Goal: Information Seeking & Learning: Compare options

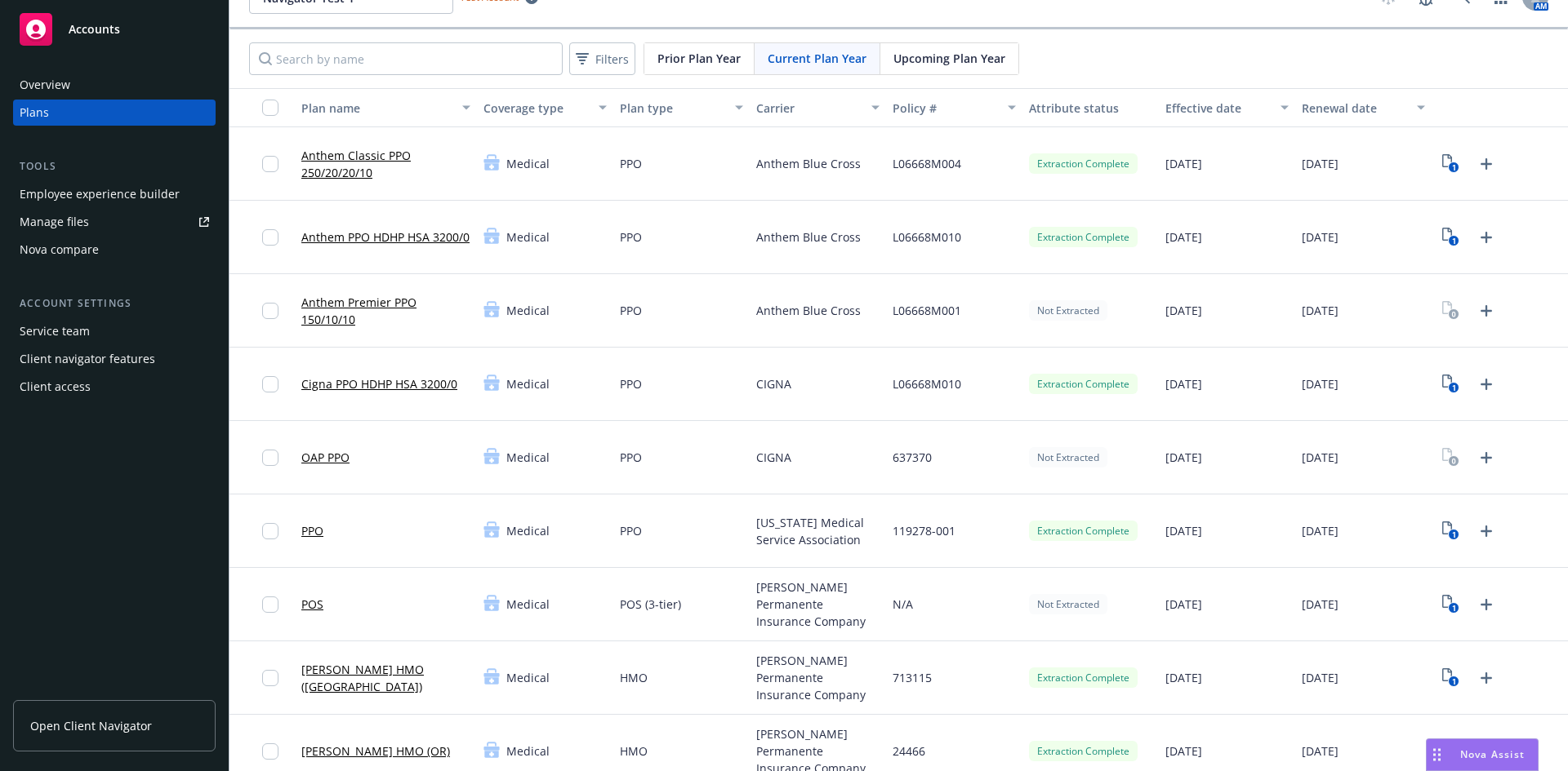
scroll to position [82, 0]
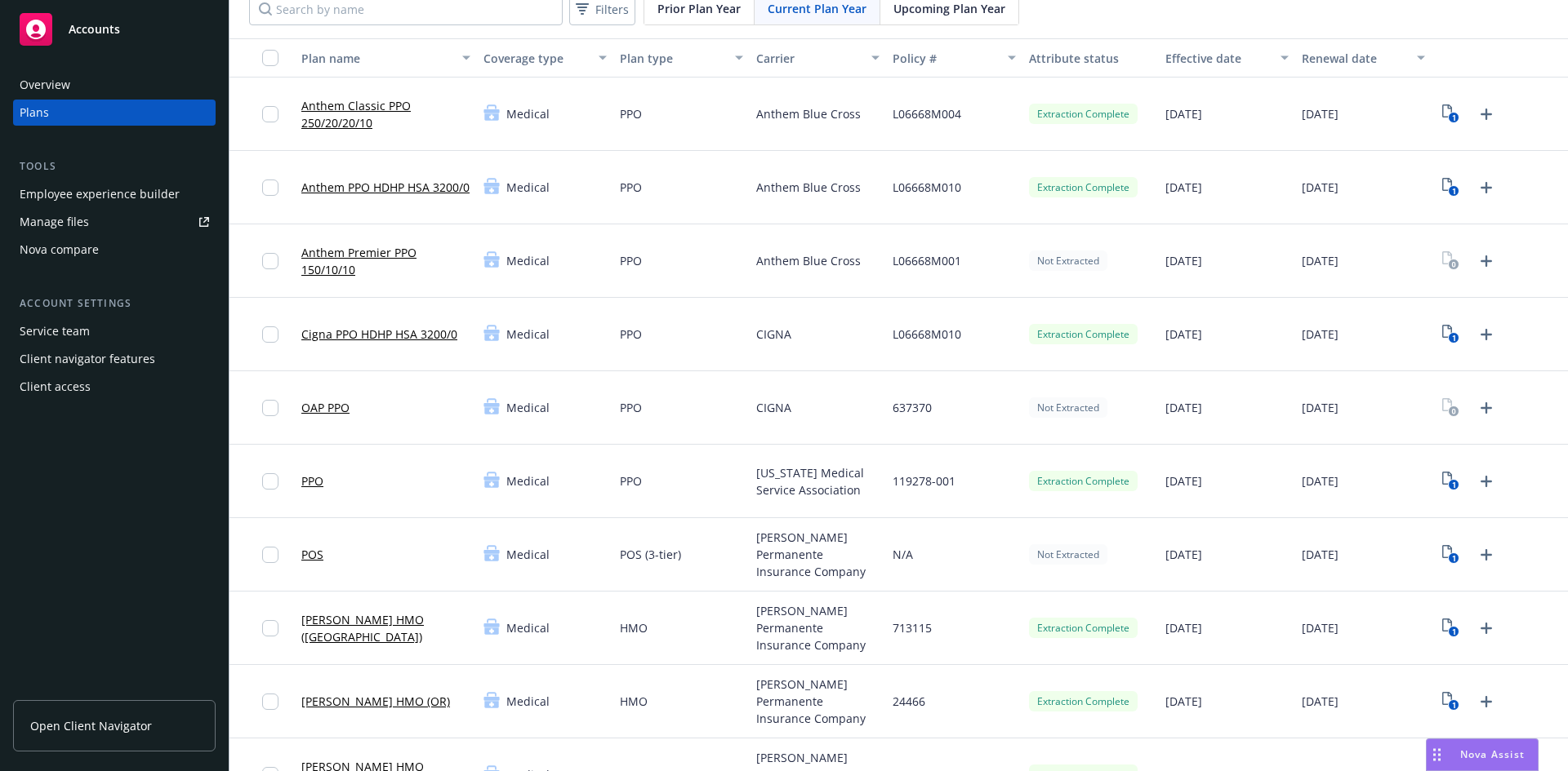
click at [425, 627] on link "[PERSON_NAME] HMO ([GEOGRAPHIC_DATA])" at bounding box center [386, 628] width 169 height 34
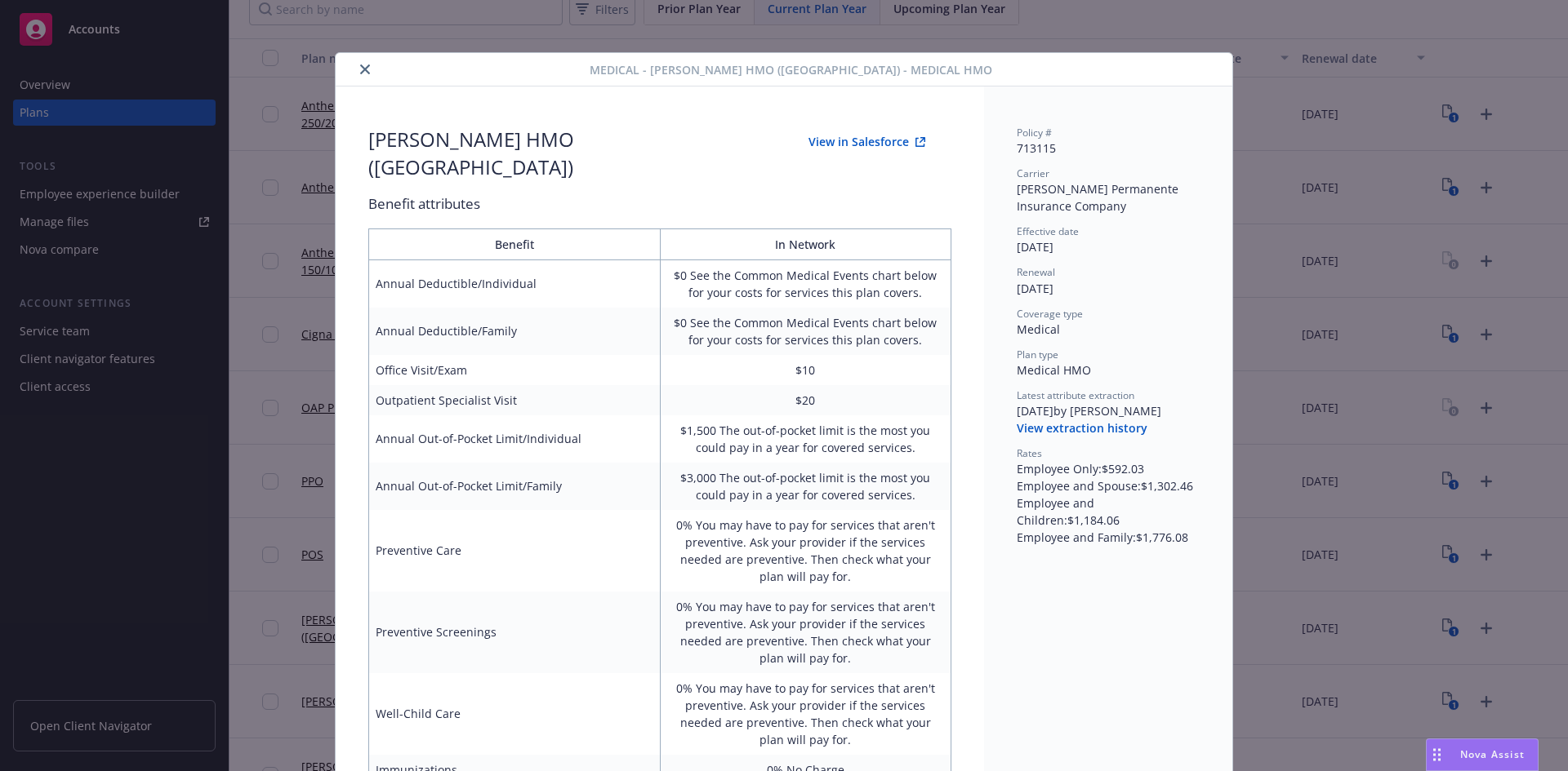
click at [361, 68] on icon "close" at bounding box center [365, 69] width 10 height 10
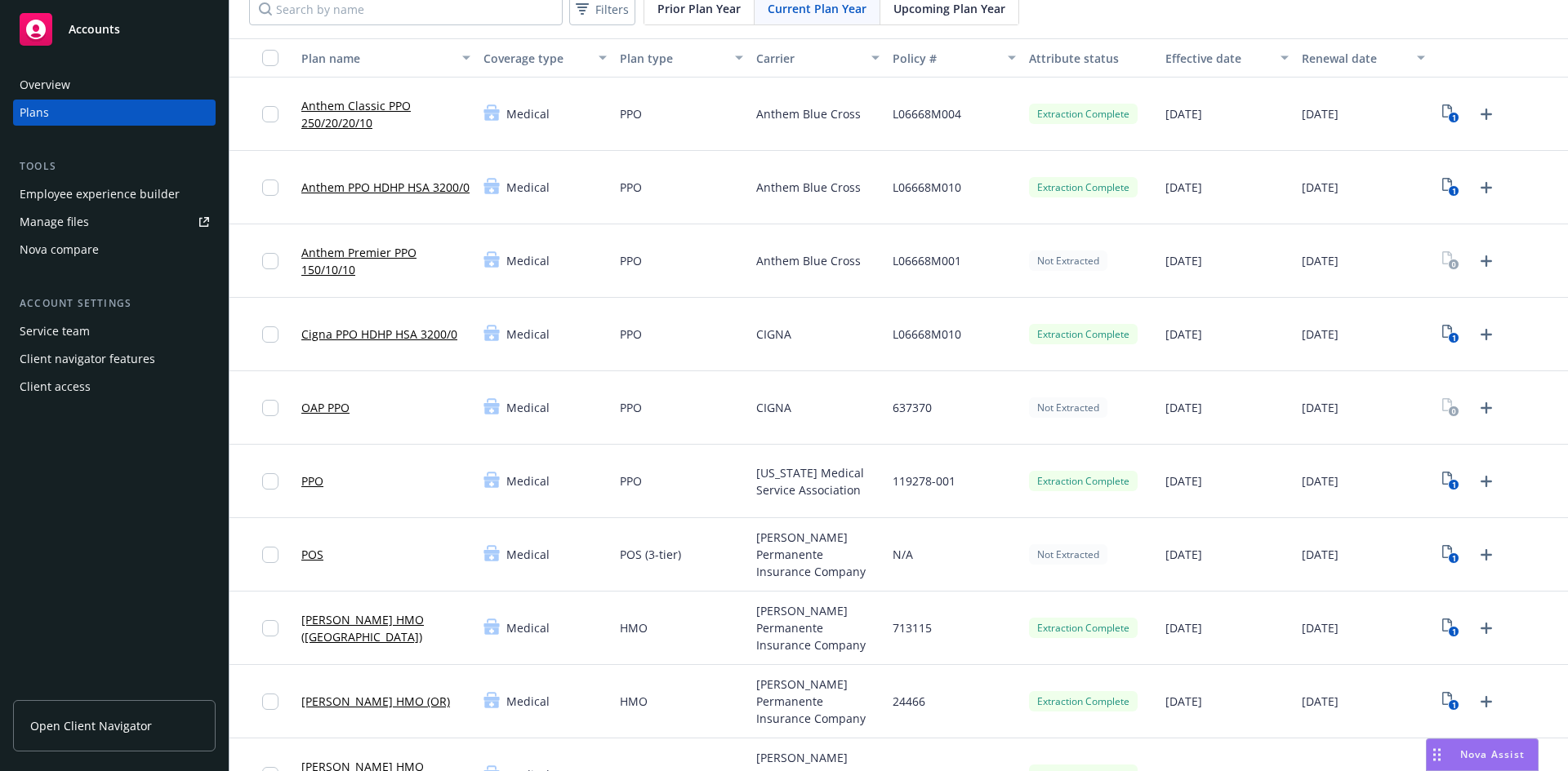
click at [387, 334] on link "Cigna PPO HDHP HSA 3200/0" at bounding box center [379, 333] width 156 height 17
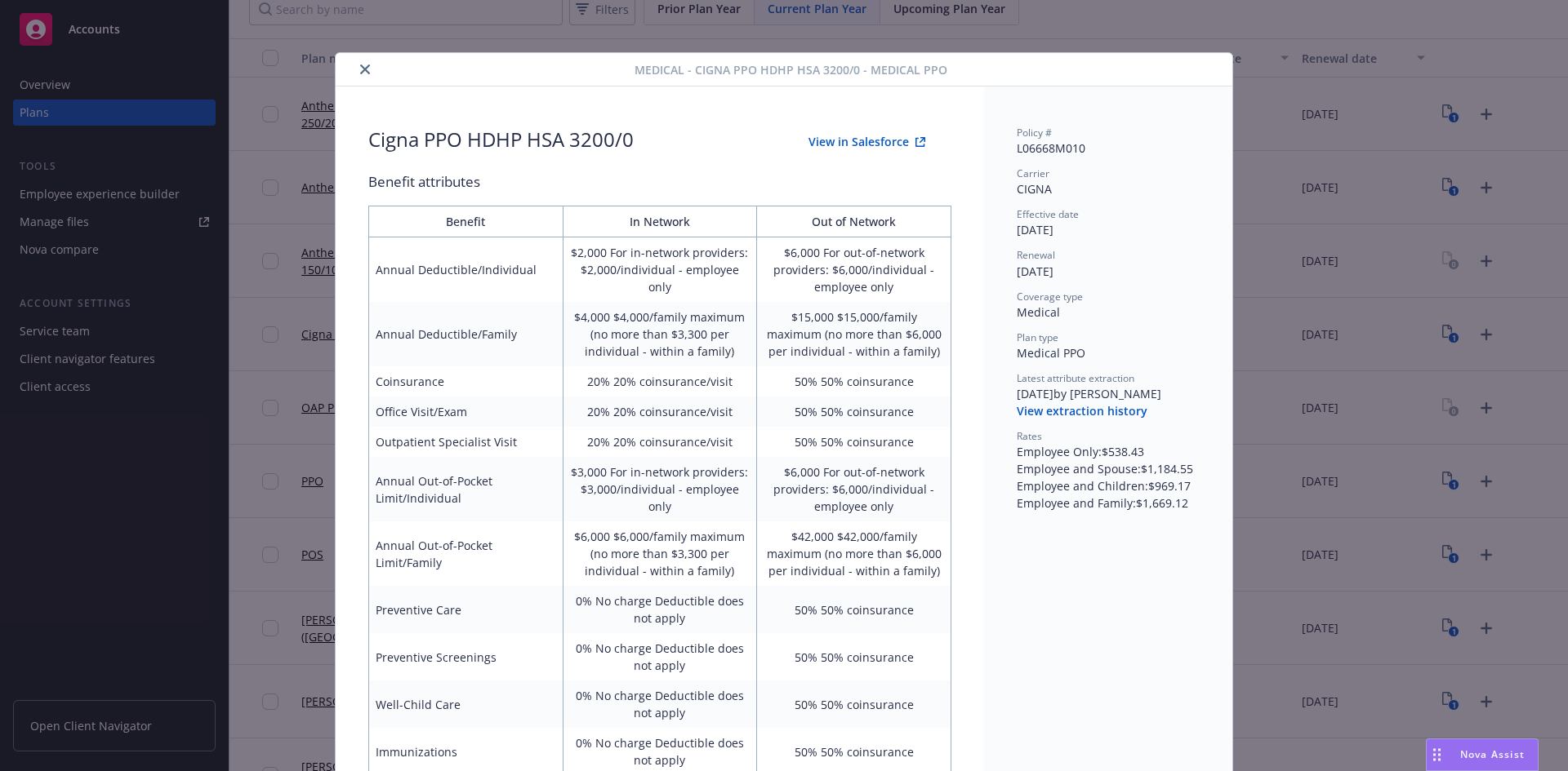
scroll to position [49, 0]
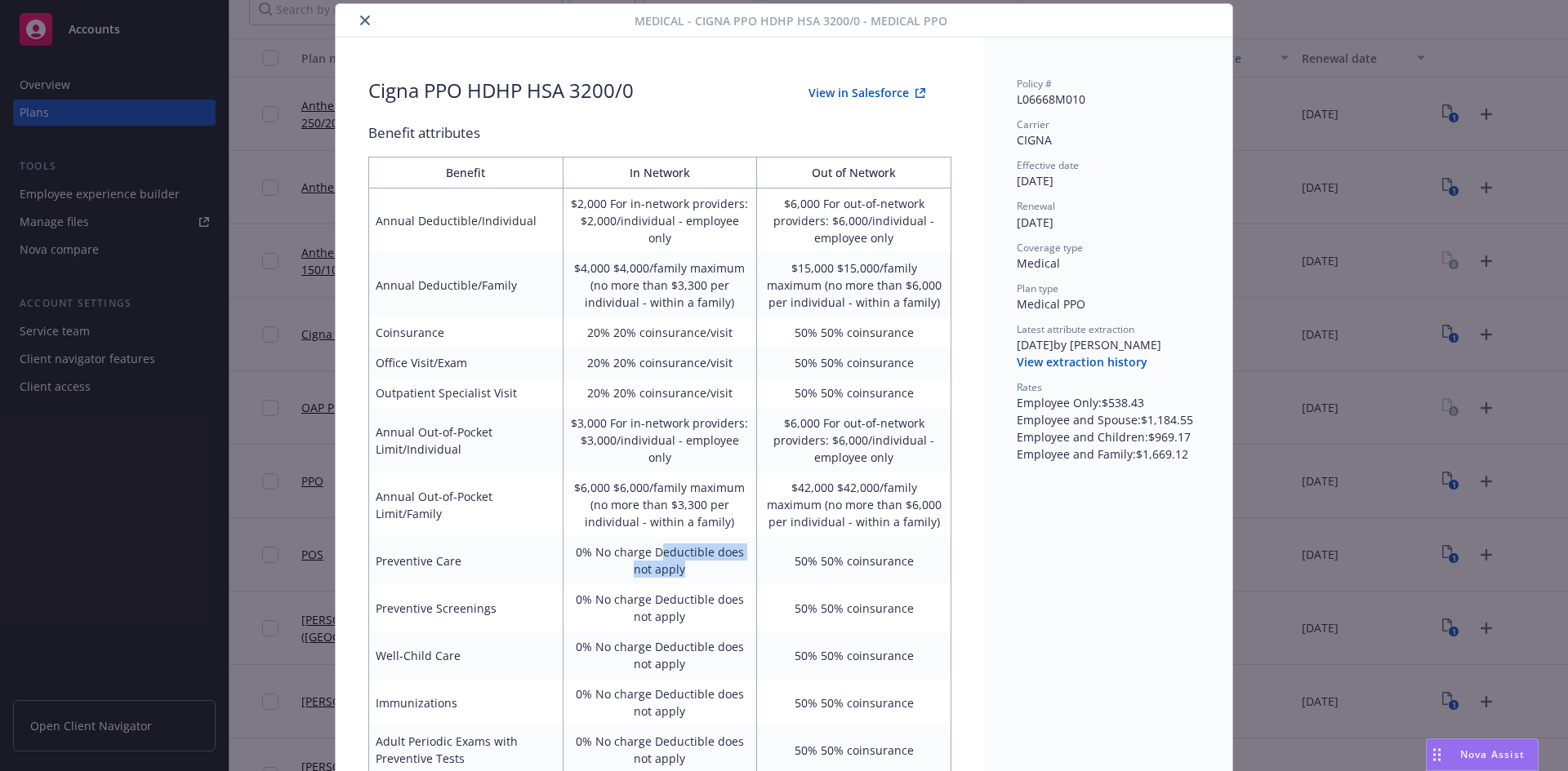
drag, startPoint x: 654, startPoint y: 556, endPoint x: 681, endPoint y: 571, distance: 30.9
click at [681, 571] on td "0% No charge Deductible does not apply" at bounding box center [660, 561] width 194 height 48
click at [361, 24] on icon "close" at bounding box center [365, 20] width 10 height 10
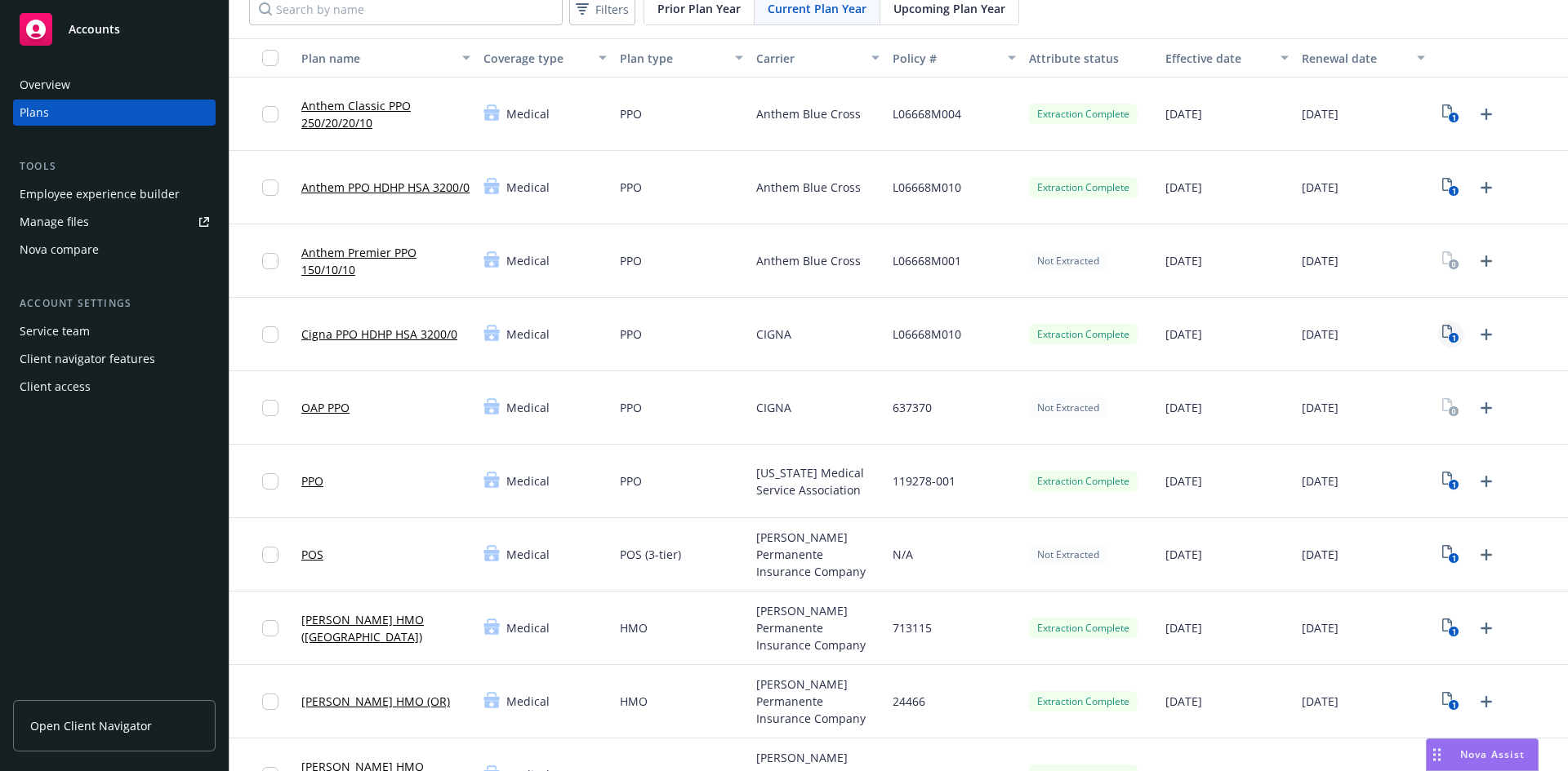
click at [1442, 334] on icon "1" at bounding box center [1450, 333] width 17 height 19
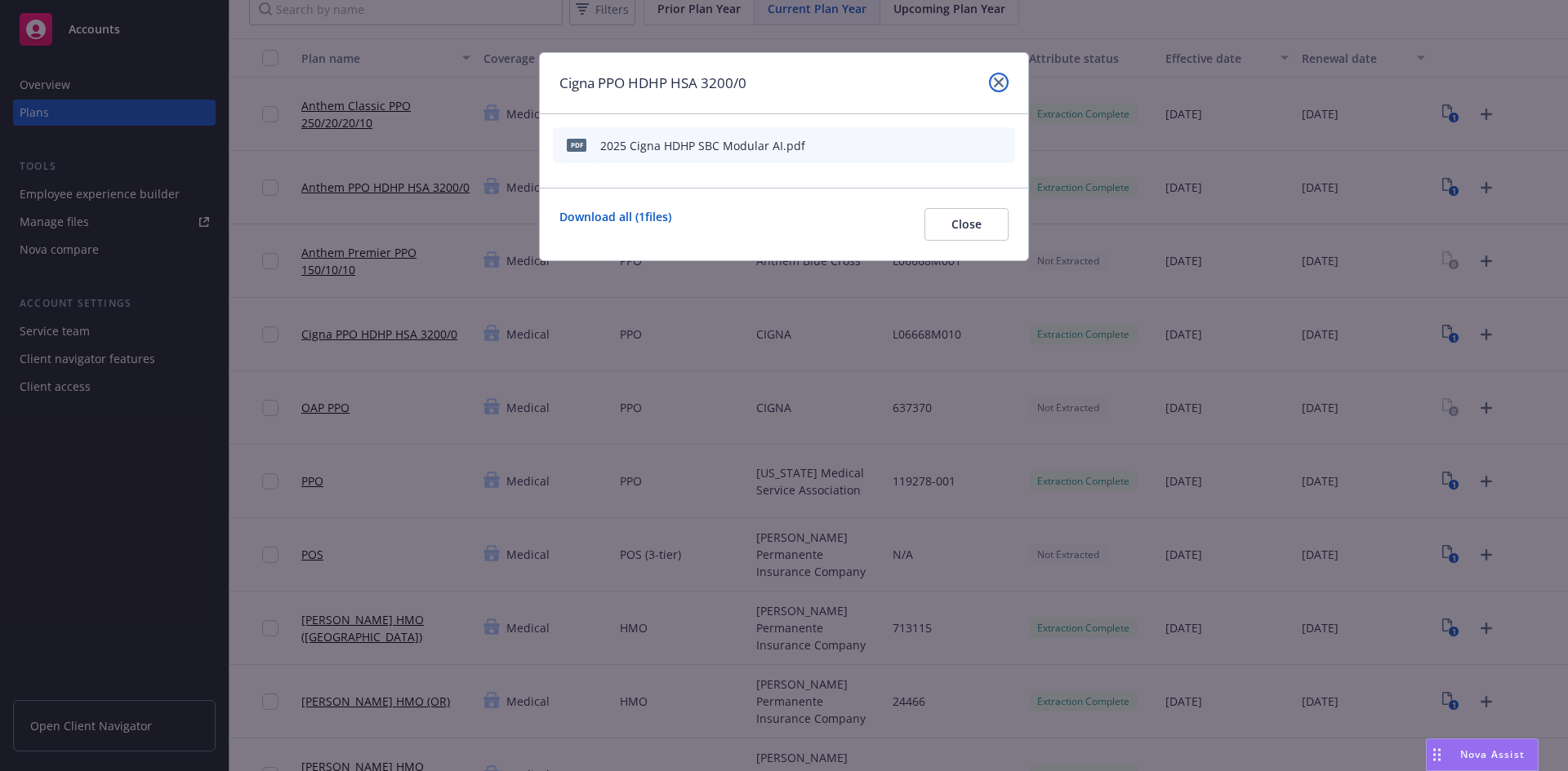
click at [999, 81] on icon "close" at bounding box center [998, 82] width 10 height 10
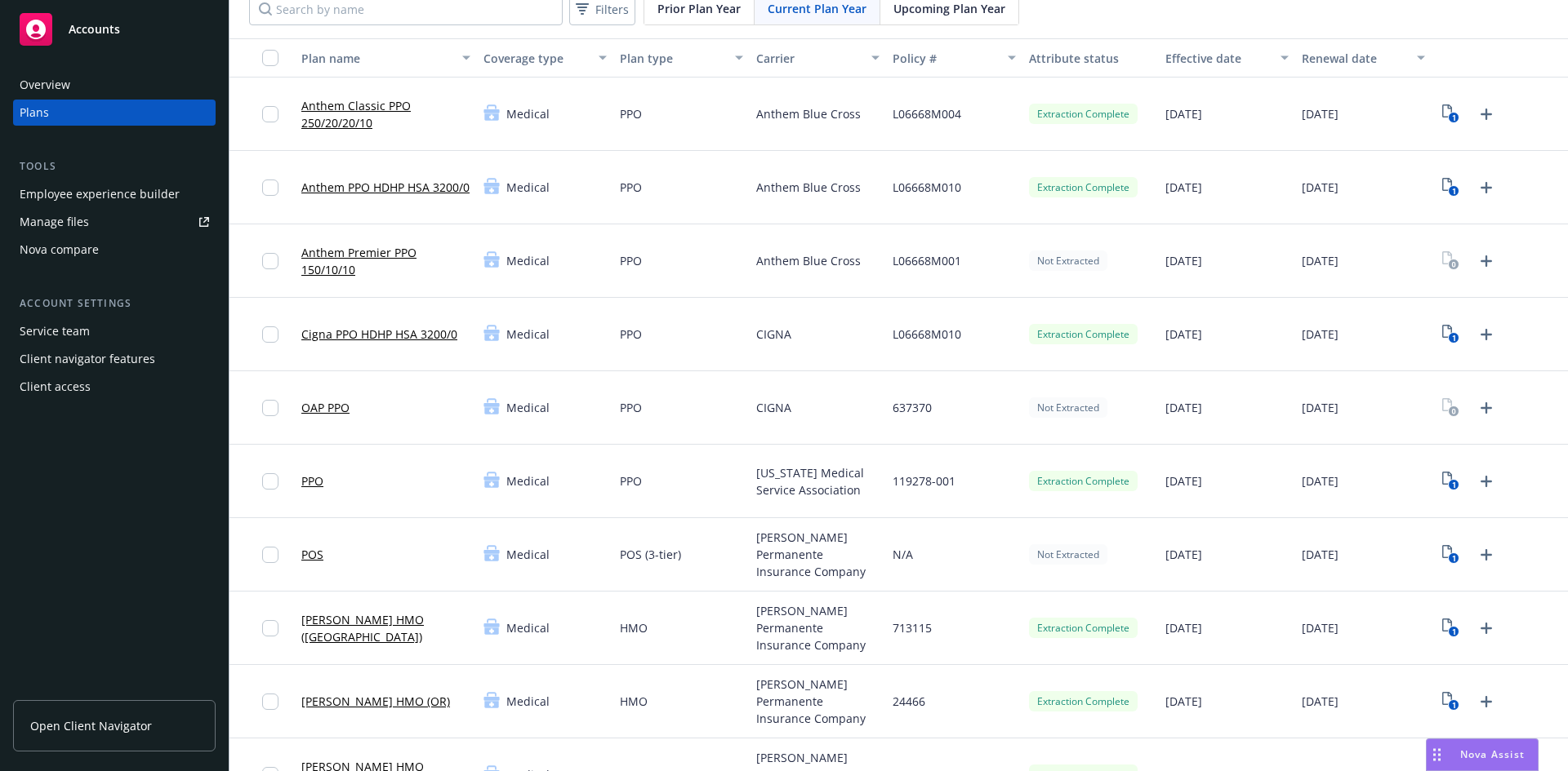
click at [691, 351] on div "PPO" at bounding box center [682, 335] width 137 height 74
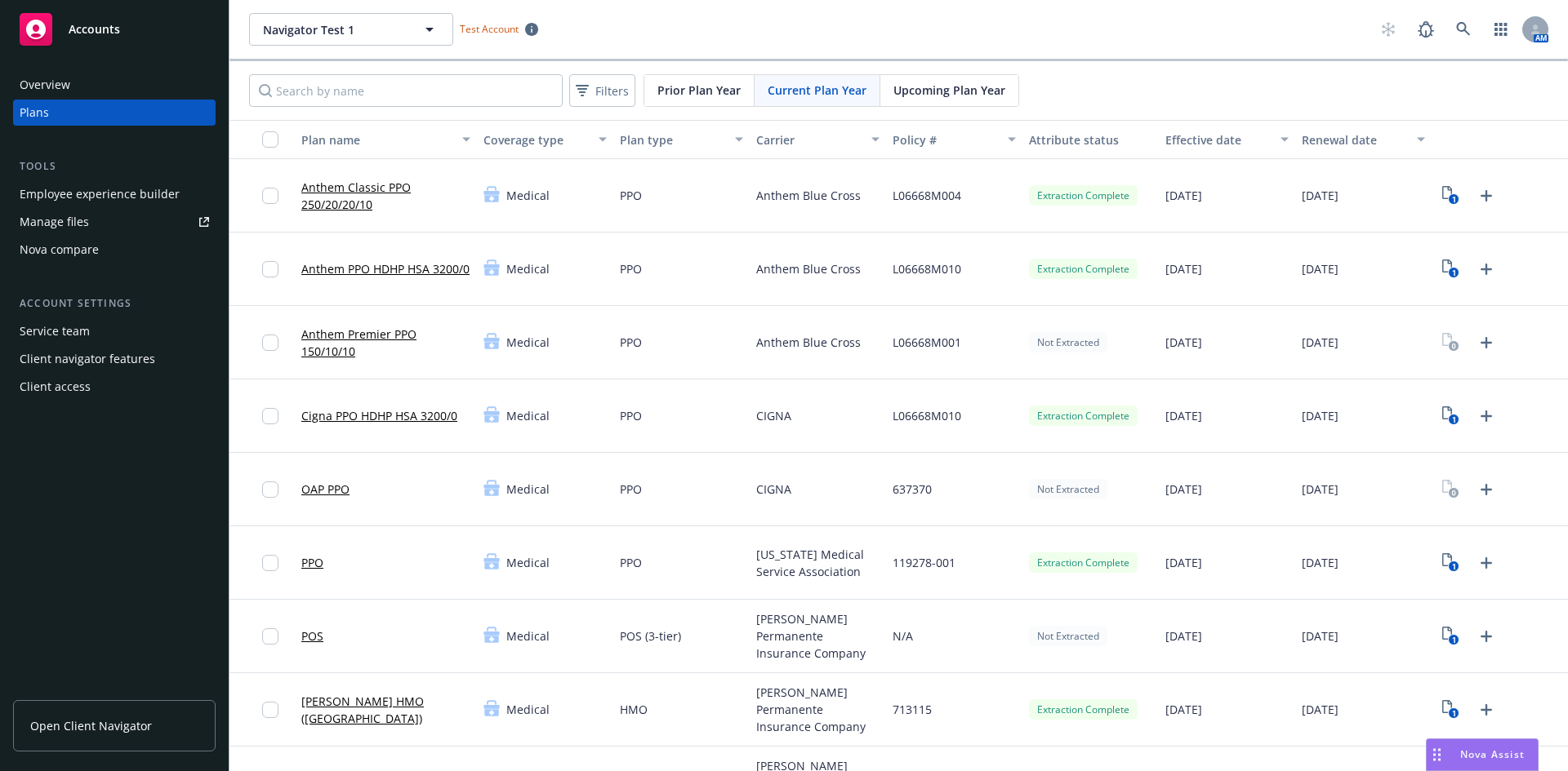
click at [342, 262] on link "Anthem PPO HDHP HSA 3200/0" at bounding box center [385, 269] width 168 height 17
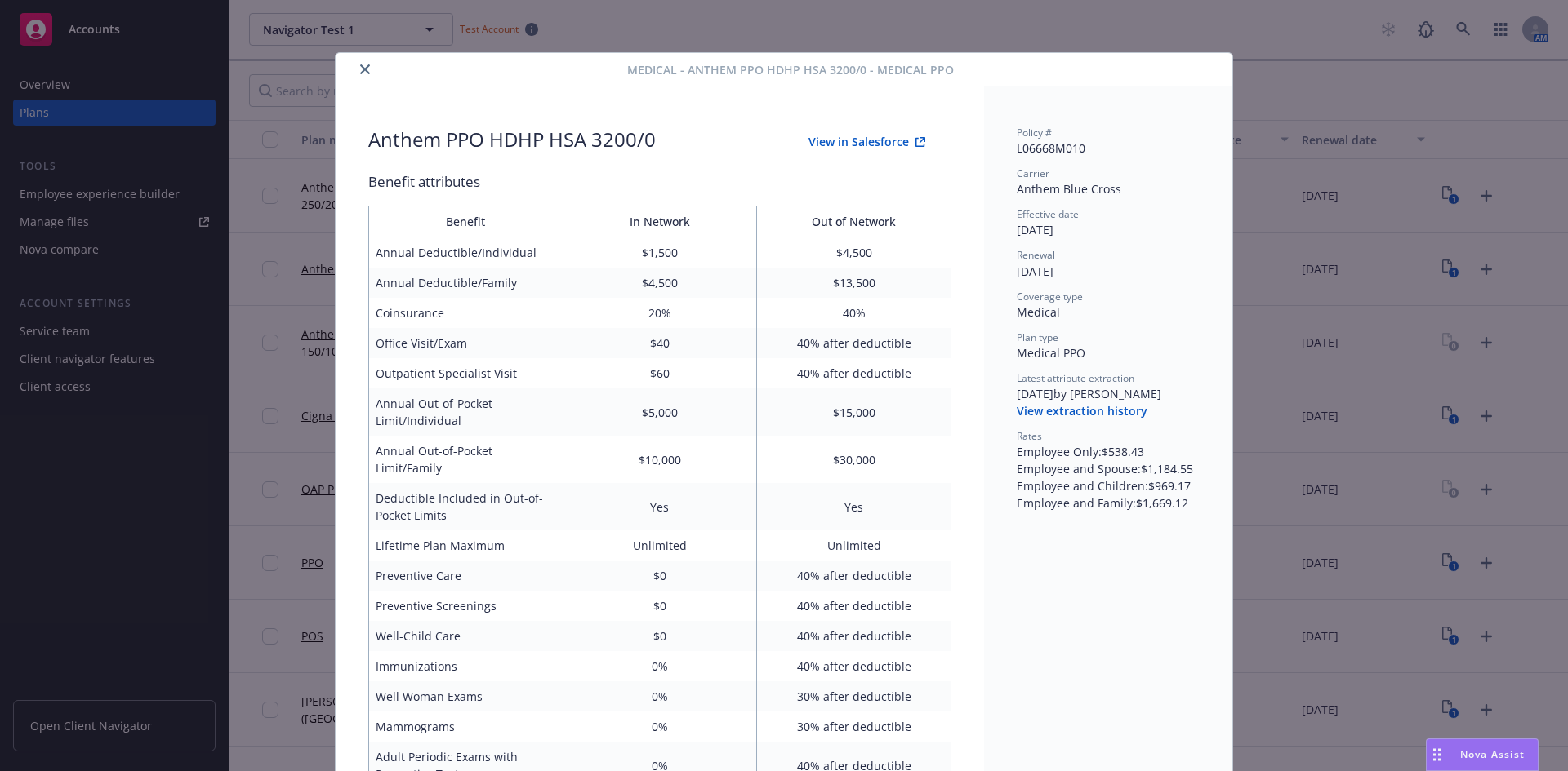
scroll to position [49, 0]
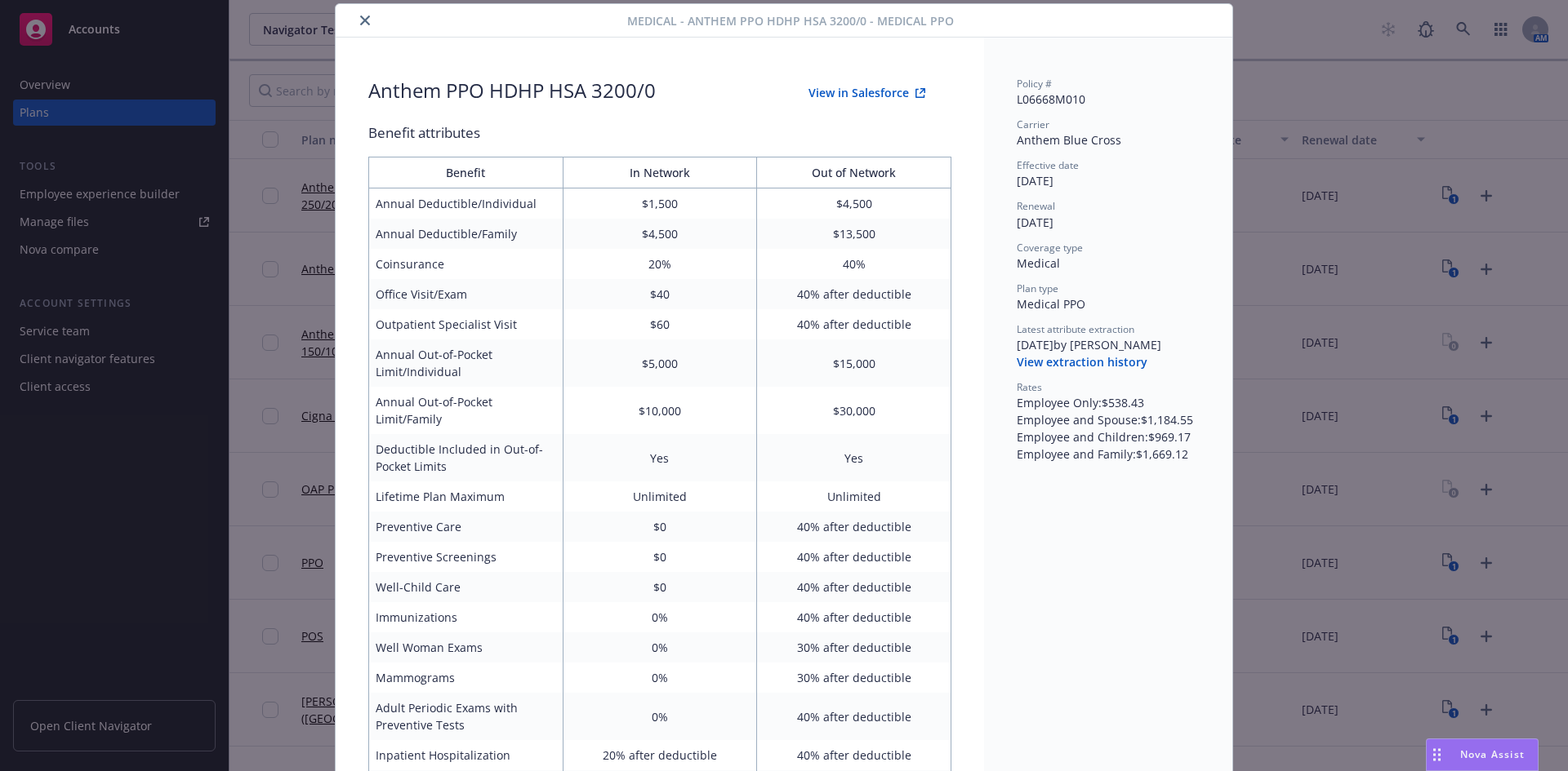
click at [361, 21] on icon "close" at bounding box center [365, 20] width 10 height 10
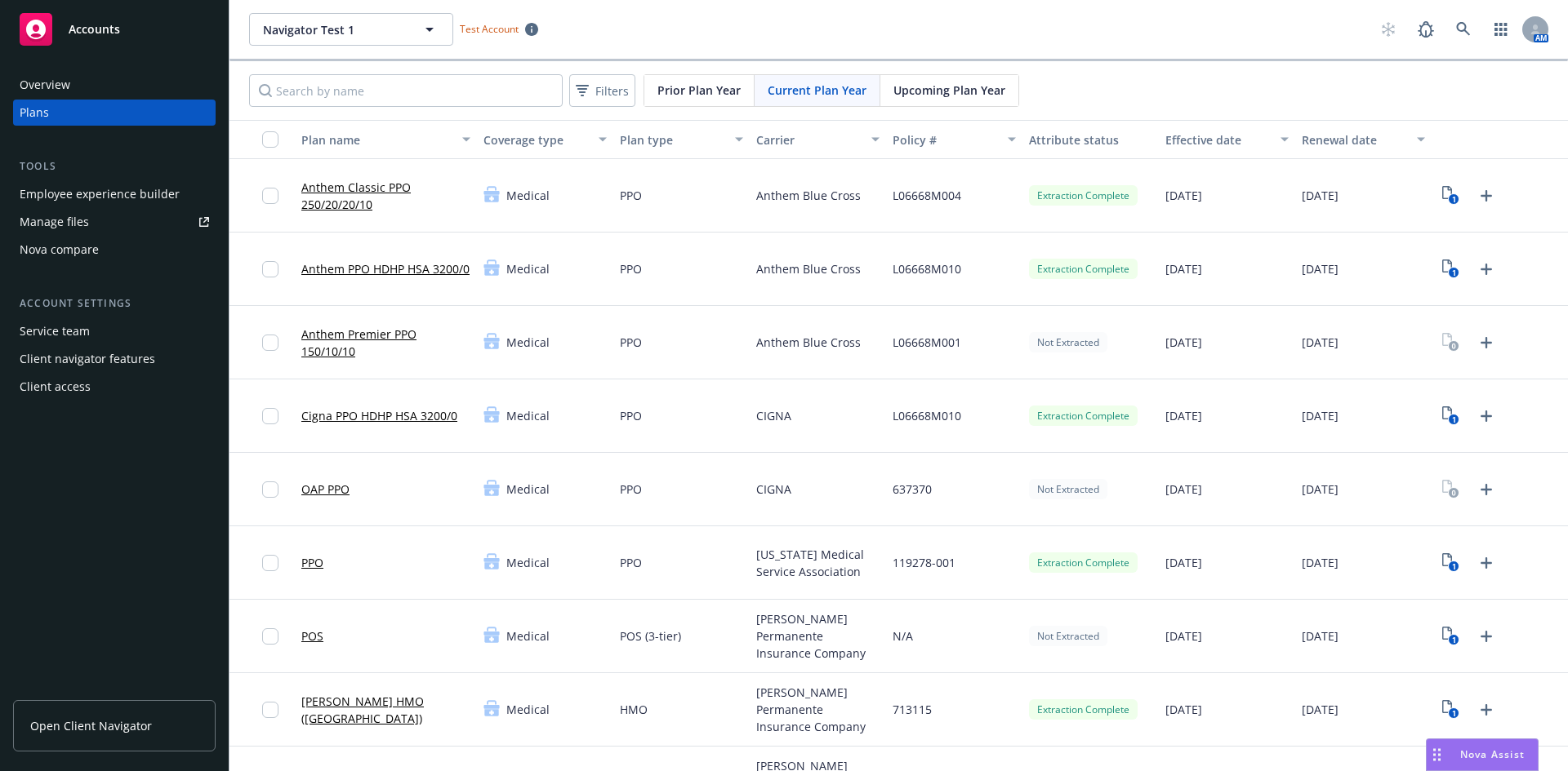
drag, startPoint x: 365, startPoint y: 185, endPoint x: 417, endPoint y: 244, distance: 78.6
click at [365, 185] on link "Anthem Classic PPO 250/20/20/10" at bounding box center [386, 196] width 169 height 34
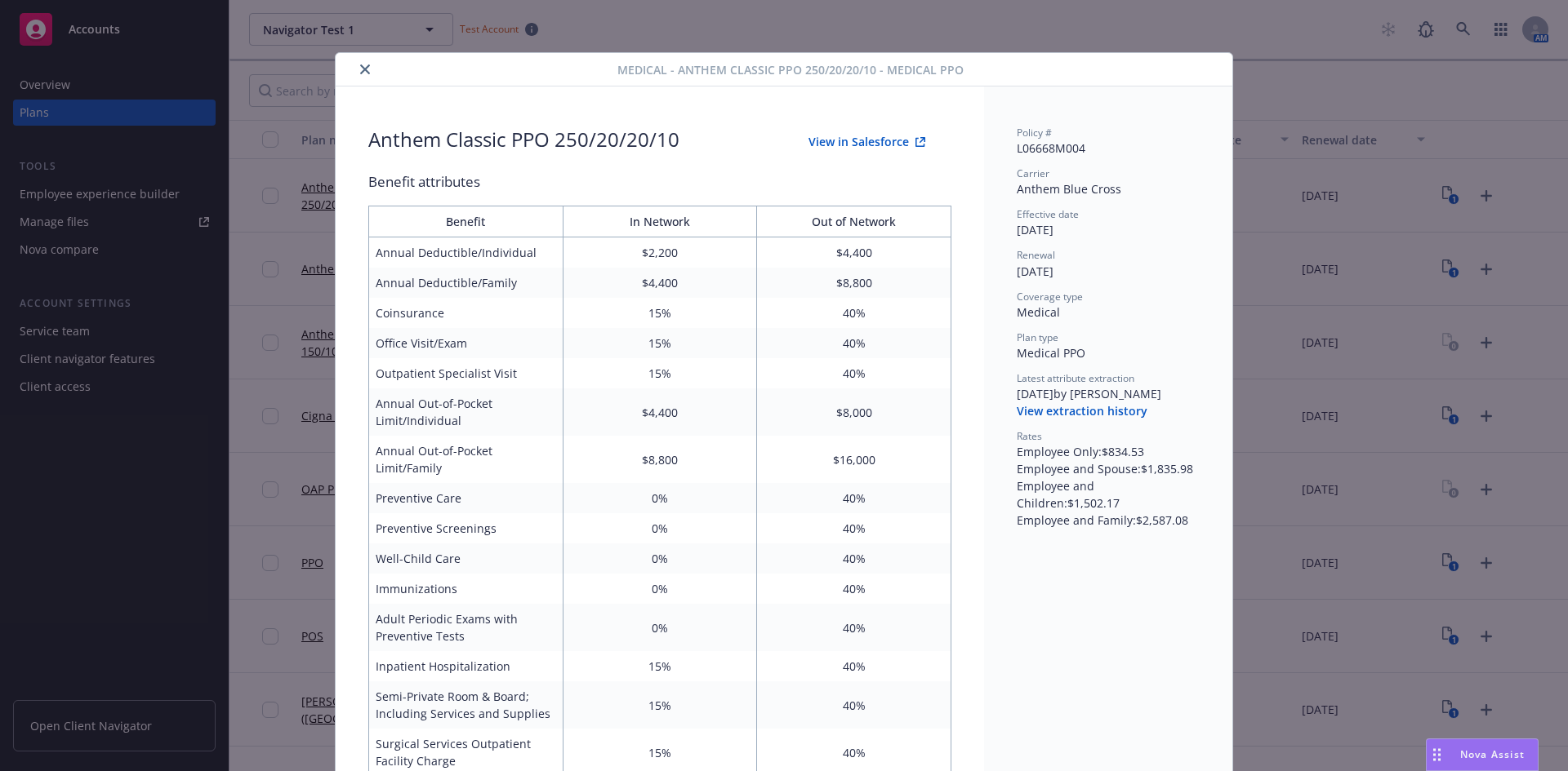
click at [361, 69] on icon "close" at bounding box center [365, 69] width 10 height 10
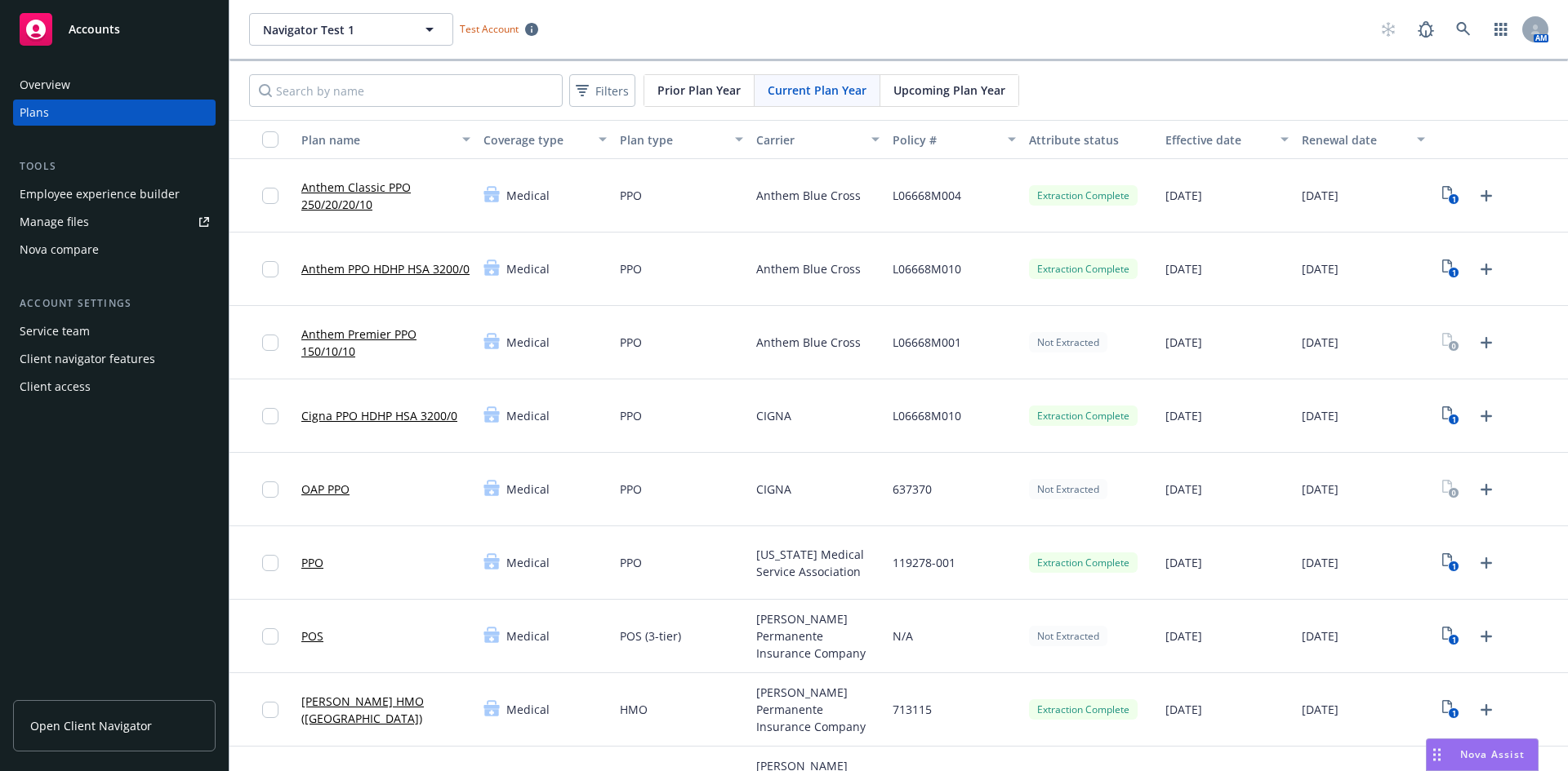
click at [363, 188] on link "Anthem Classic PPO 250/20/20/10" at bounding box center [386, 196] width 169 height 34
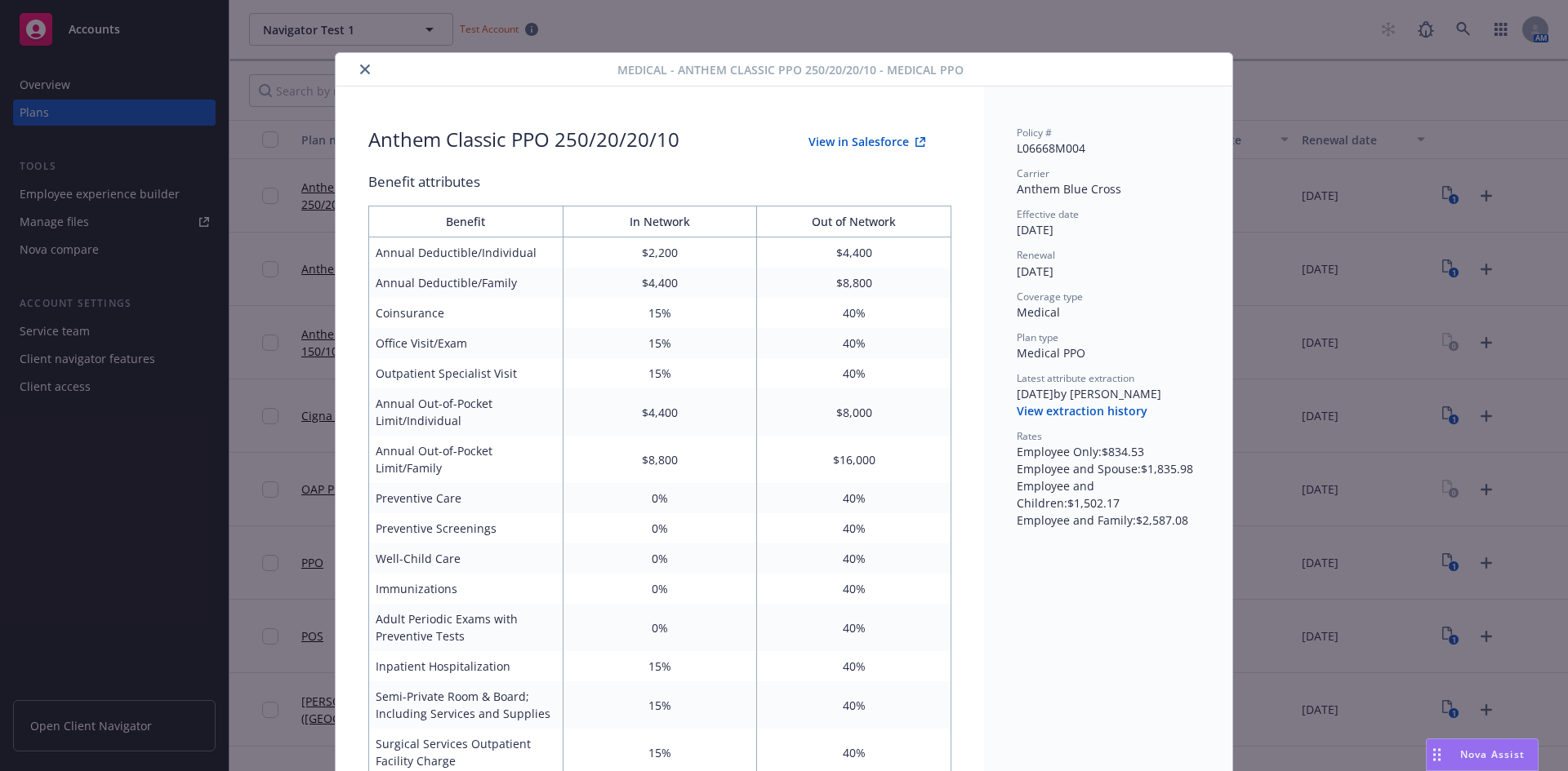
scroll to position [49, 0]
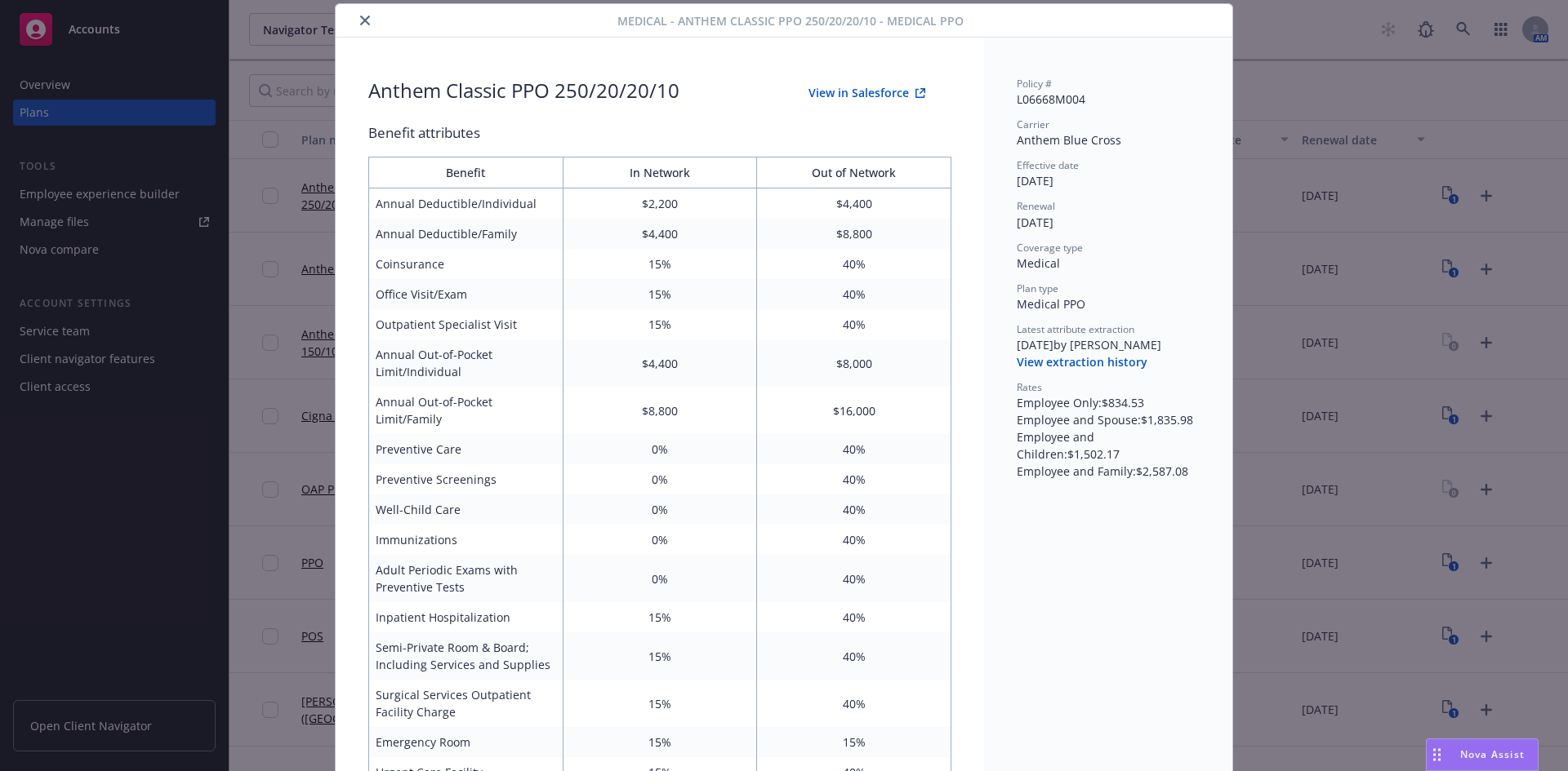
click at [366, 22] on button "close" at bounding box center [365, 21] width 20 height 20
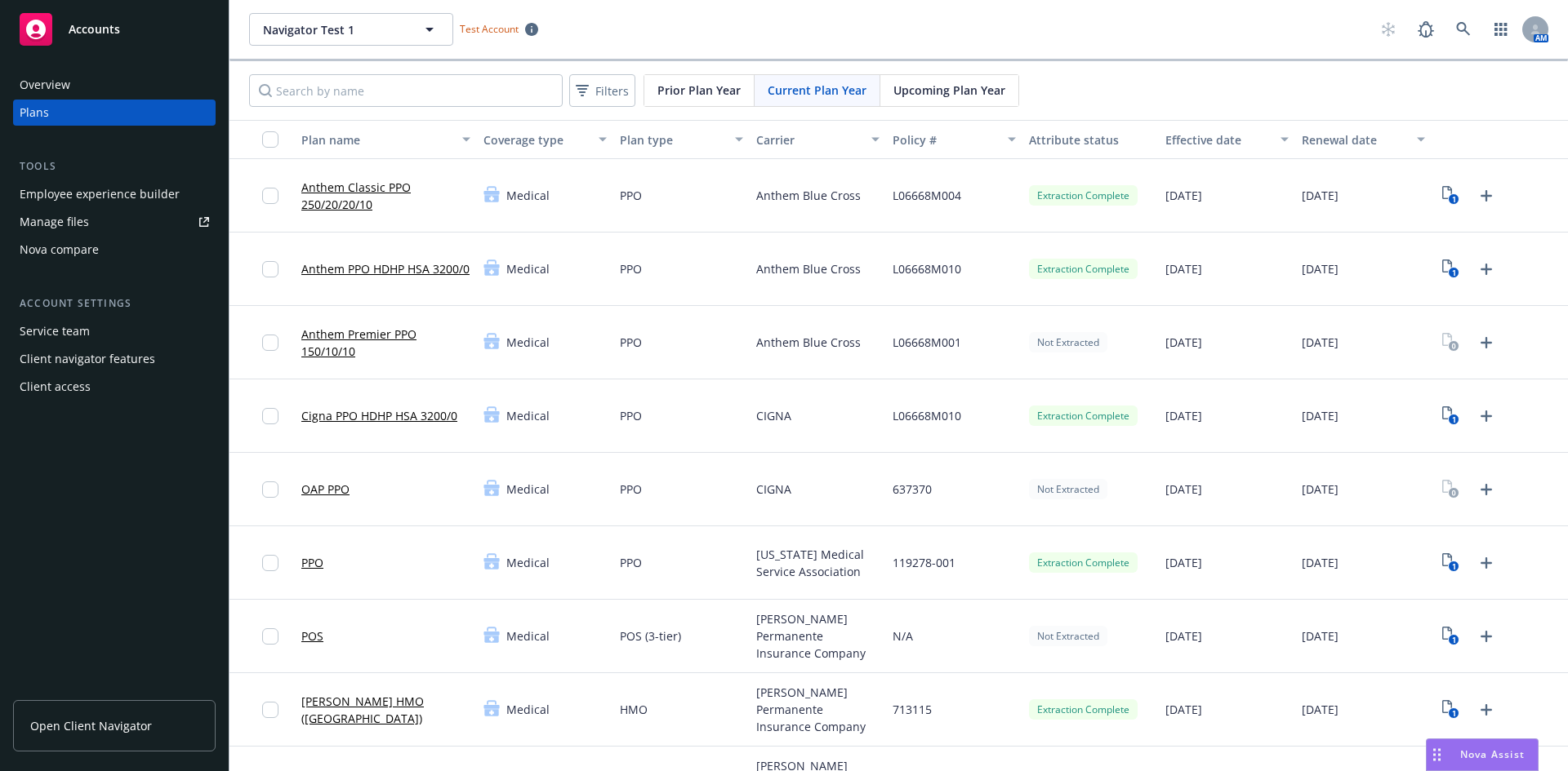
click at [401, 261] on link "Anthem PPO HDHP HSA 3200/0" at bounding box center [385, 269] width 168 height 17
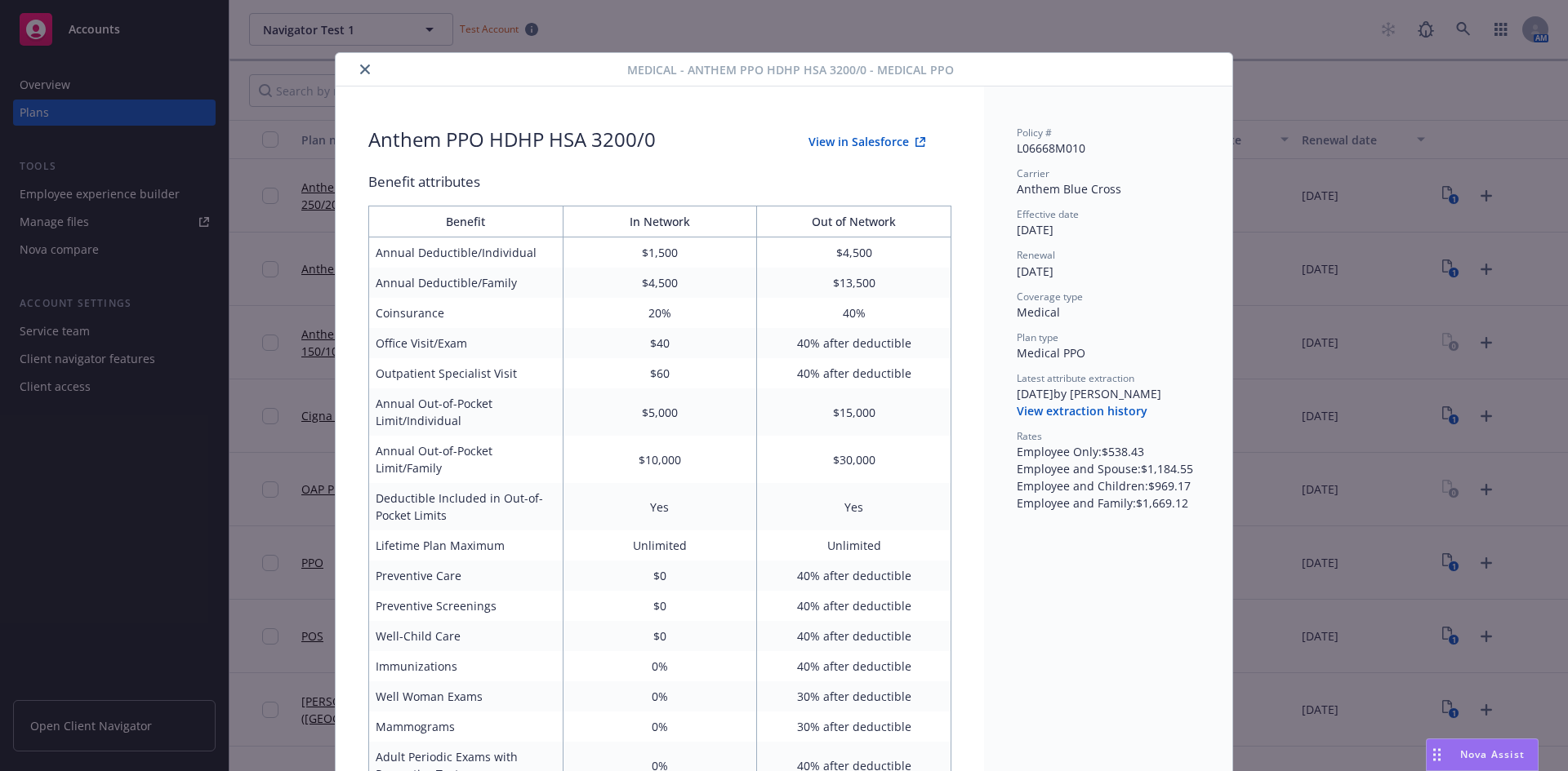
scroll to position [49, 0]
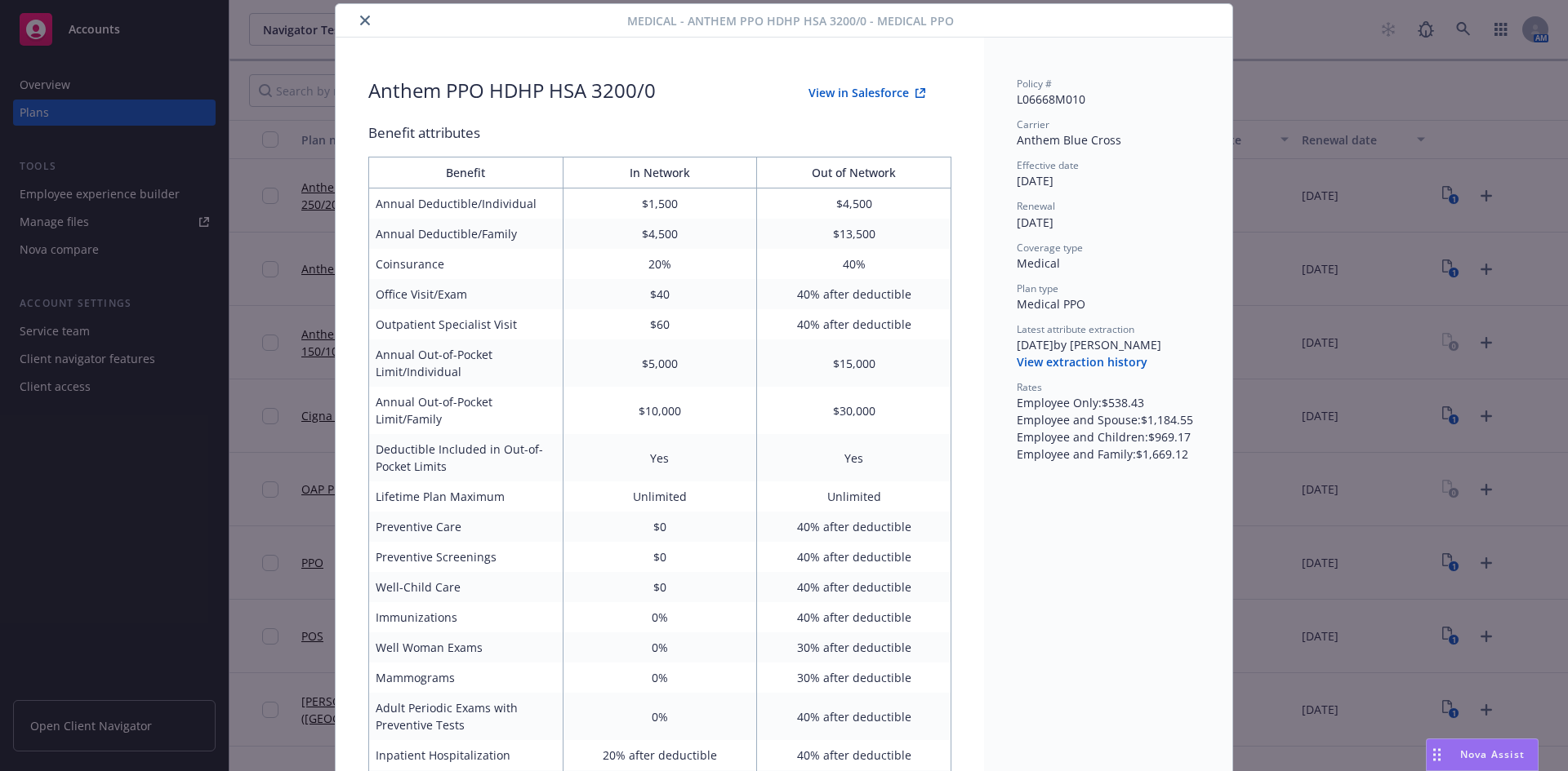
click at [361, 21] on icon "close" at bounding box center [365, 20] width 10 height 10
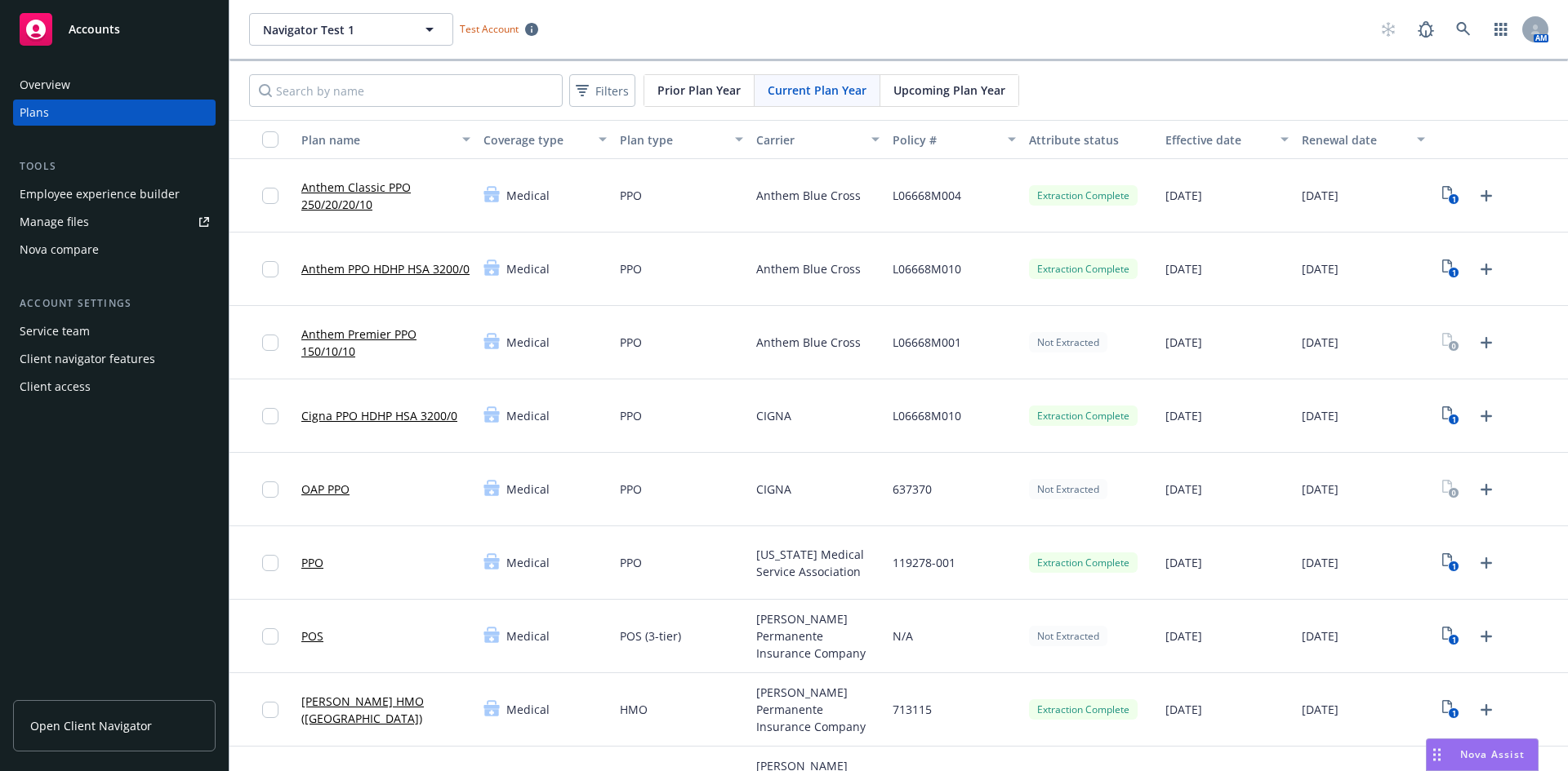
click at [1011, 386] on div "L06668M010" at bounding box center [954, 416] width 137 height 74
click at [396, 190] on link "Anthem Classic PPO 250/20/20/10" at bounding box center [386, 196] width 169 height 34
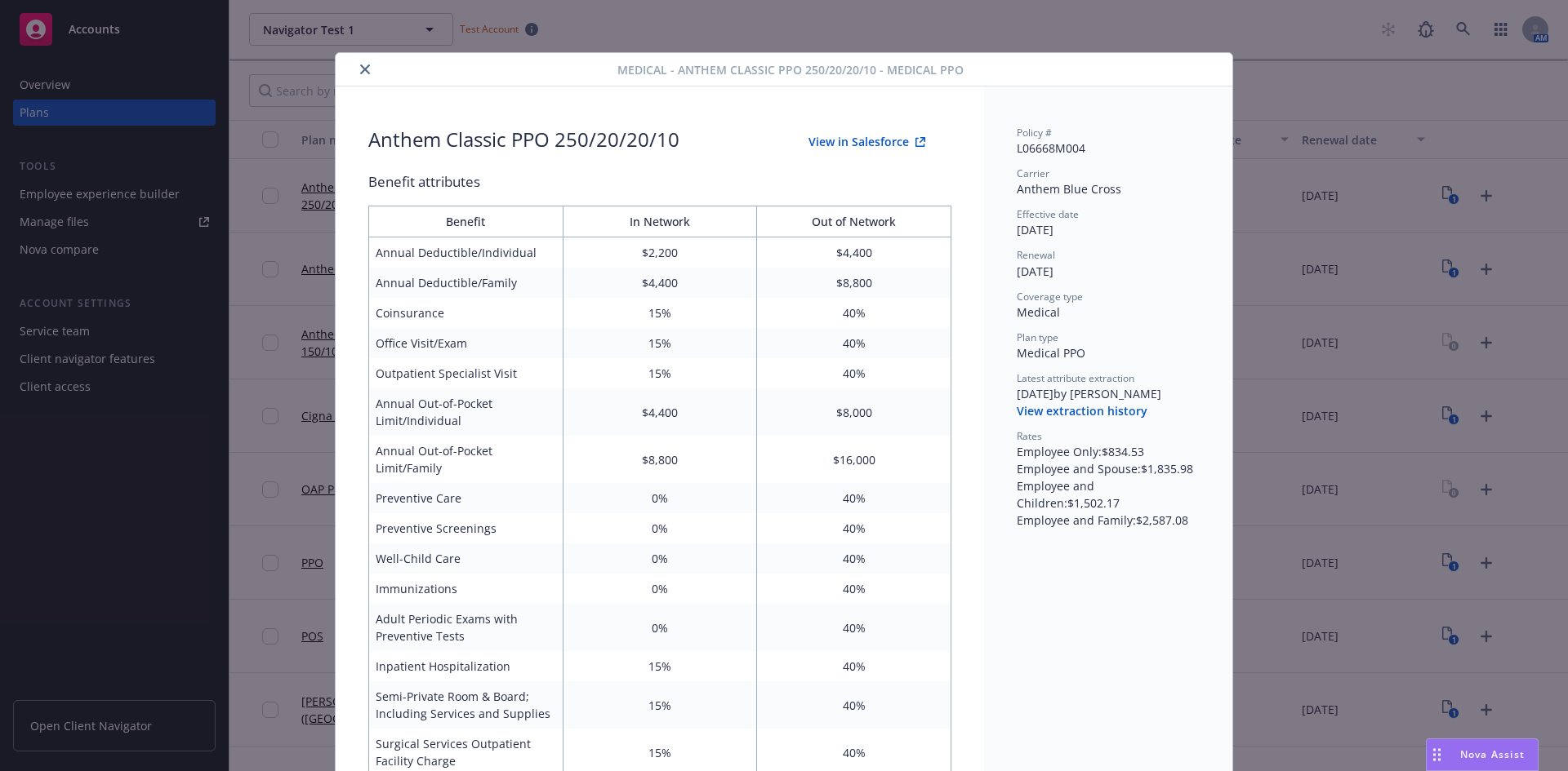
scroll to position [49, 0]
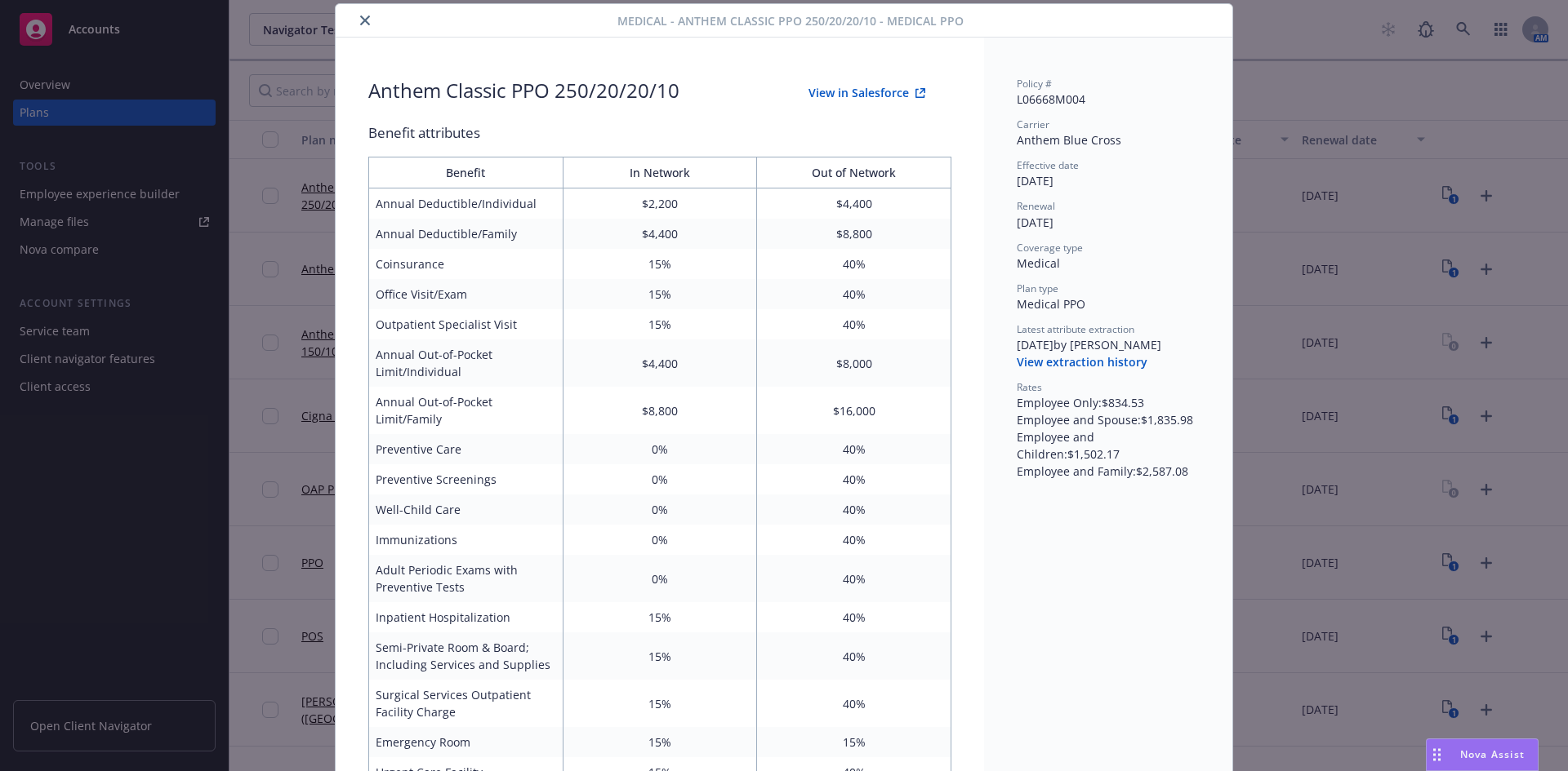
click at [362, 22] on icon "close" at bounding box center [365, 20] width 10 height 10
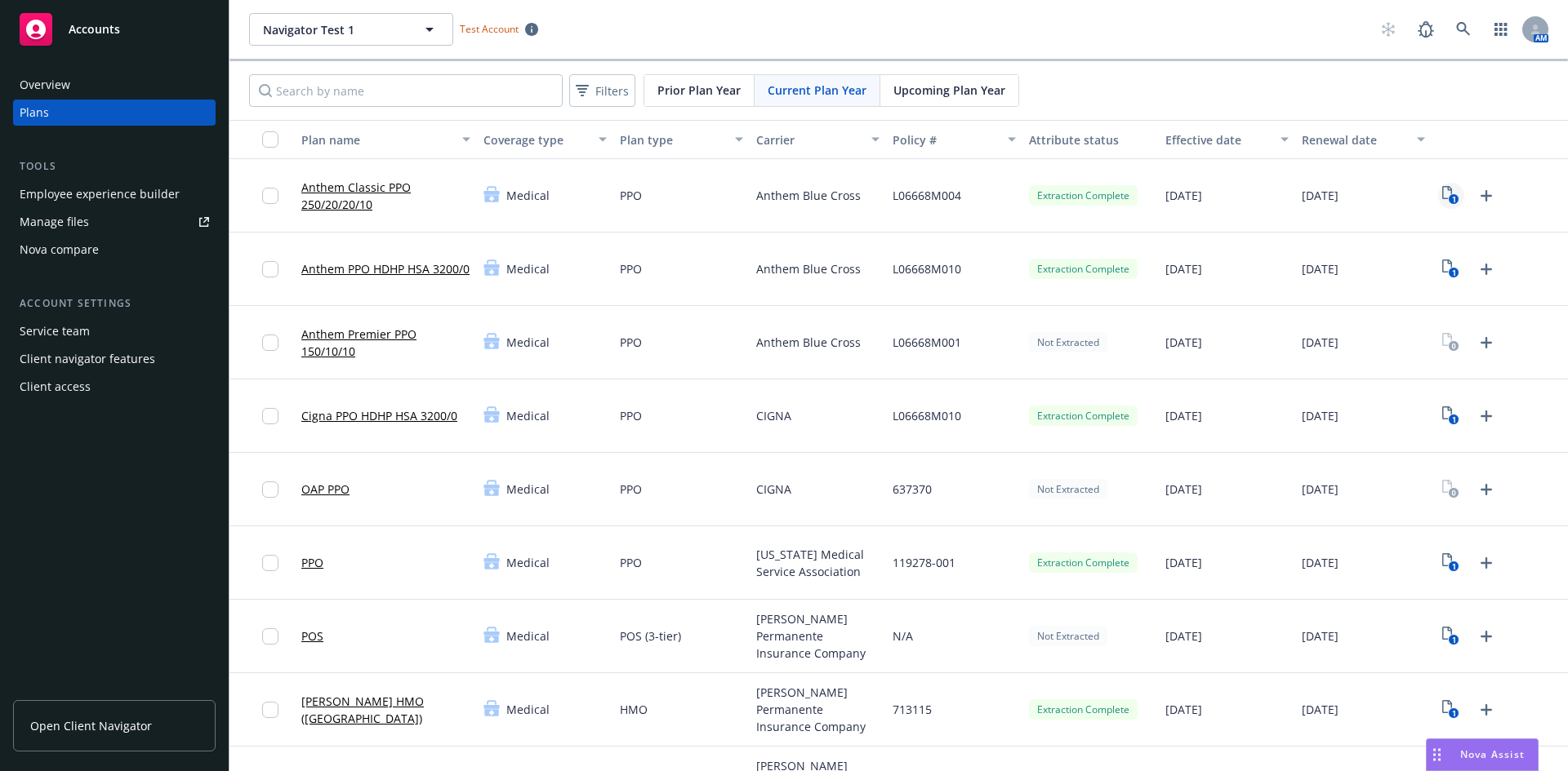
click at [1442, 192] on icon "1" at bounding box center [1450, 195] width 17 height 19
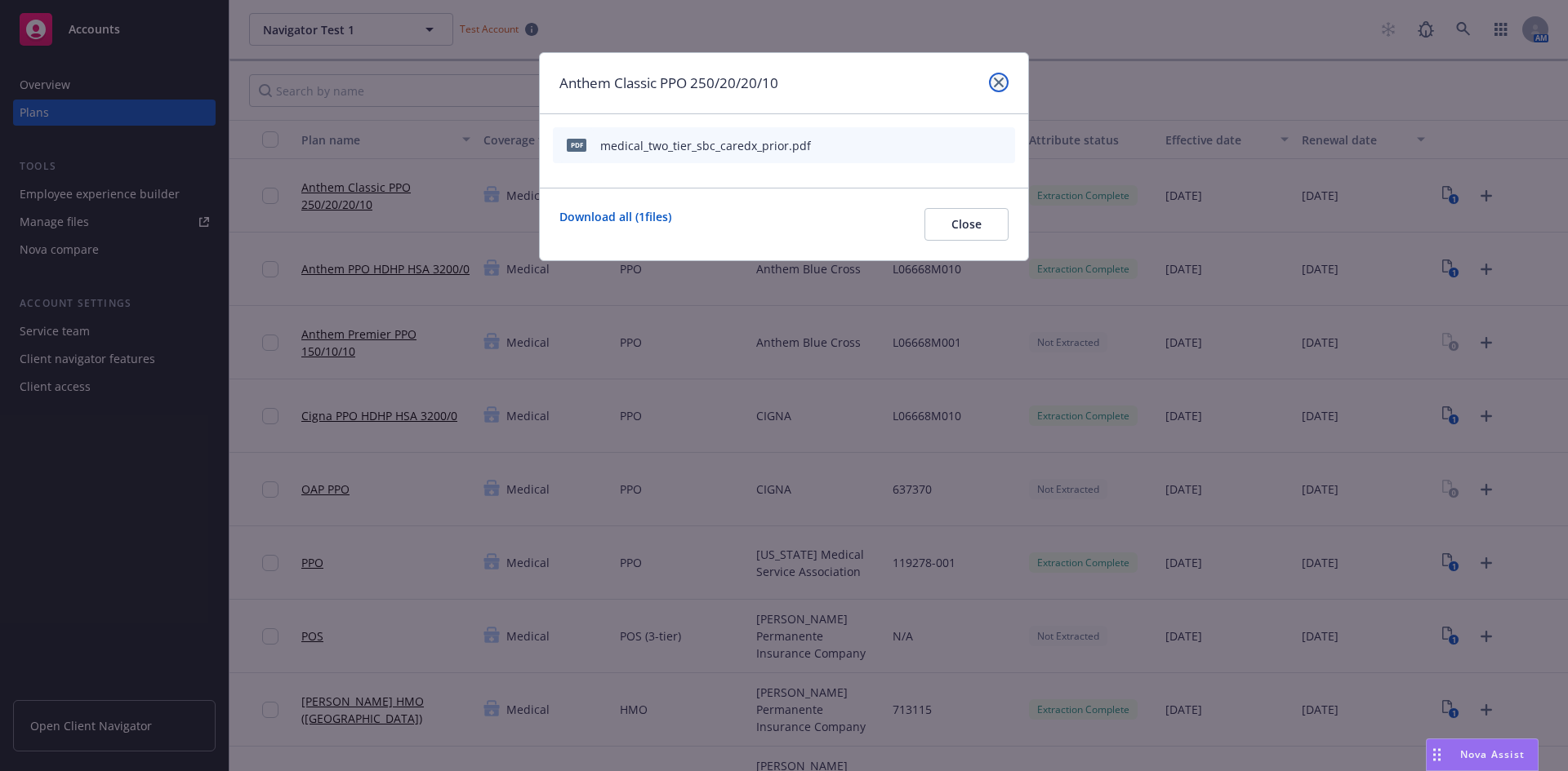
click at [997, 79] on icon "close" at bounding box center [998, 82] width 10 height 10
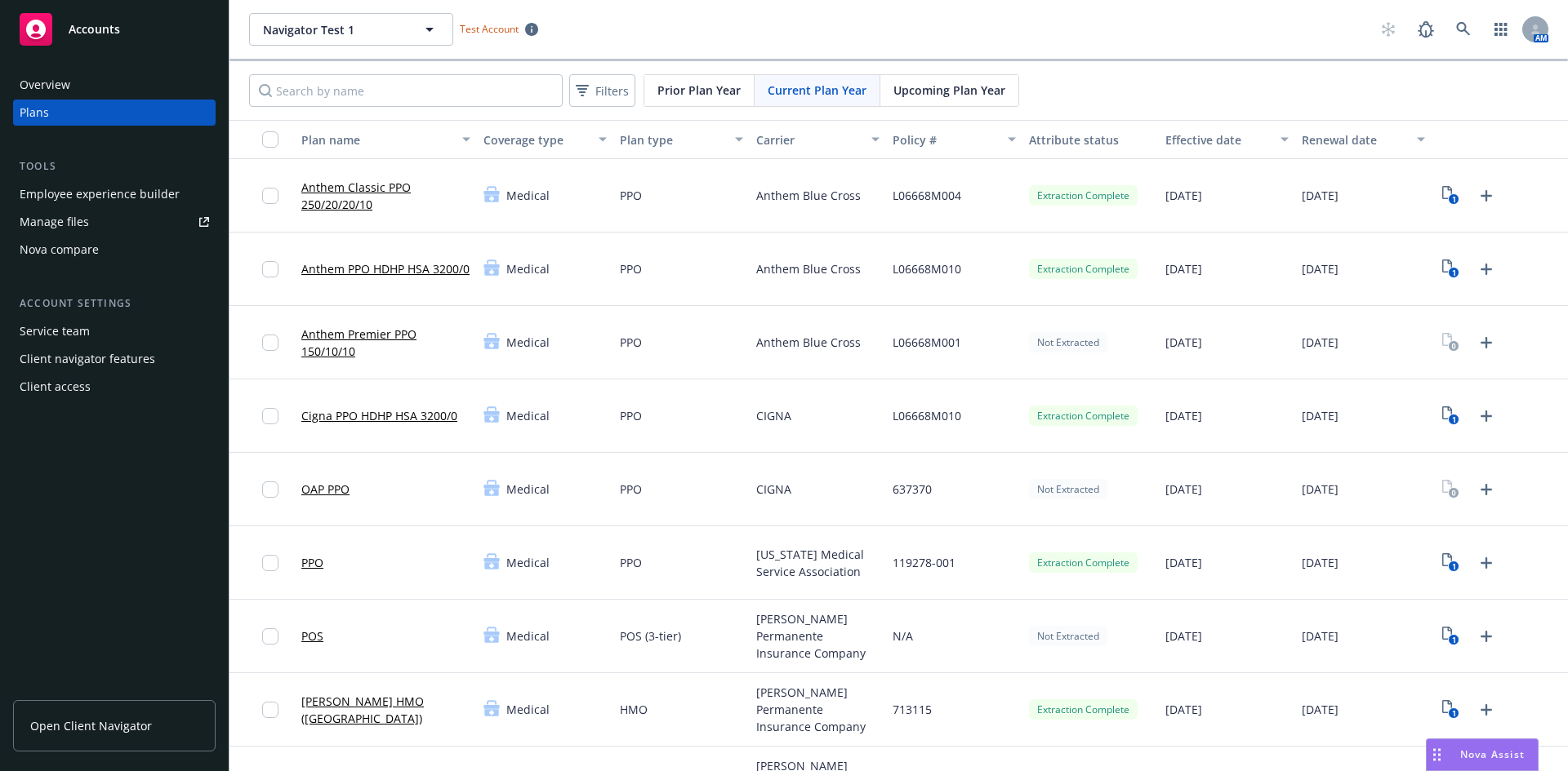
click at [434, 489] on div "OAP PPO" at bounding box center [386, 490] width 183 height 74
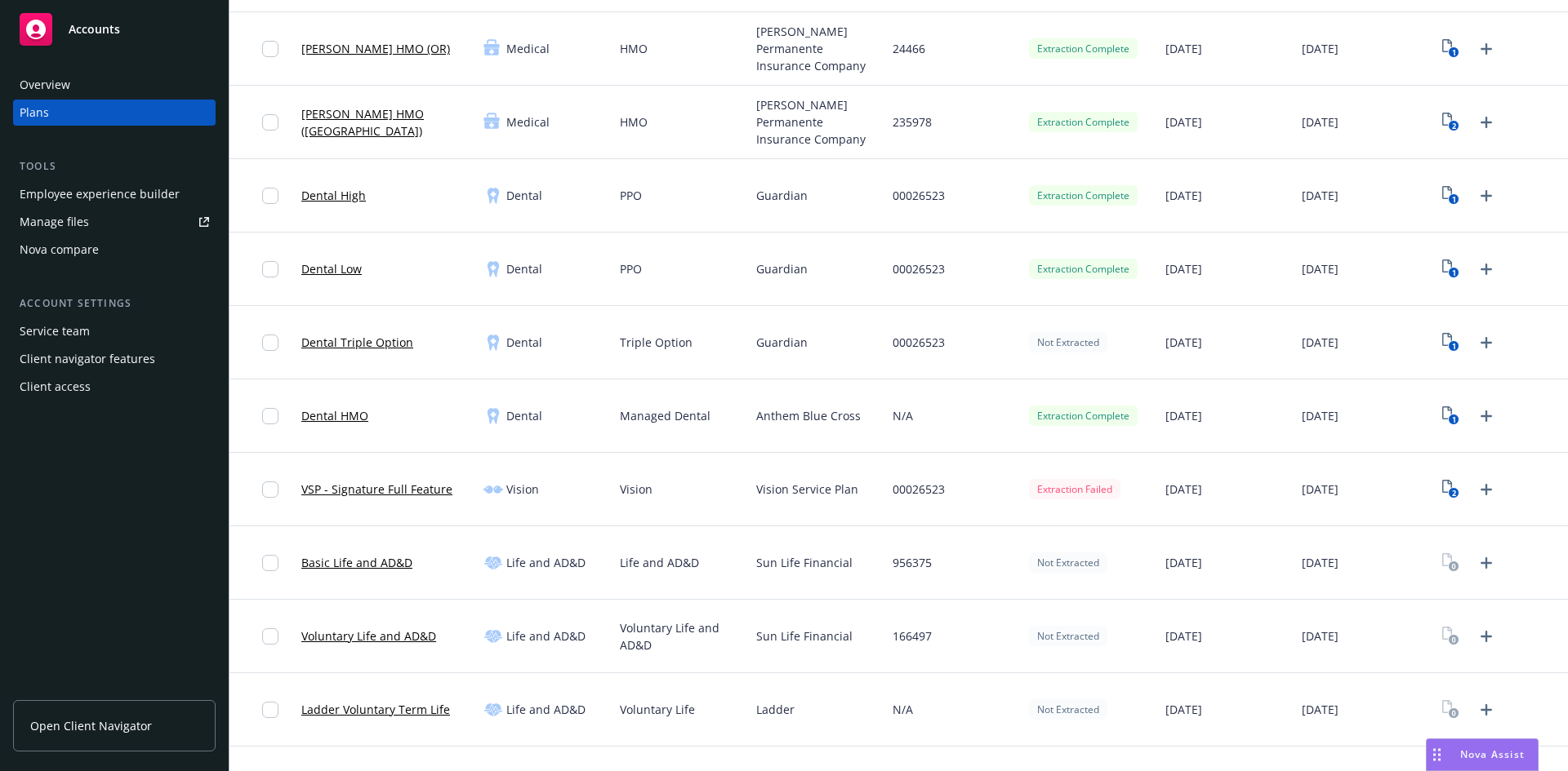
scroll to position [653, 0]
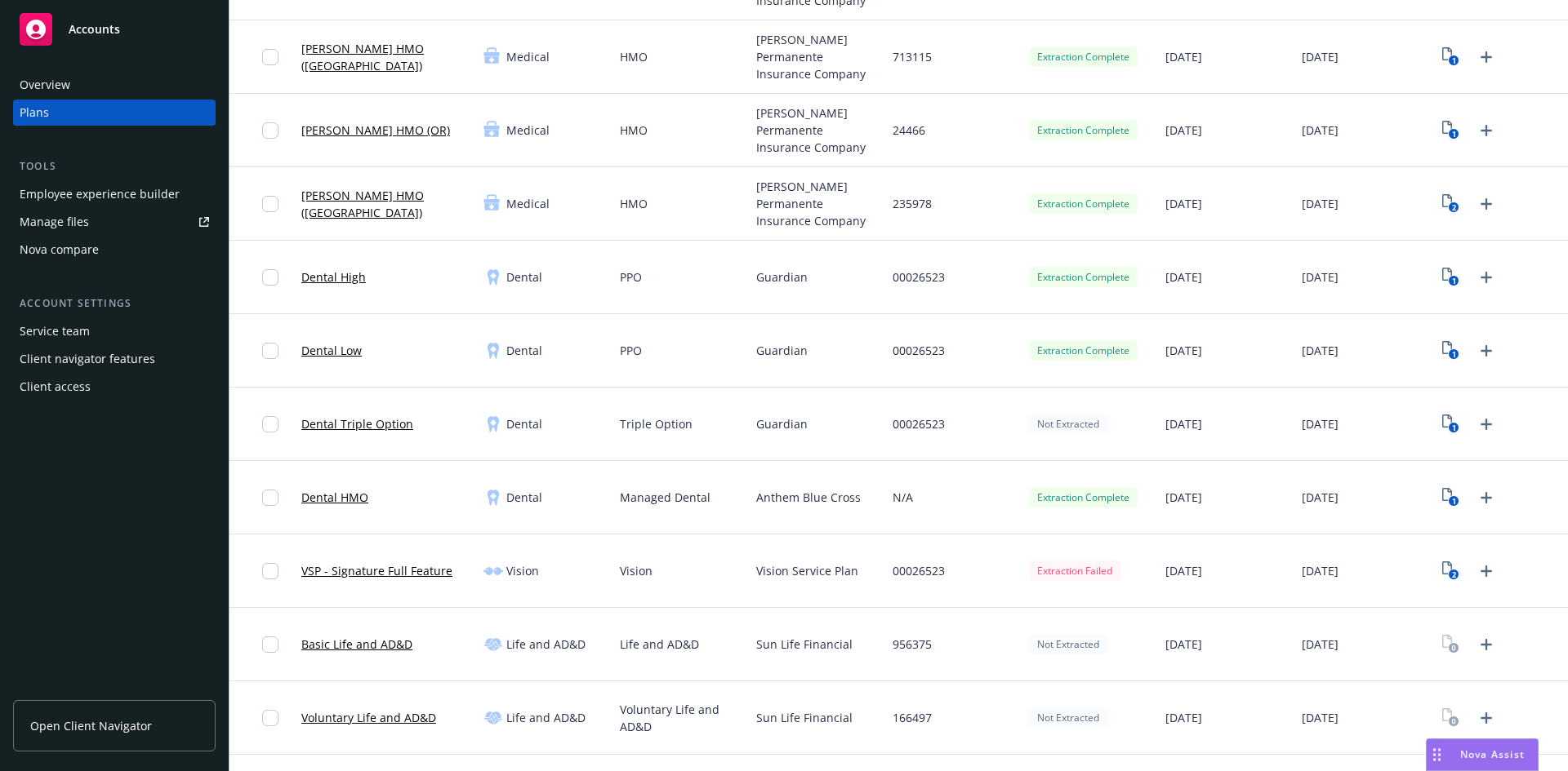
click at [339, 274] on link "Dental High" at bounding box center [334, 277] width 65 height 17
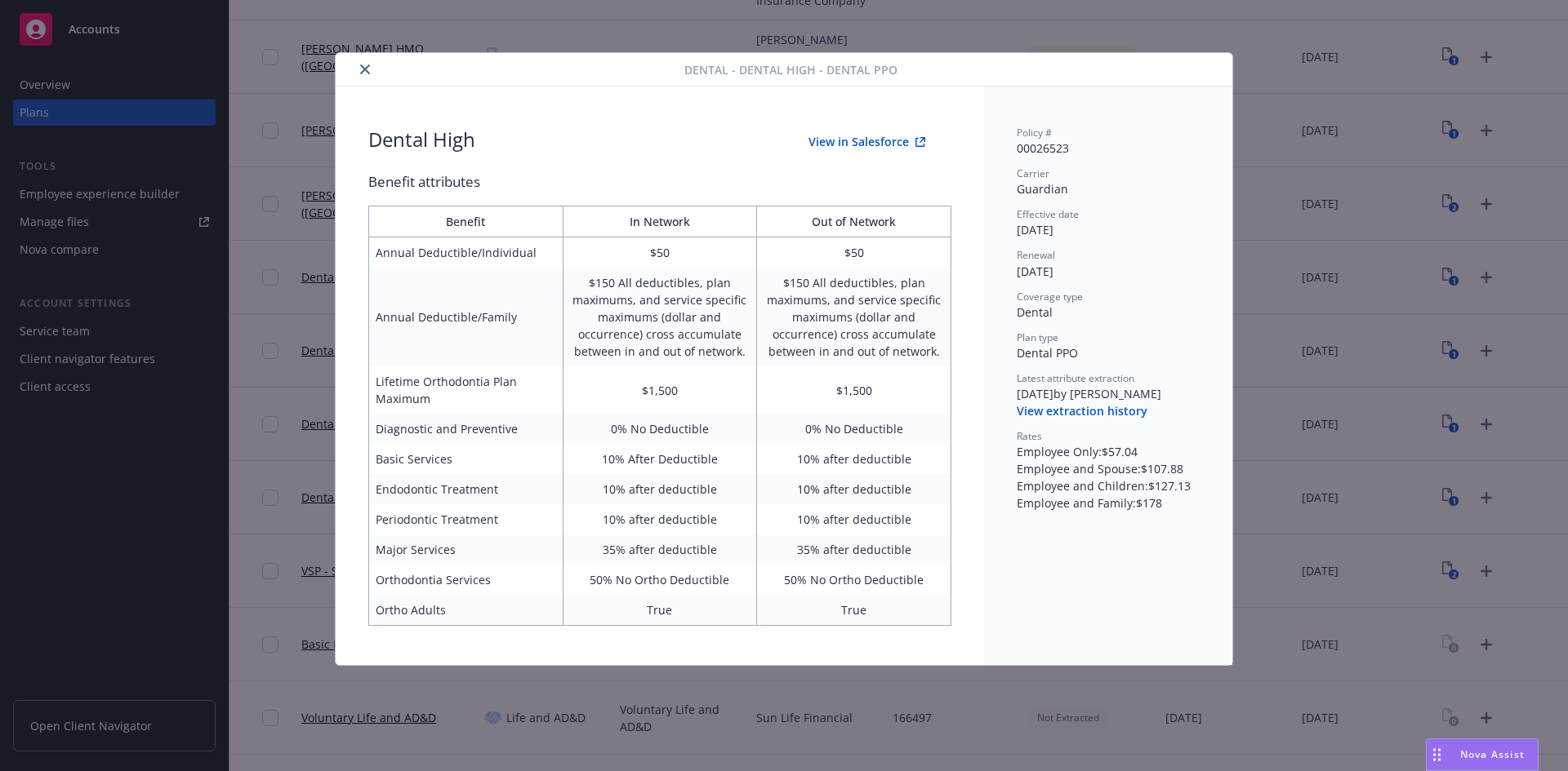
click at [1088, 408] on button "View extraction history" at bounding box center [1082, 412] width 130 height 16
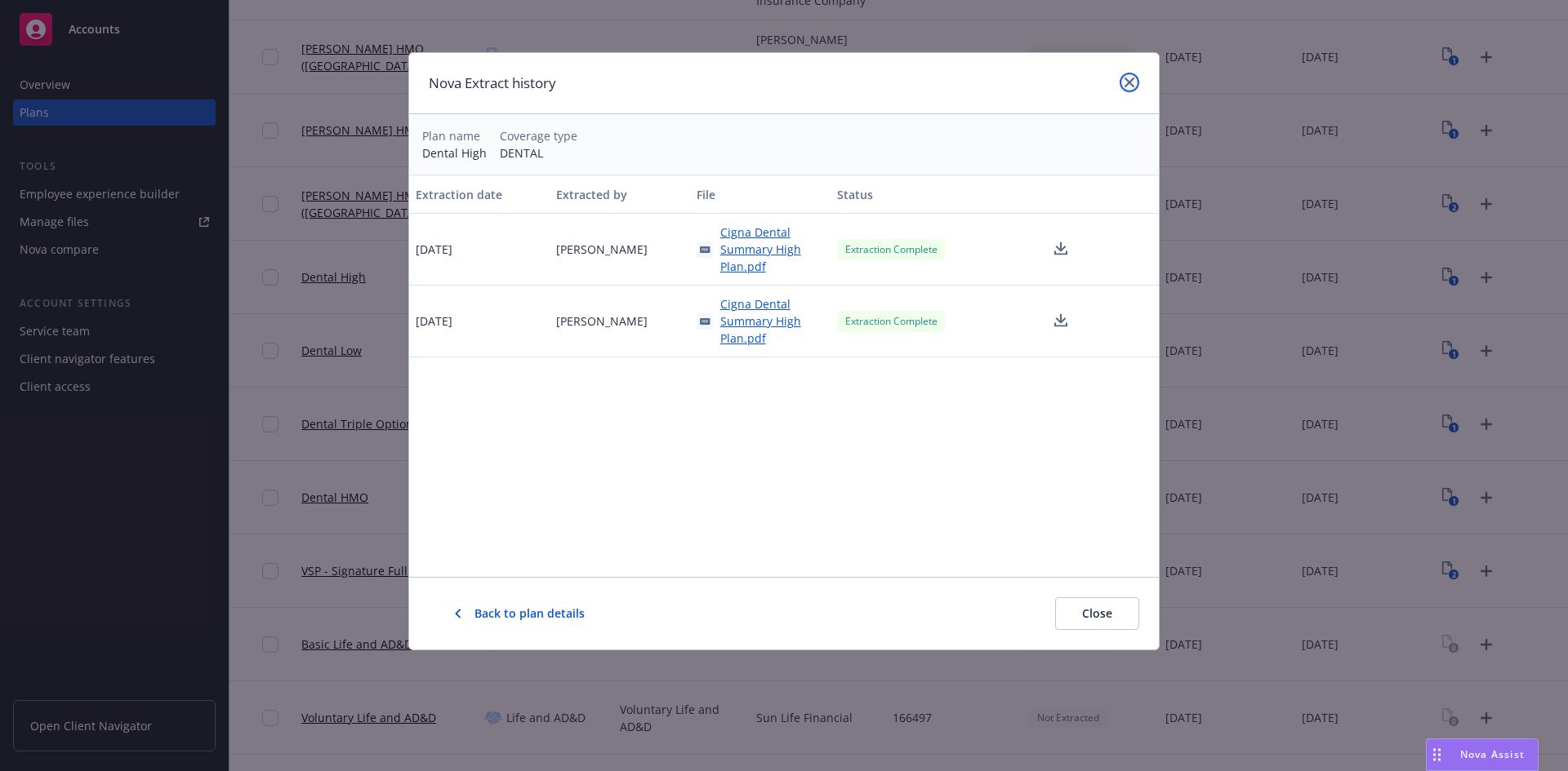
click at [1128, 81] on icon "close" at bounding box center [1129, 82] width 10 height 10
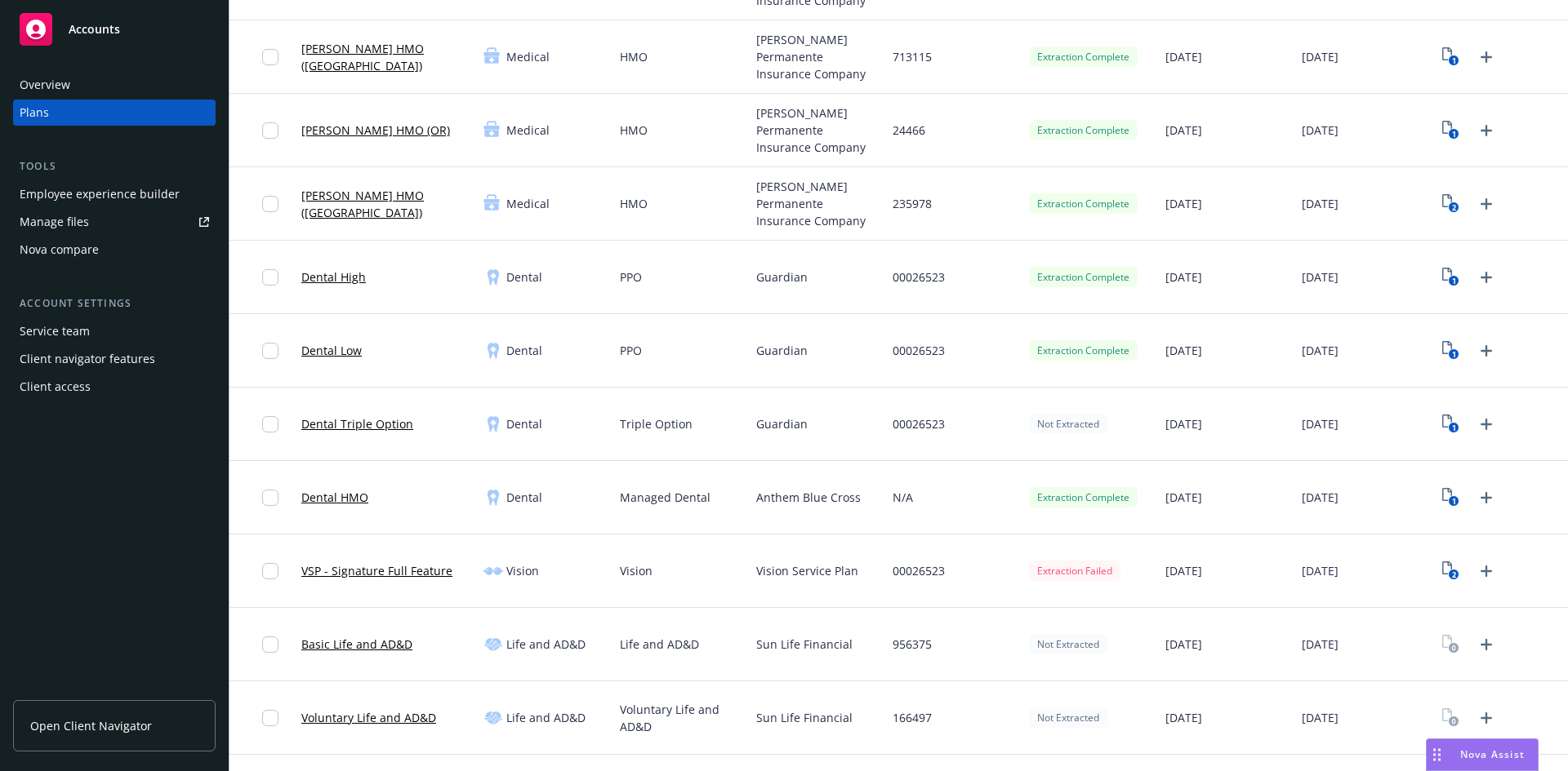
click at [316, 278] on link "Dental High" at bounding box center [334, 277] width 65 height 17
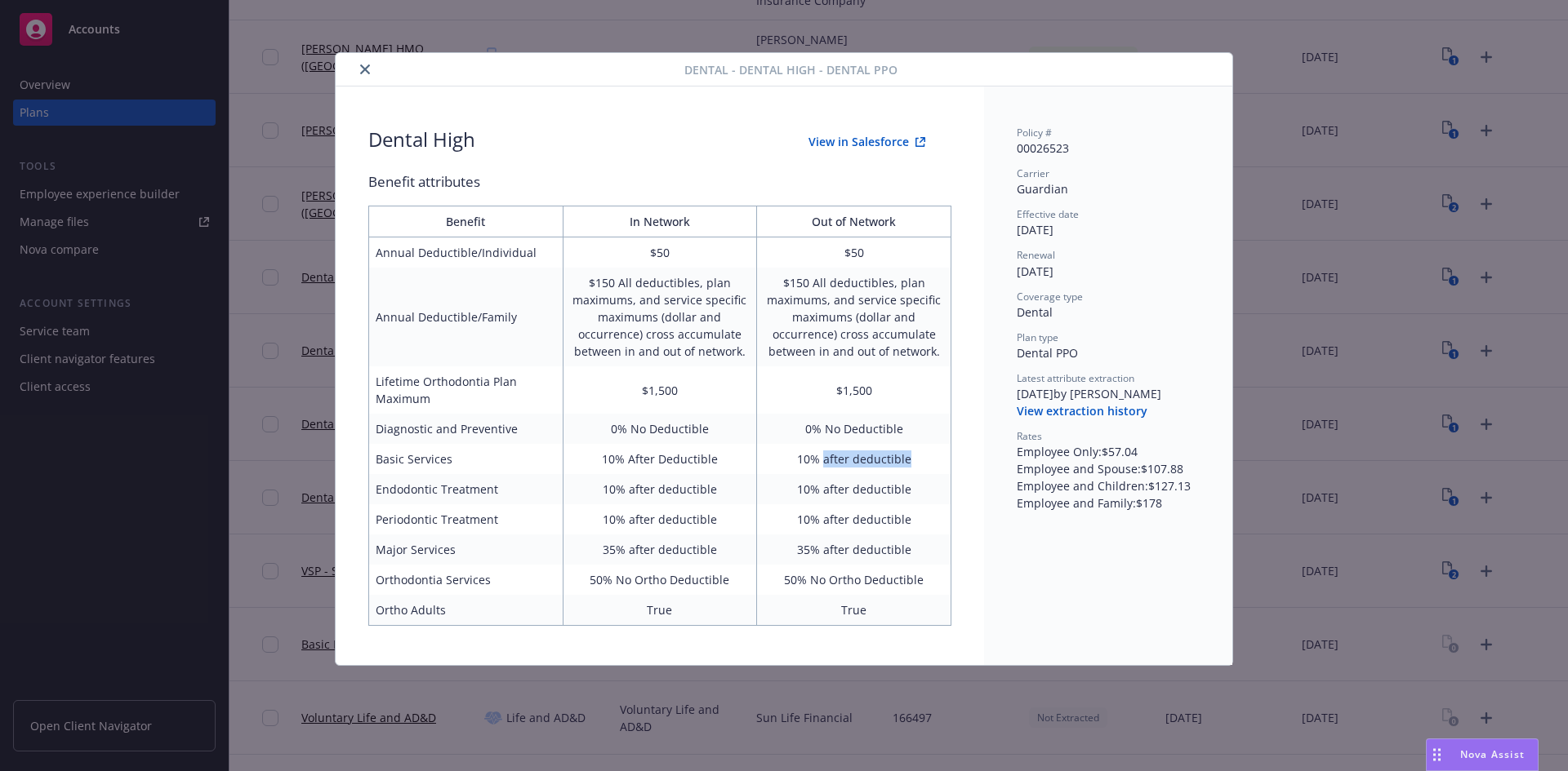
drag, startPoint x: 824, startPoint y: 457, endPoint x: 915, endPoint y: 457, distance: 91.0
click at [915, 457] on td "10% after deductible" at bounding box center [854, 459] width 194 height 31
click at [365, 70] on icon "close" at bounding box center [365, 69] width 10 height 10
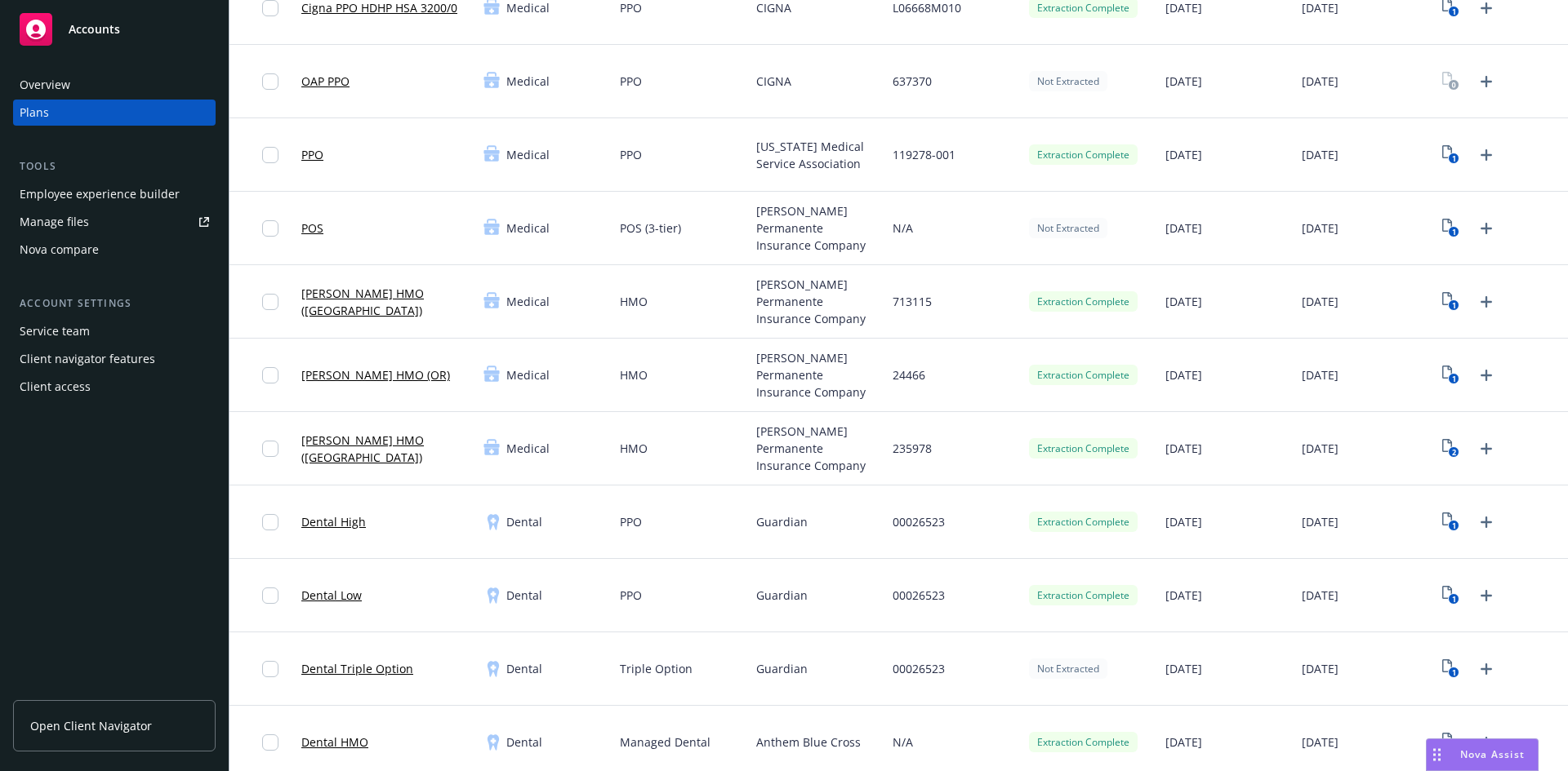
scroll to position [82, 0]
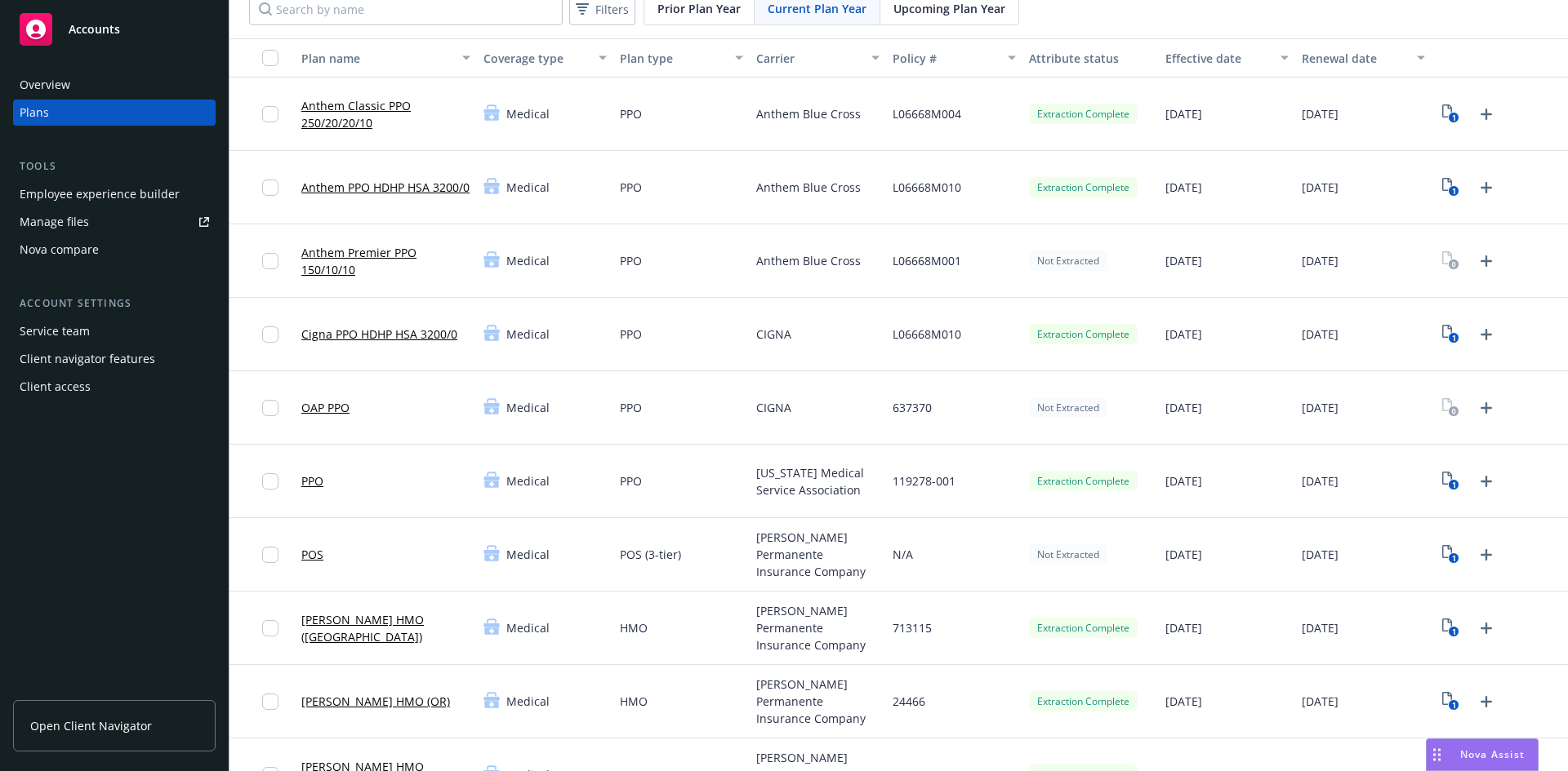
click at [380, 439] on div "OAP PPO" at bounding box center [386, 408] width 183 height 74
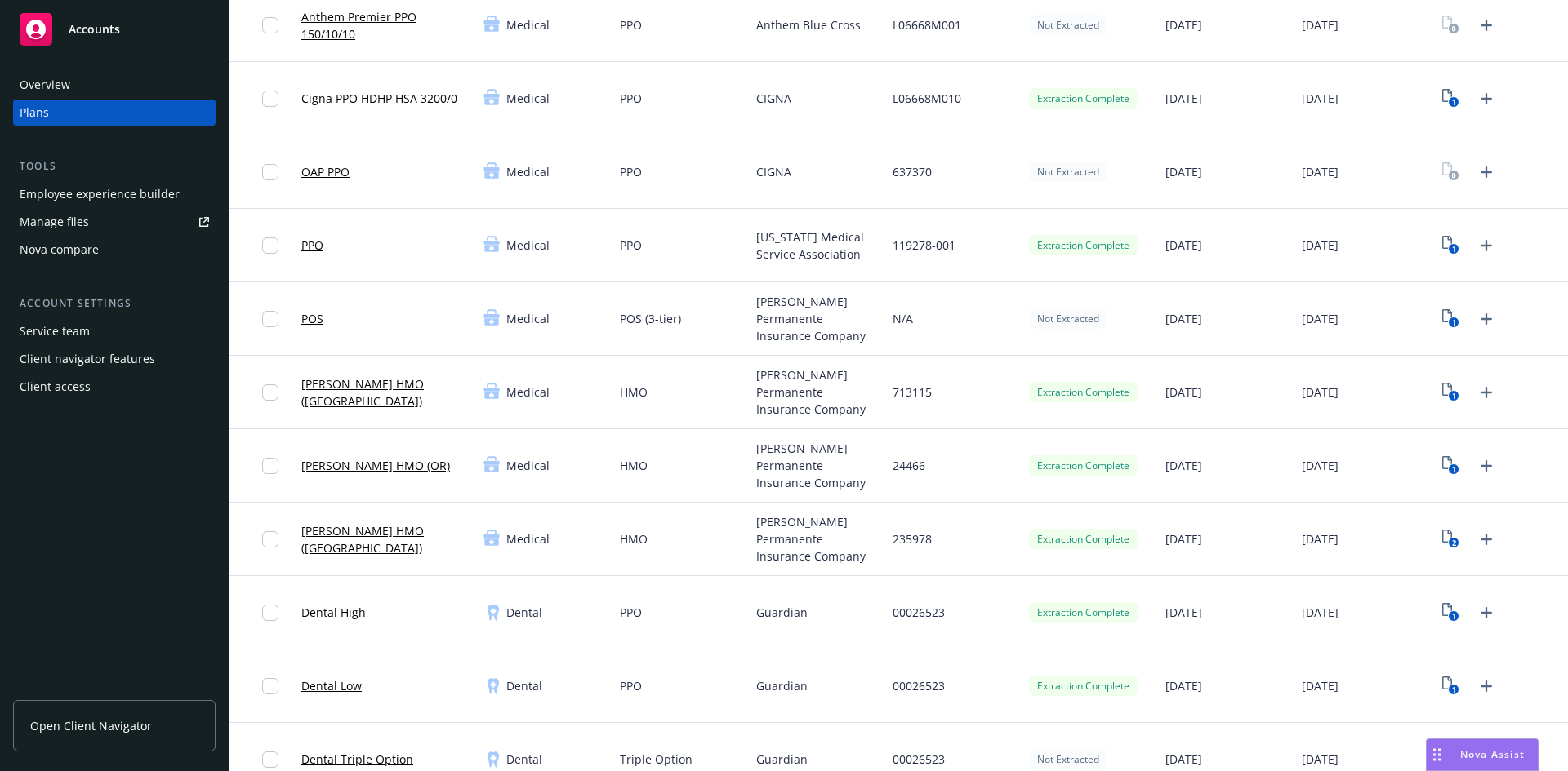
scroll to position [326, 0]
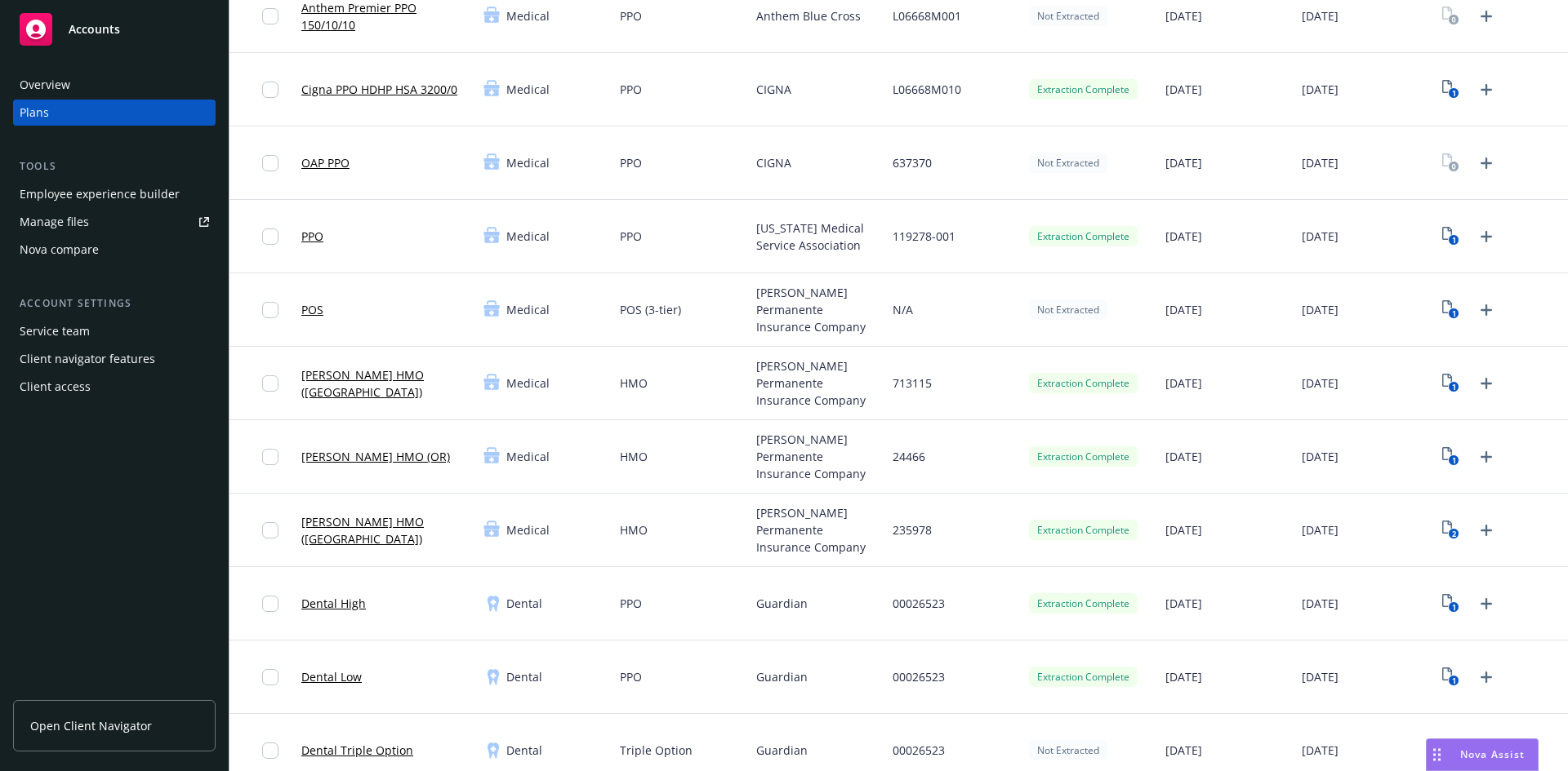
click at [405, 483] on div "[PERSON_NAME] HMO (OR)" at bounding box center [386, 457] width 183 height 74
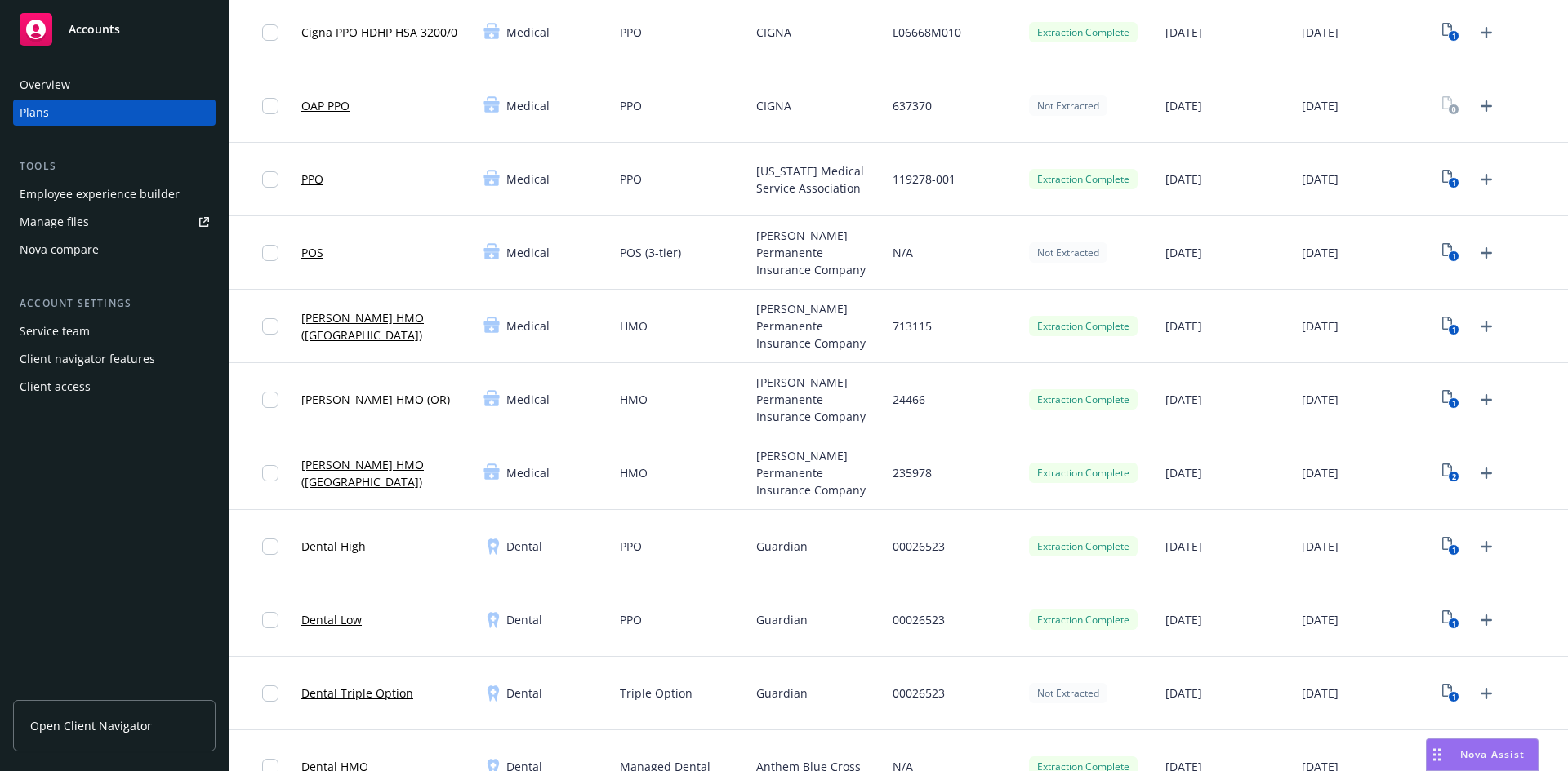
scroll to position [408, 0]
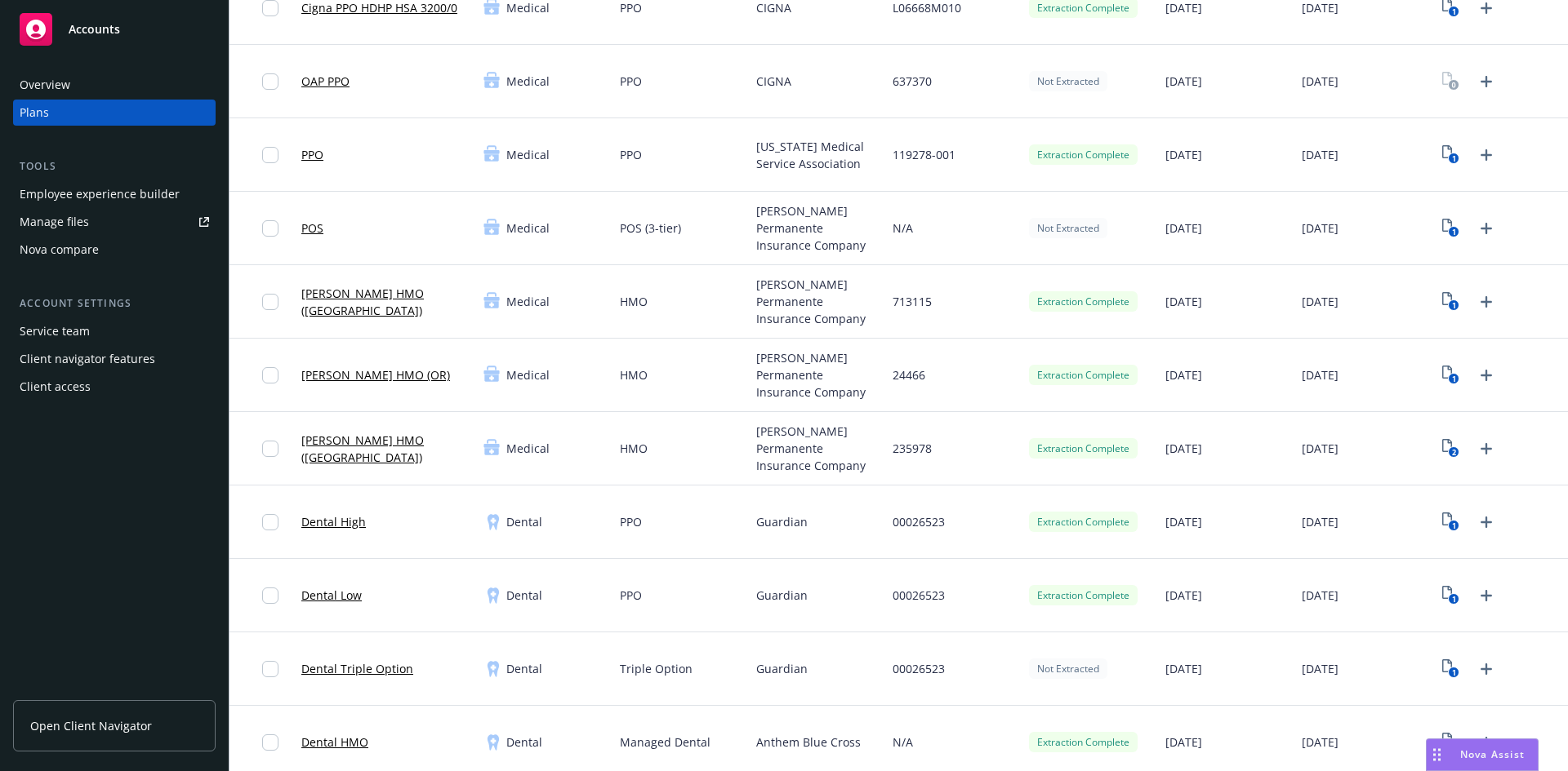
click at [333, 742] on link "Dental HMO" at bounding box center [334, 742] width 67 height 17
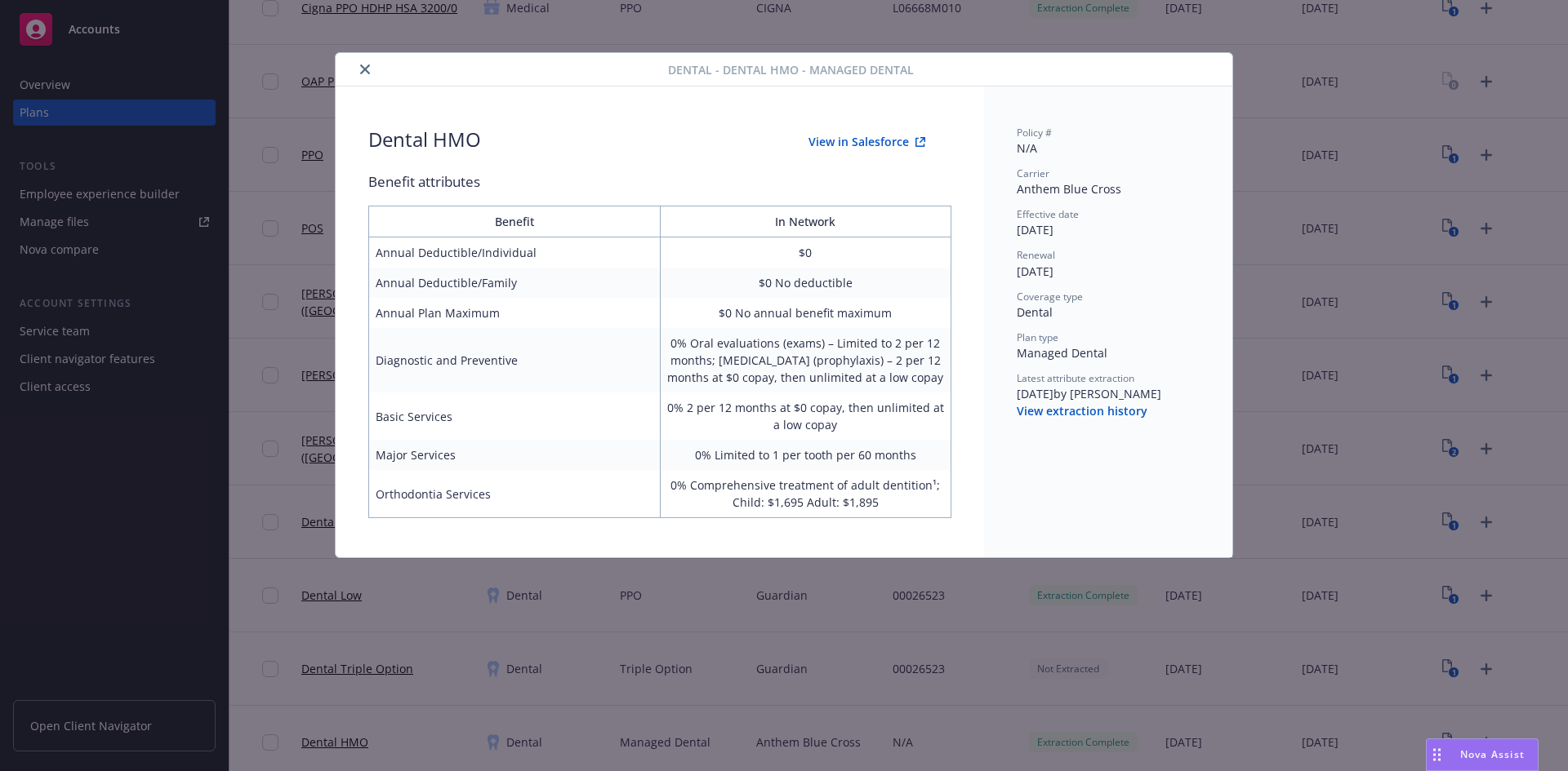
click at [368, 67] on icon "close" at bounding box center [365, 69] width 10 height 10
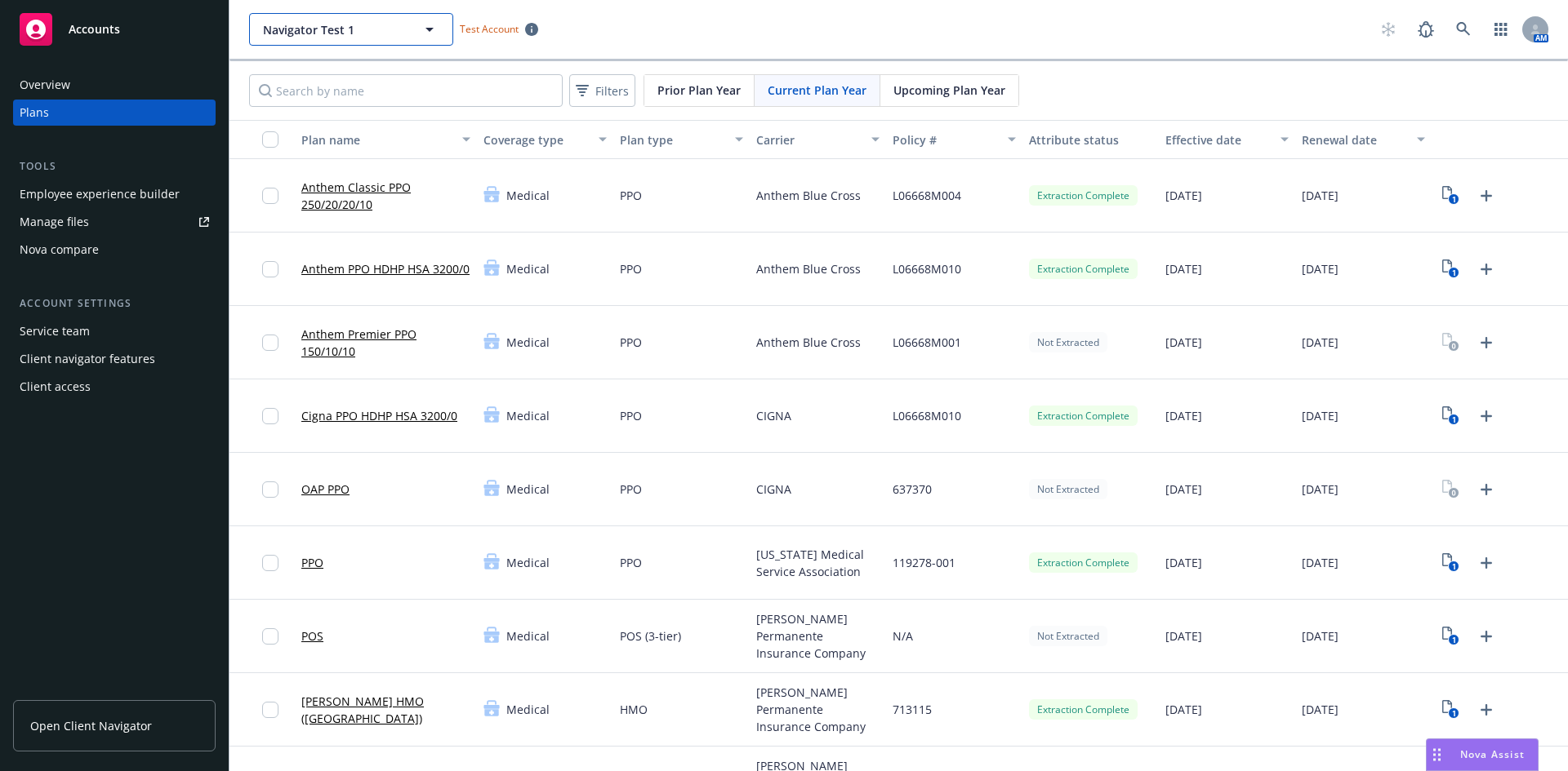
click at [400, 31] on span "Navigator Test 1" at bounding box center [333, 30] width 141 height 17
click at [400, 31] on input at bounding box center [348, 30] width 144 height 17
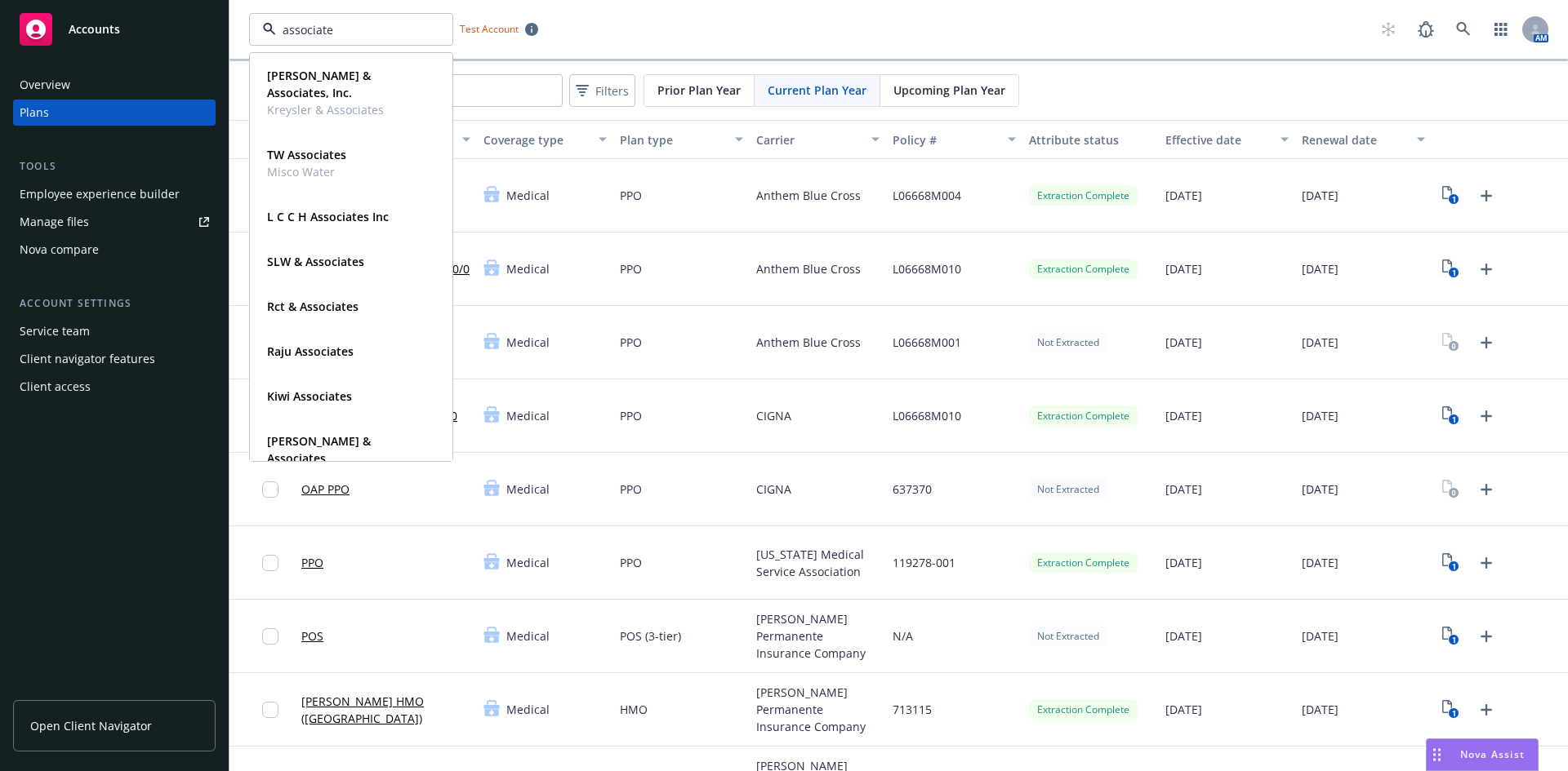
type input "associate"
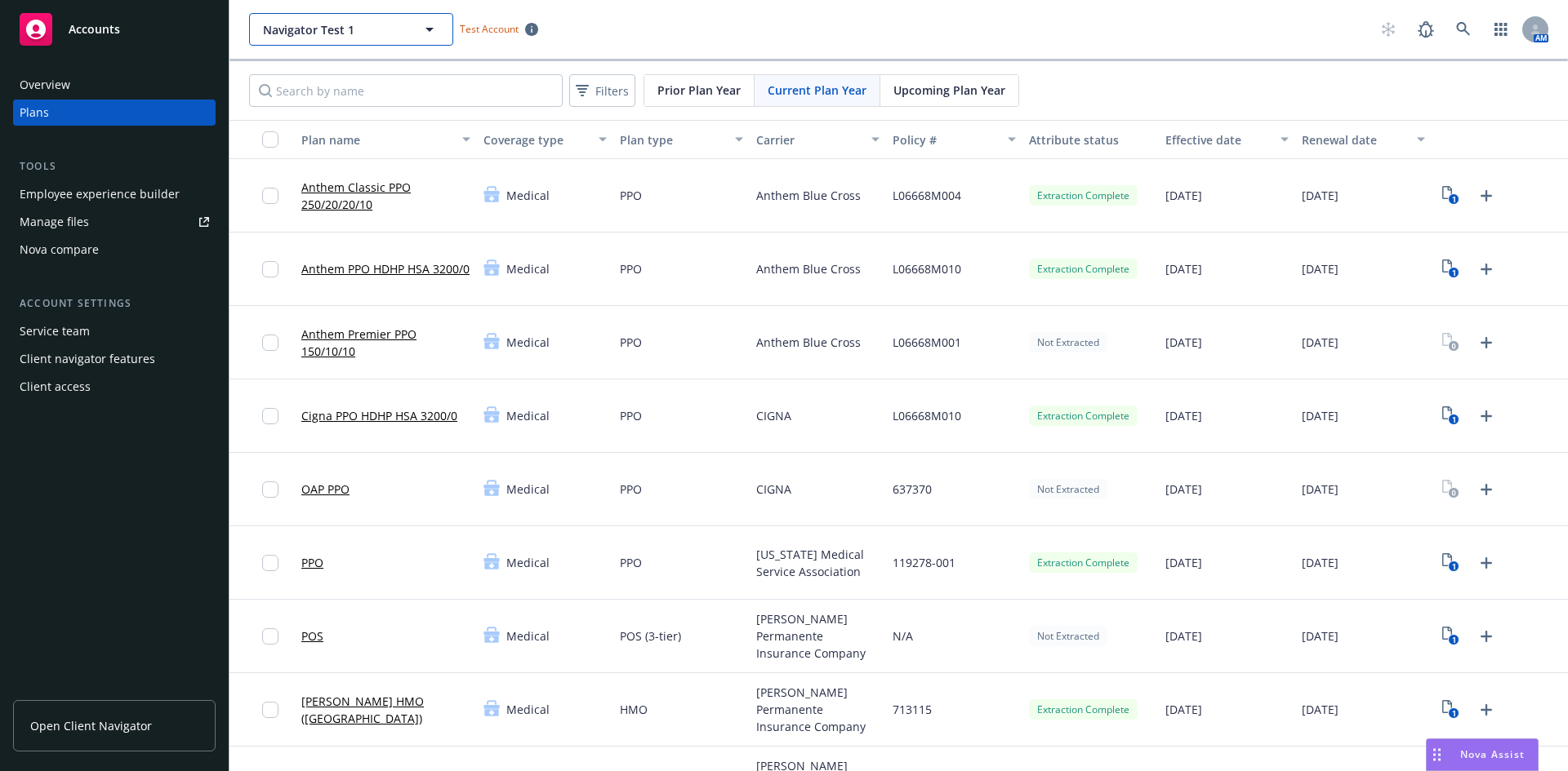
click at [355, 28] on span "Navigator Test 1" at bounding box center [333, 30] width 141 height 17
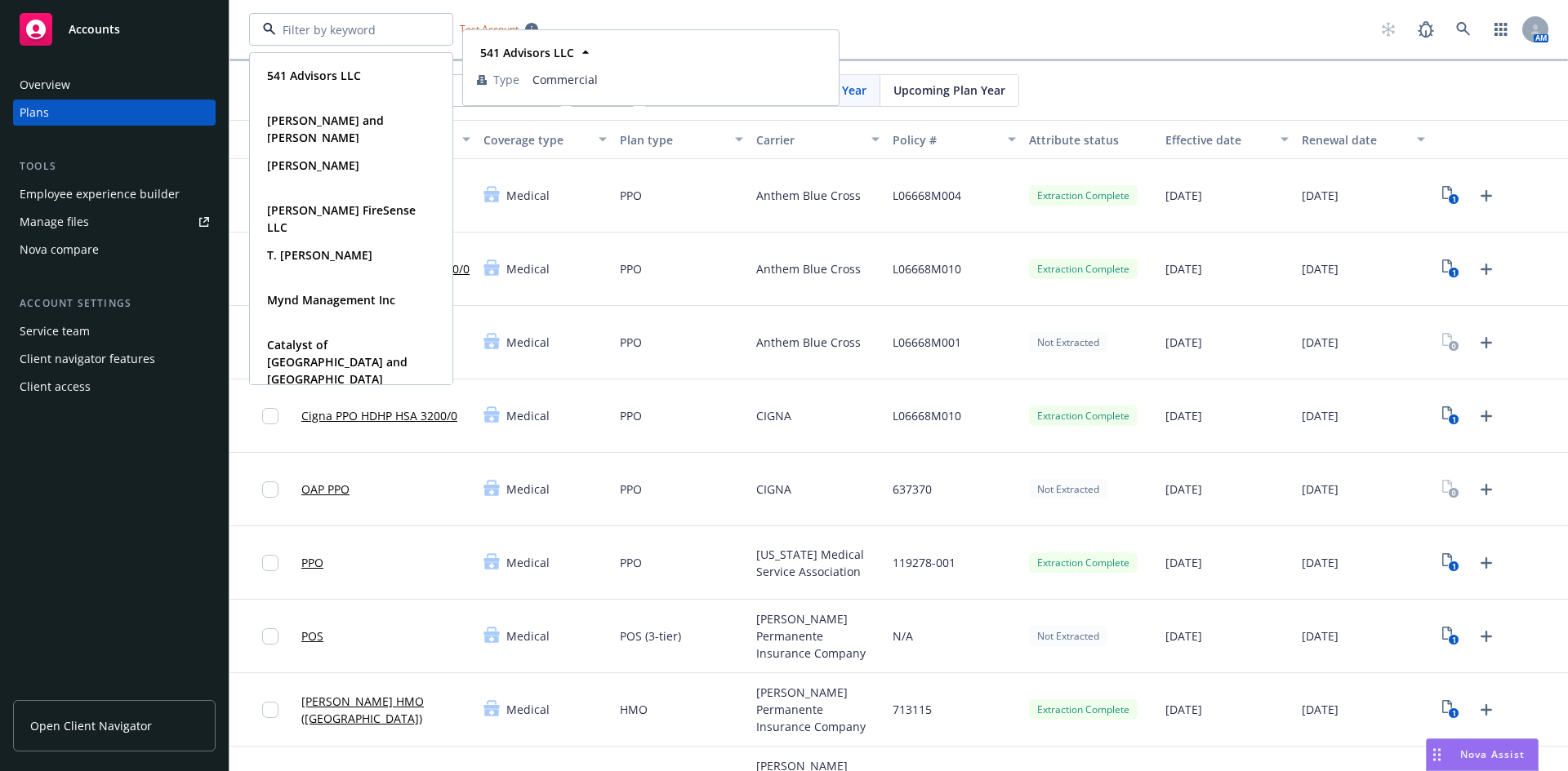
click at [319, 31] on input at bounding box center [348, 30] width 144 height 17
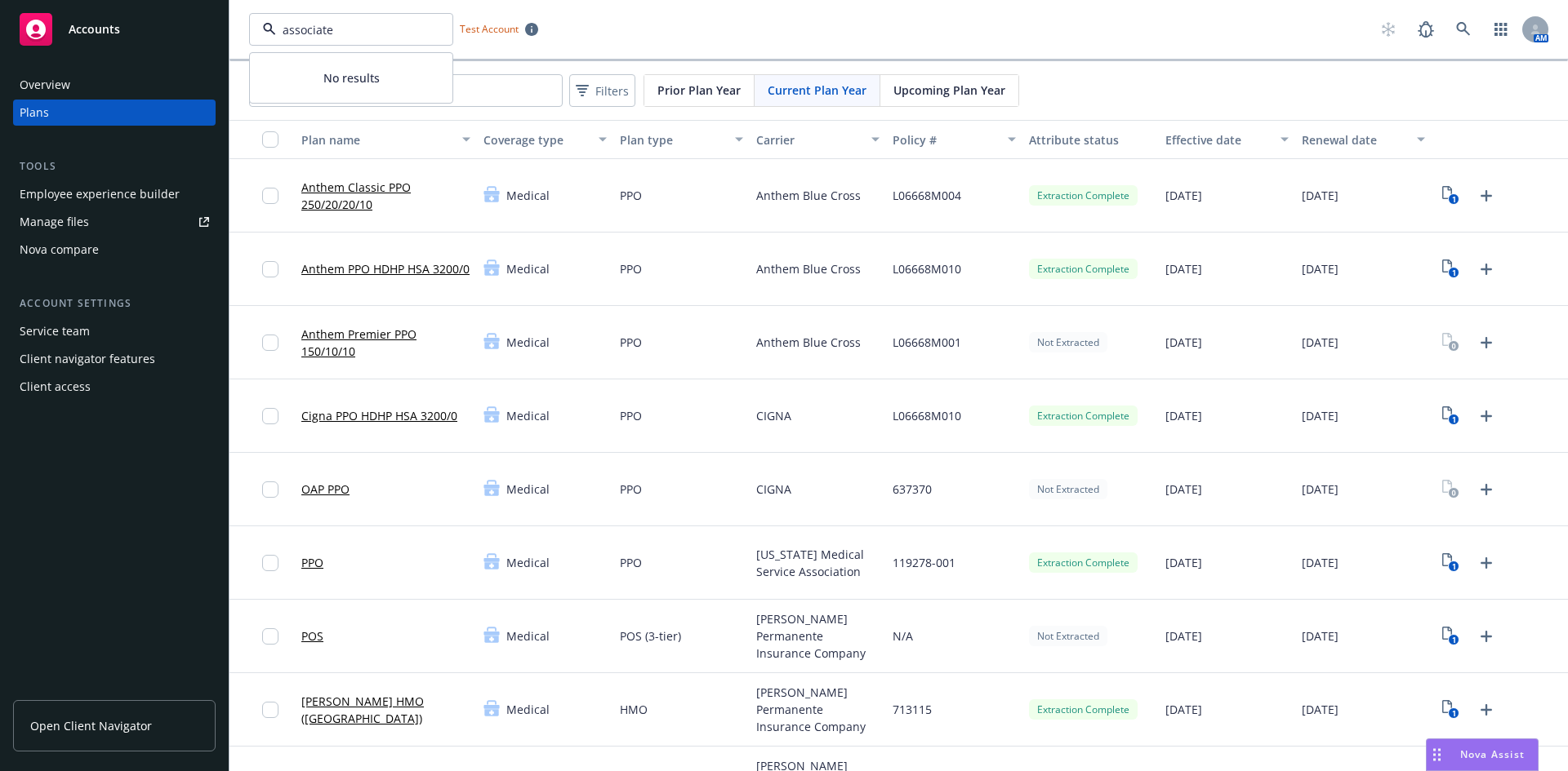
type input "associated"
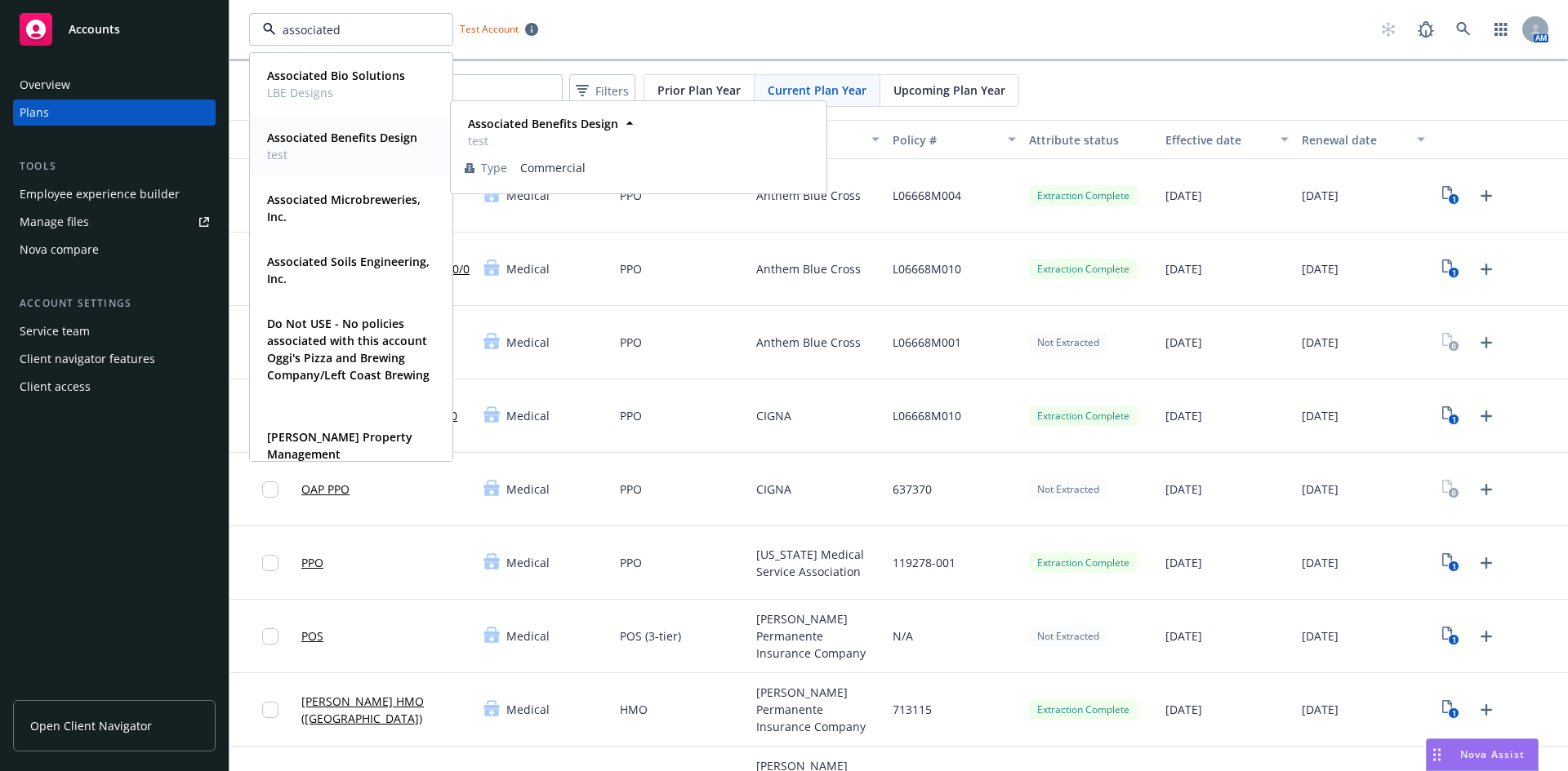
click at [350, 155] on span "test" at bounding box center [342, 155] width 150 height 17
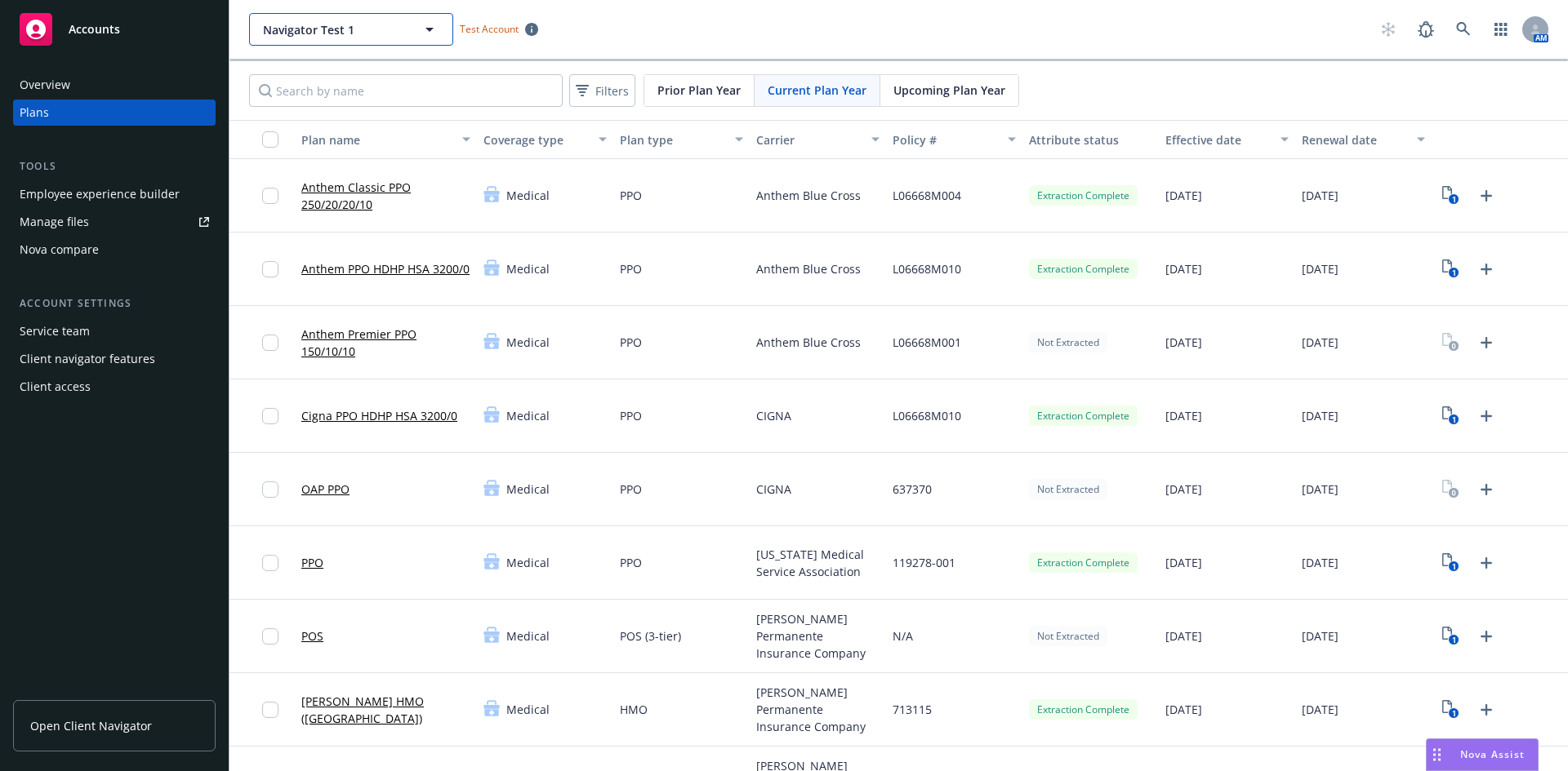
click at [426, 35] on icon "button" at bounding box center [430, 30] width 20 height 20
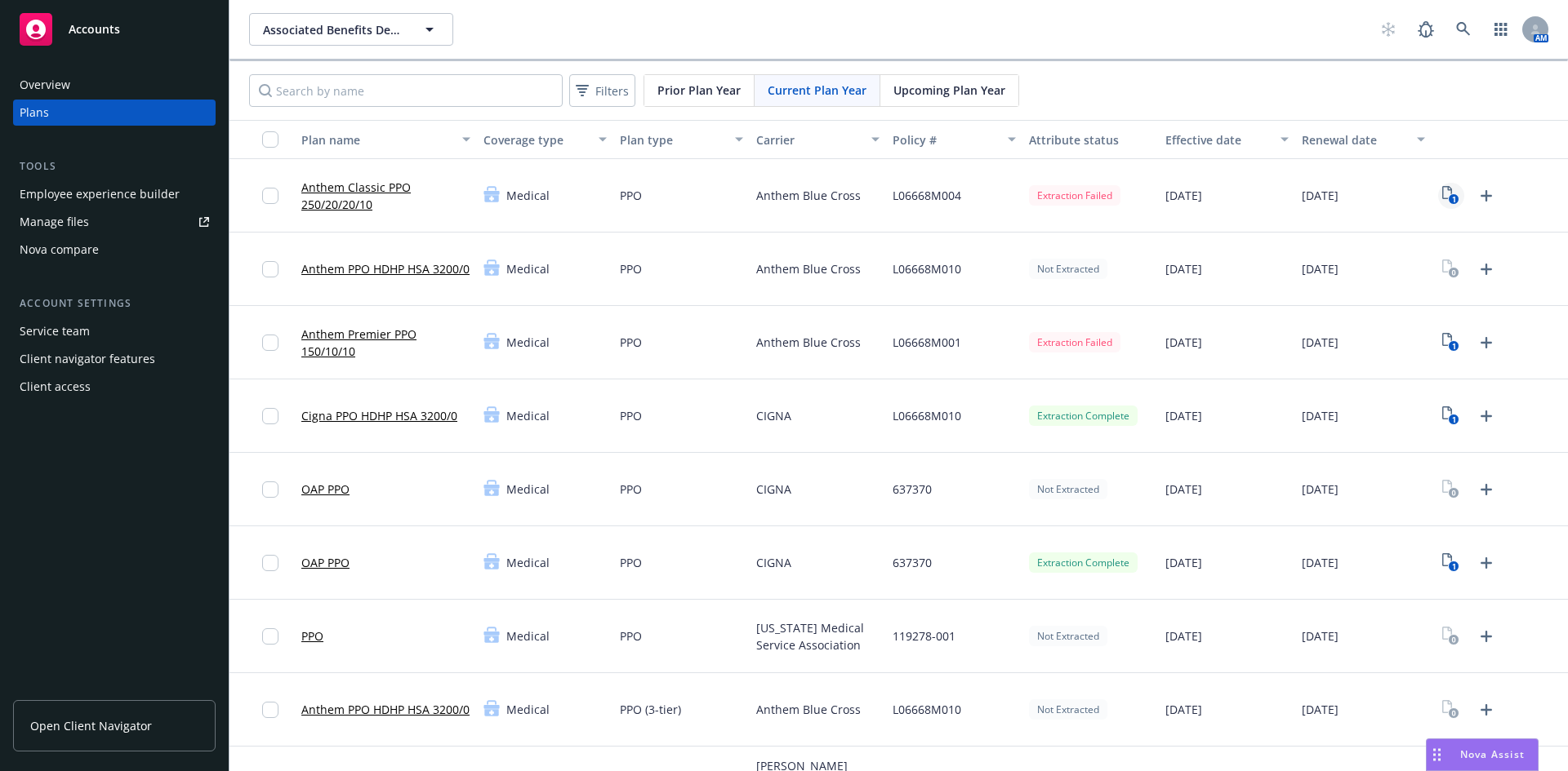
click at [1442, 191] on icon "View Plan Documents" at bounding box center [1447, 192] width 10 height 13
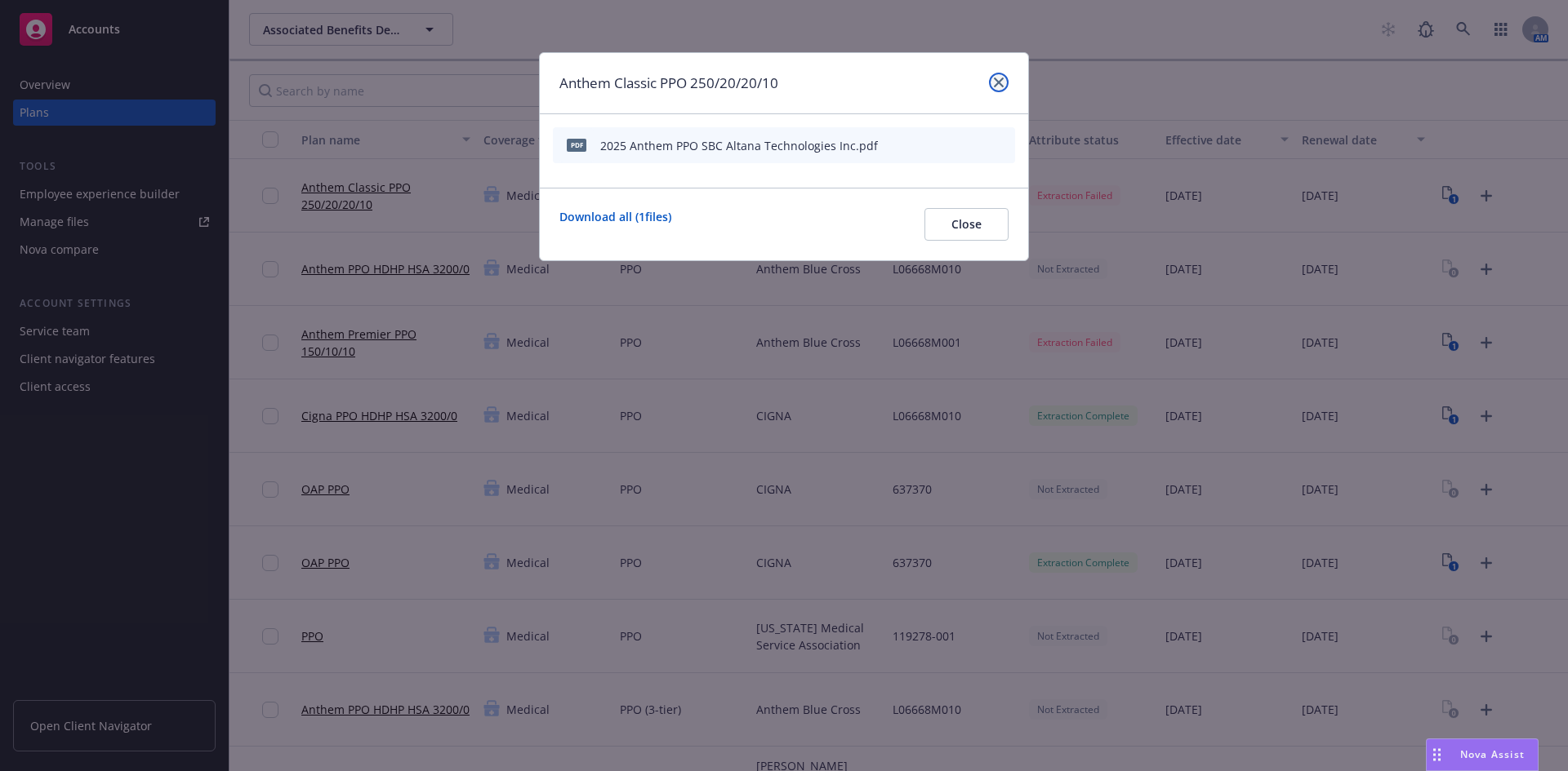
click at [1003, 84] on link "close" at bounding box center [999, 83] width 20 height 20
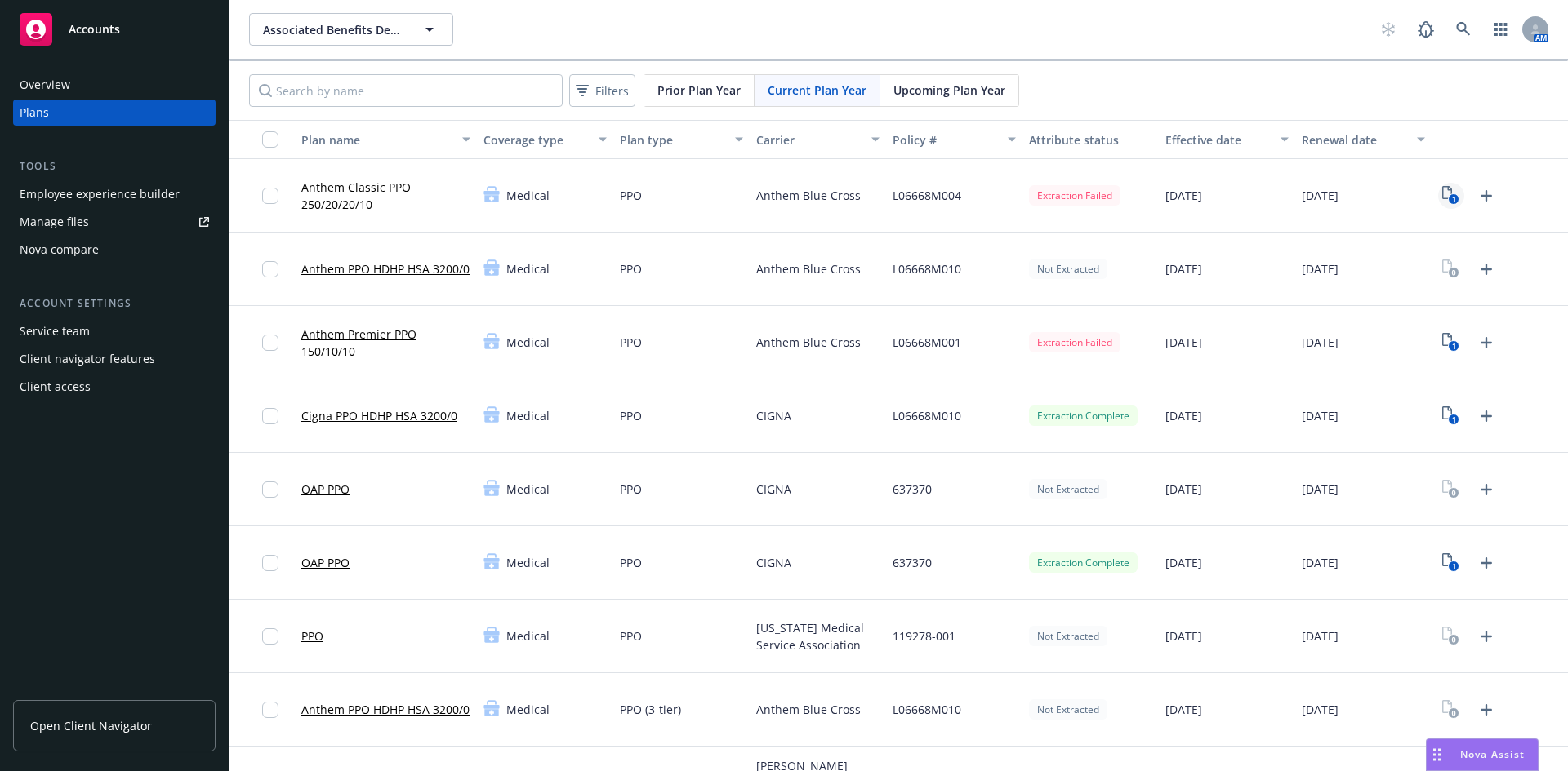
click at [1442, 186] on icon "1" at bounding box center [1450, 195] width 17 height 19
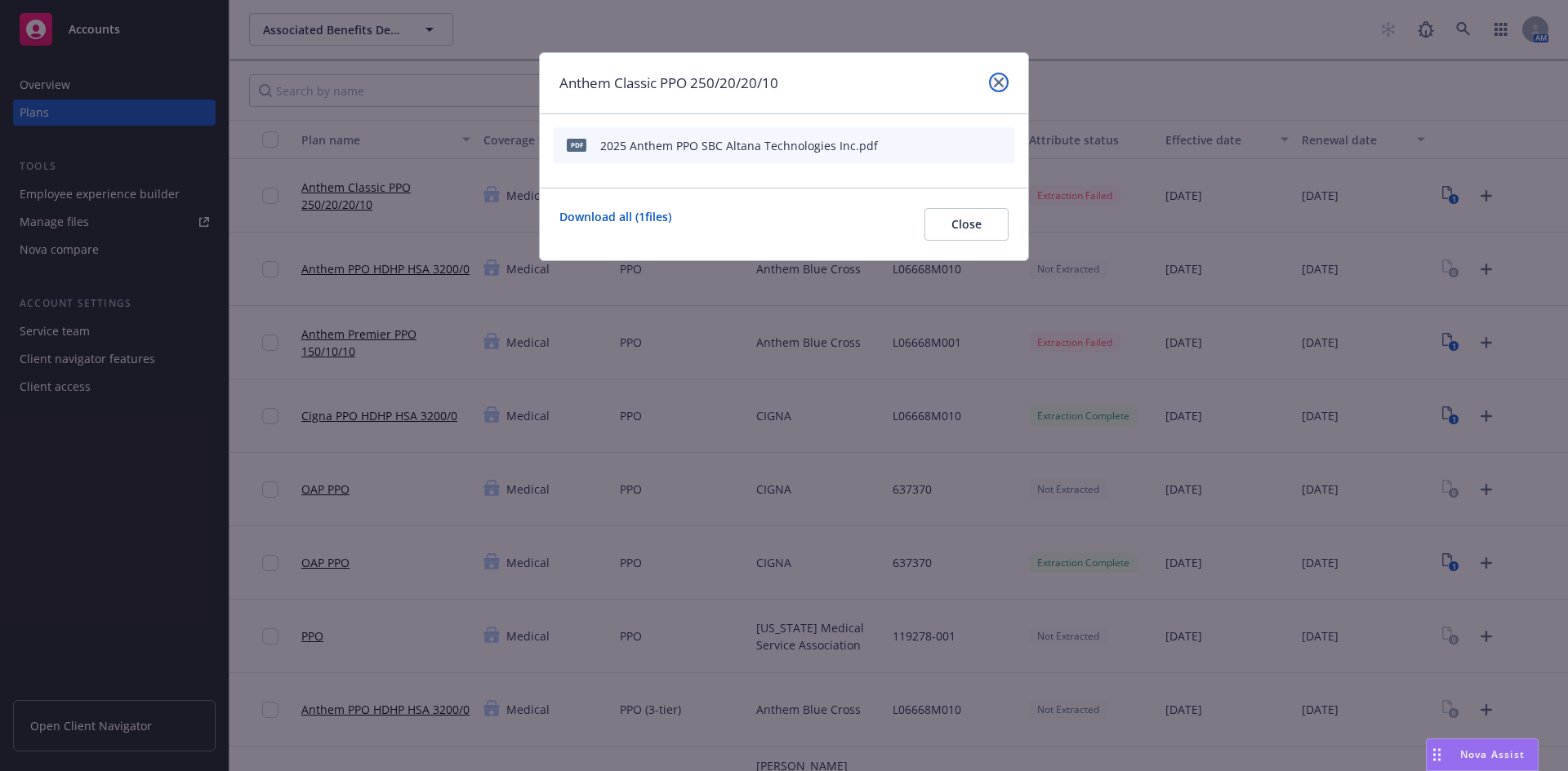
click at [1002, 83] on icon "close" at bounding box center [998, 82] width 10 height 10
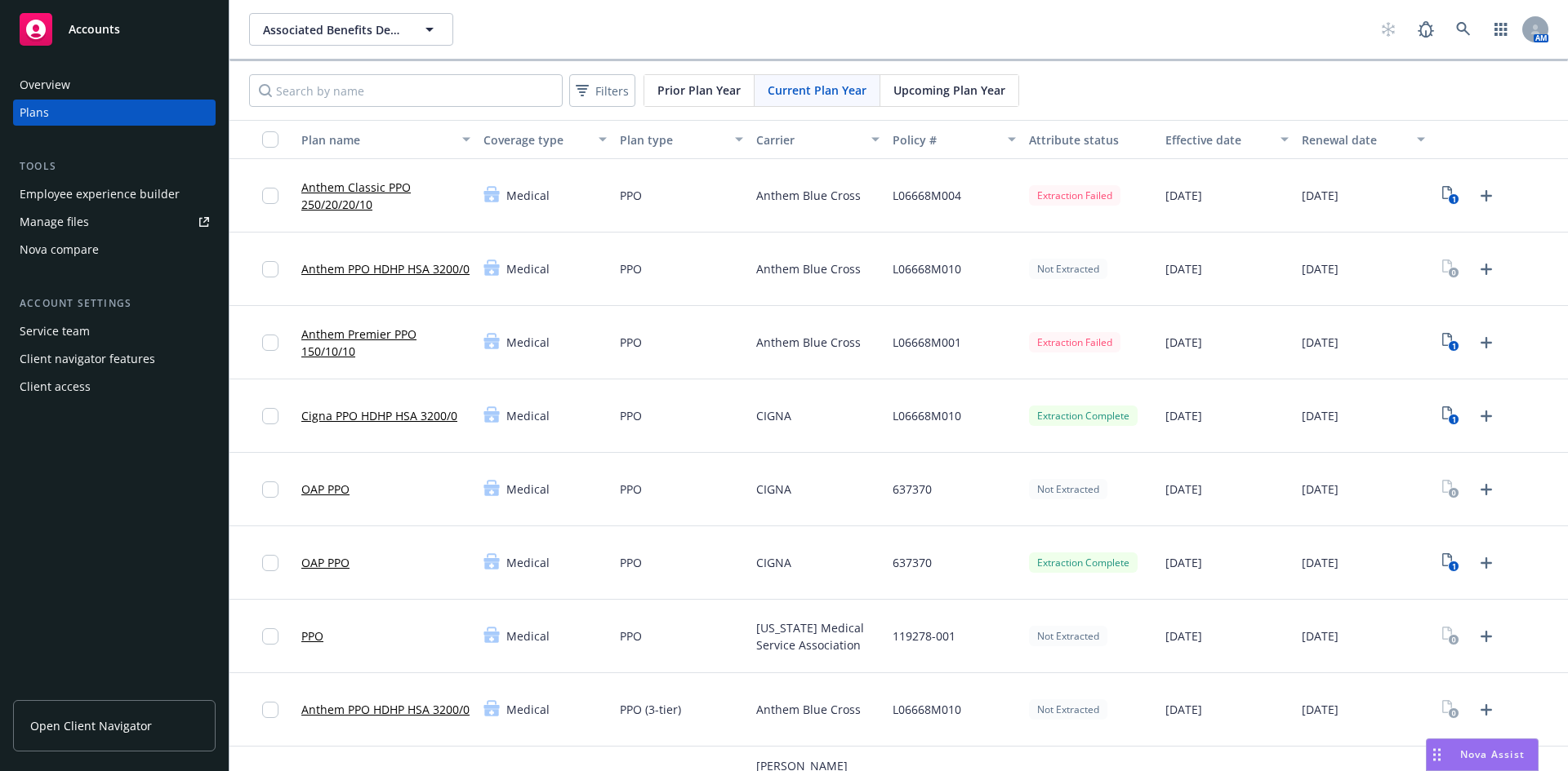
click at [343, 198] on link "Anthem Classic PPO 250/20/20/10" at bounding box center [386, 196] width 169 height 34
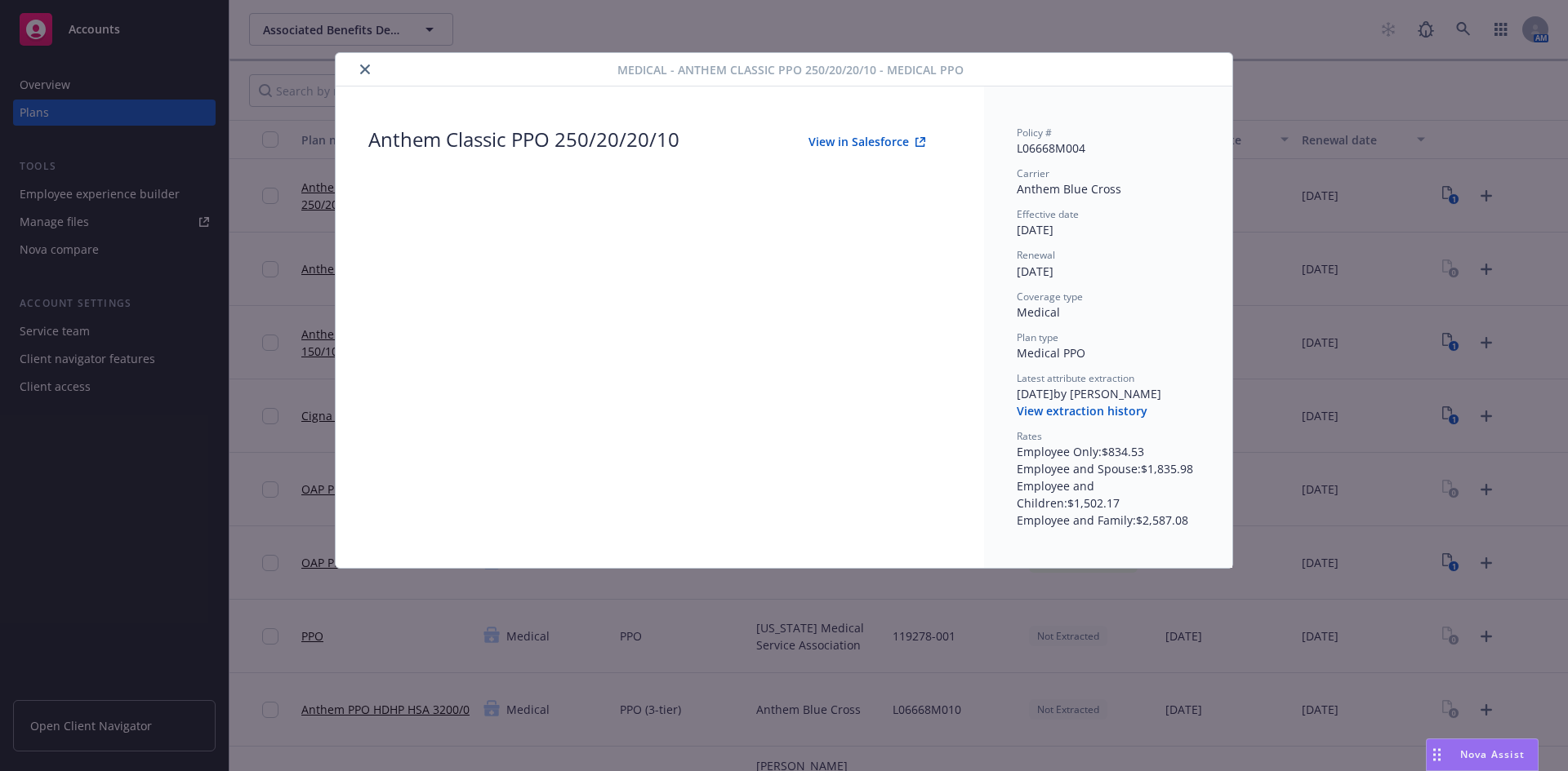
click at [1074, 412] on button "View extraction history" at bounding box center [1082, 412] width 130 height 16
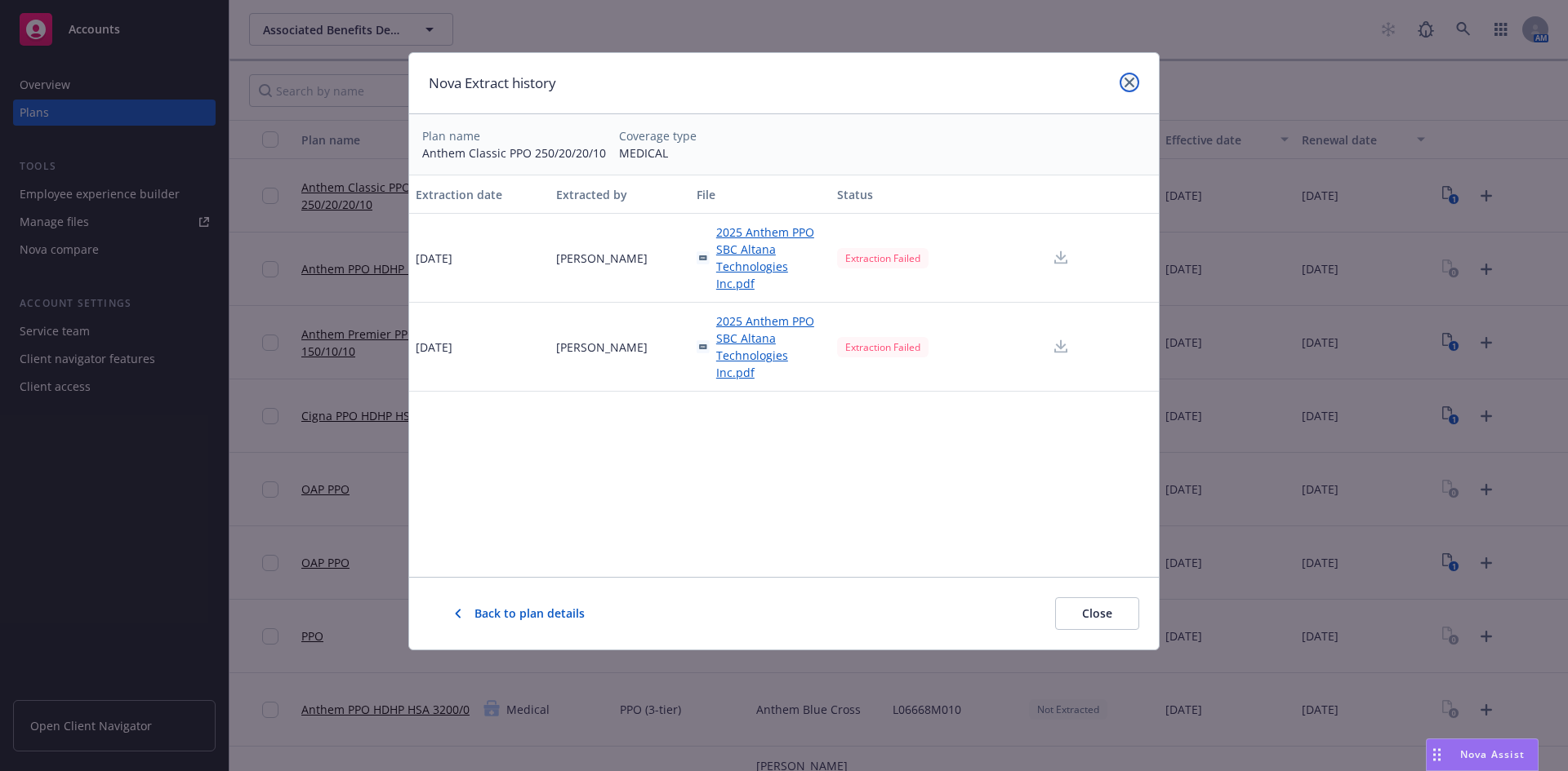
click at [1127, 81] on icon "close" at bounding box center [1129, 82] width 10 height 10
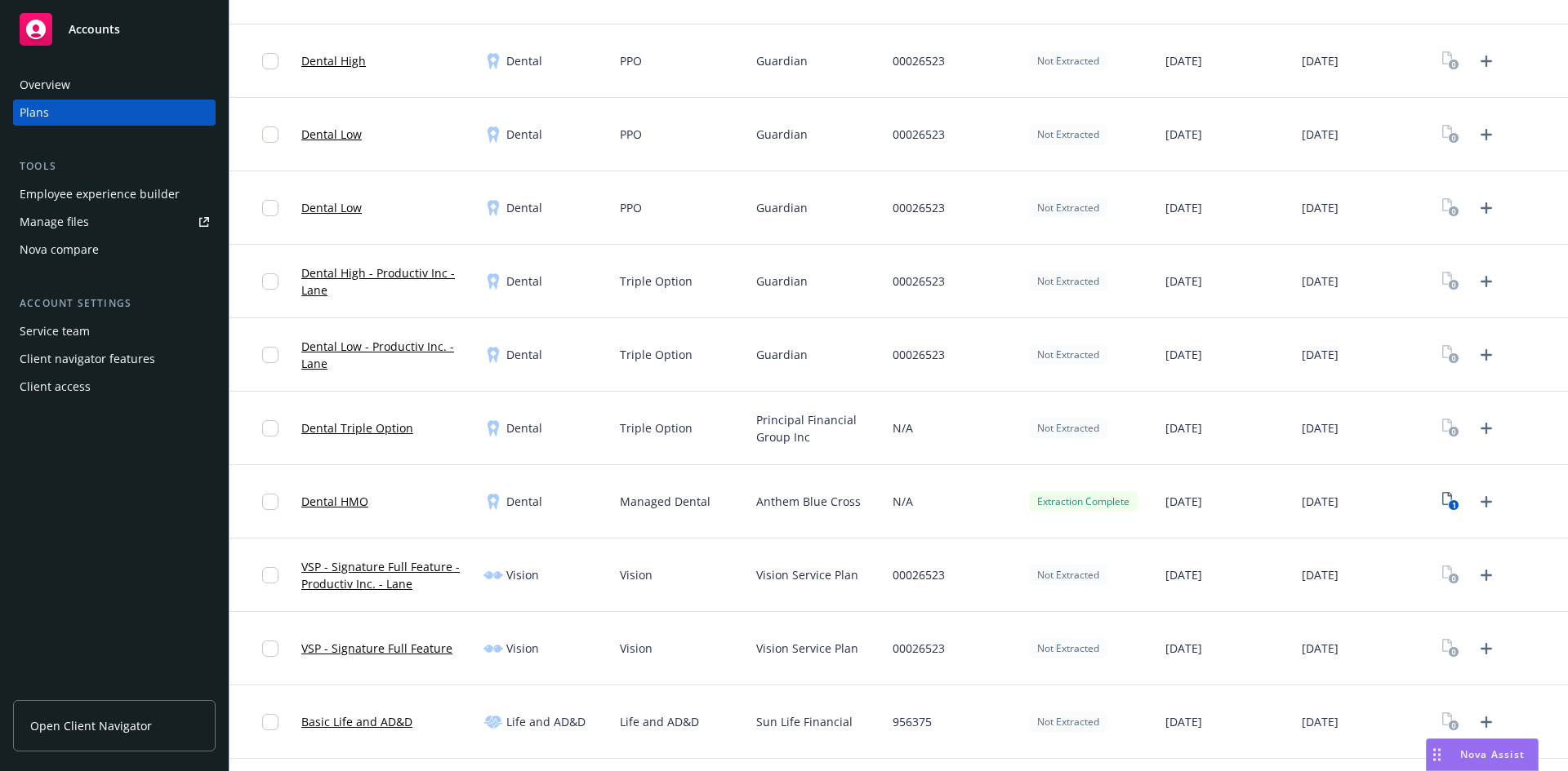
scroll to position [1469, 0]
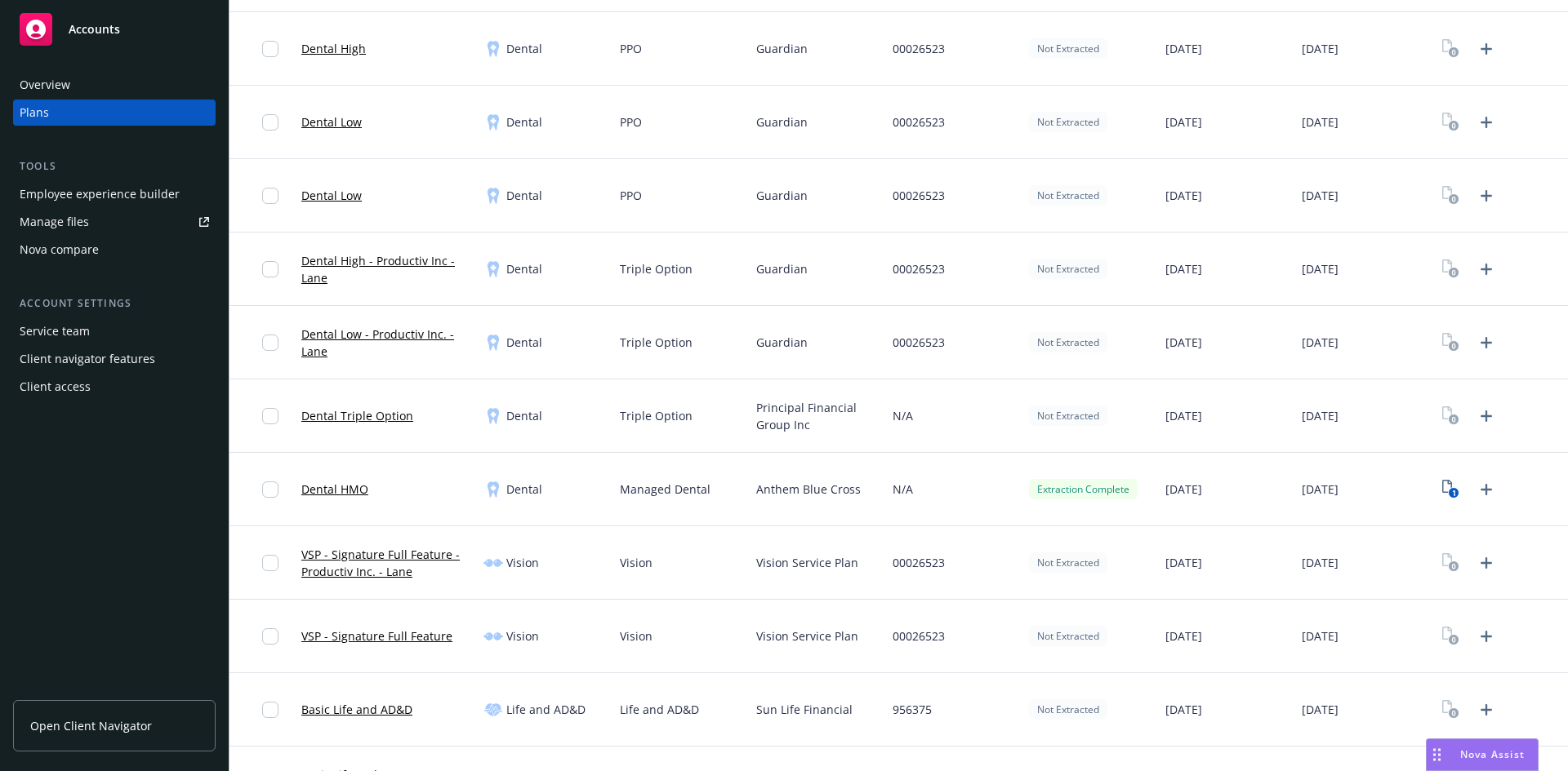
drag, startPoint x: 343, startPoint y: 491, endPoint x: 565, endPoint y: 480, distance: 222.3
click at [343, 491] on link "Dental HMO" at bounding box center [334, 489] width 67 height 17
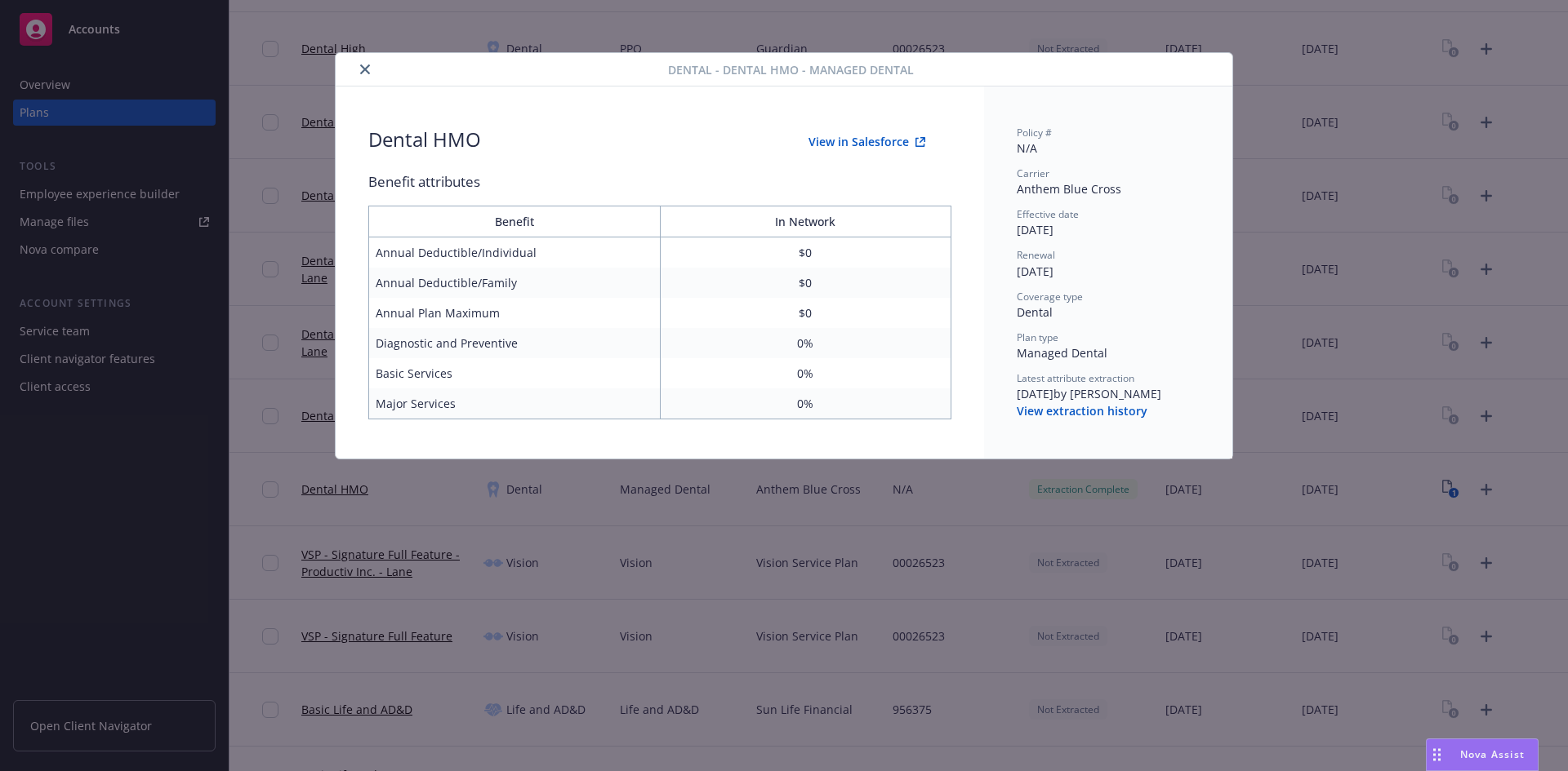
click at [363, 70] on icon "close" at bounding box center [365, 69] width 10 height 10
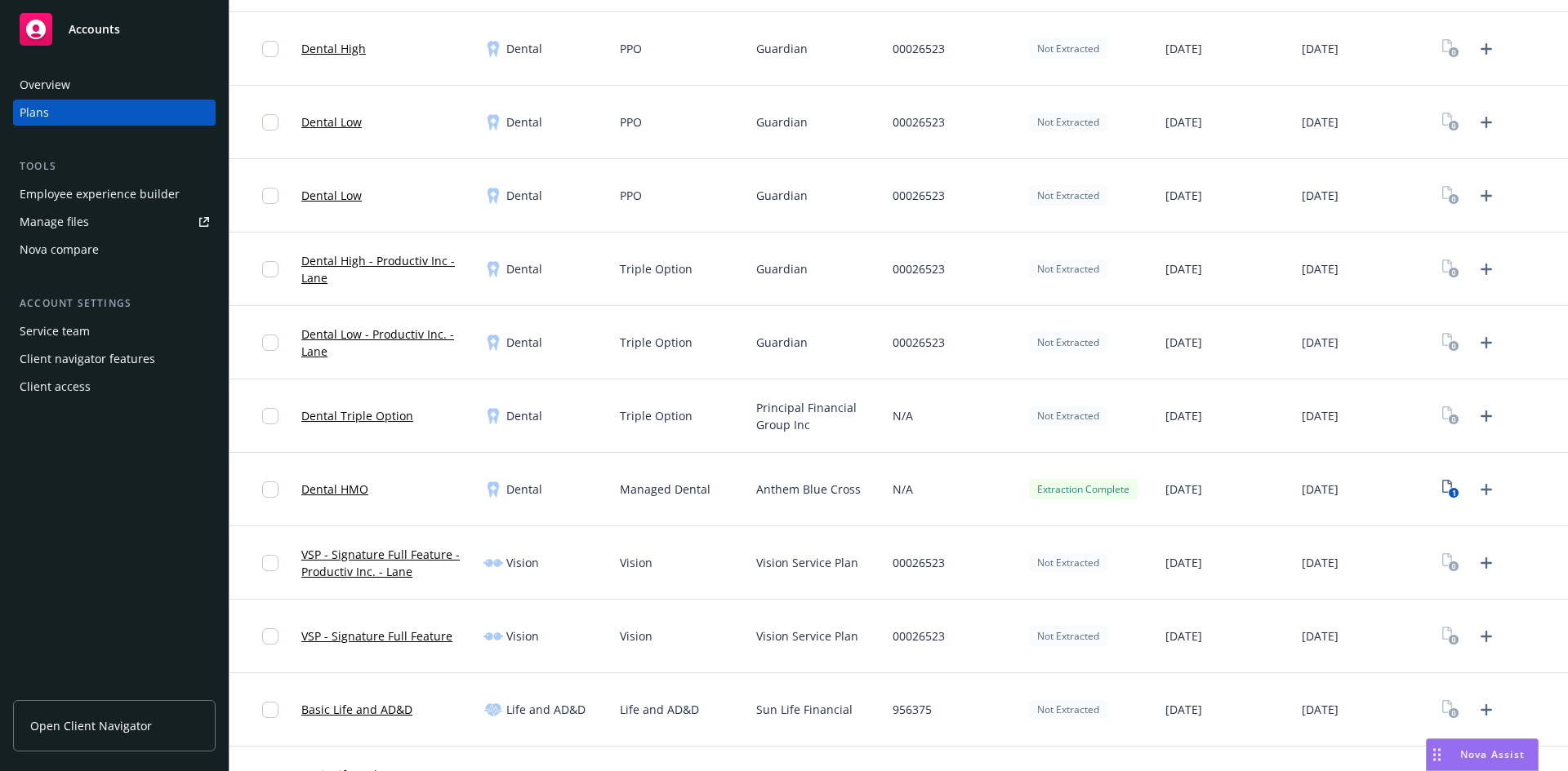
click at [584, 529] on div "Vision" at bounding box center [545, 563] width 137 height 74
click at [343, 50] on link "Dental High" at bounding box center [334, 49] width 65 height 17
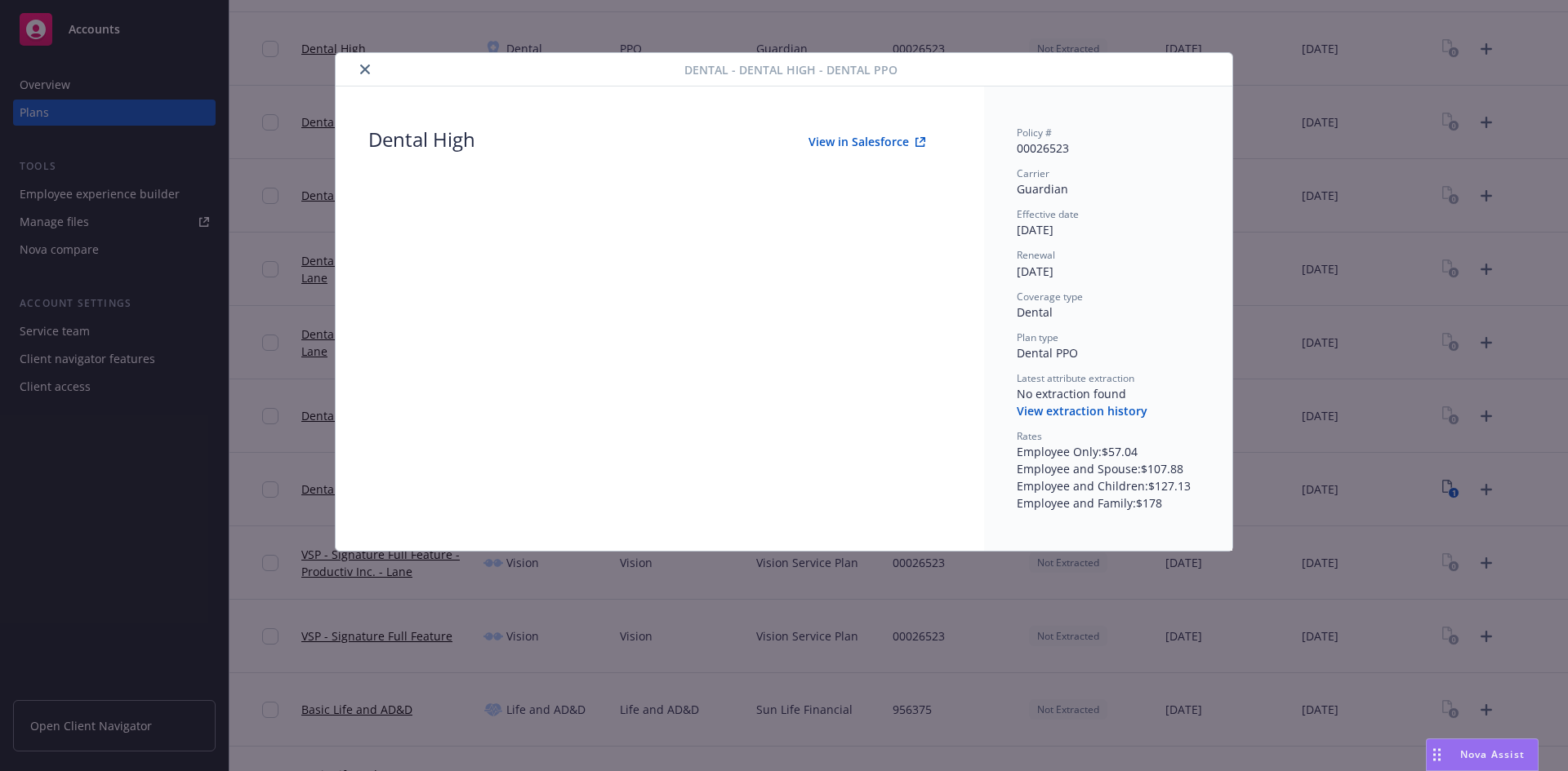
click at [363, 66] on icon "close" at bounding box center [365, 69] width 10 height 10
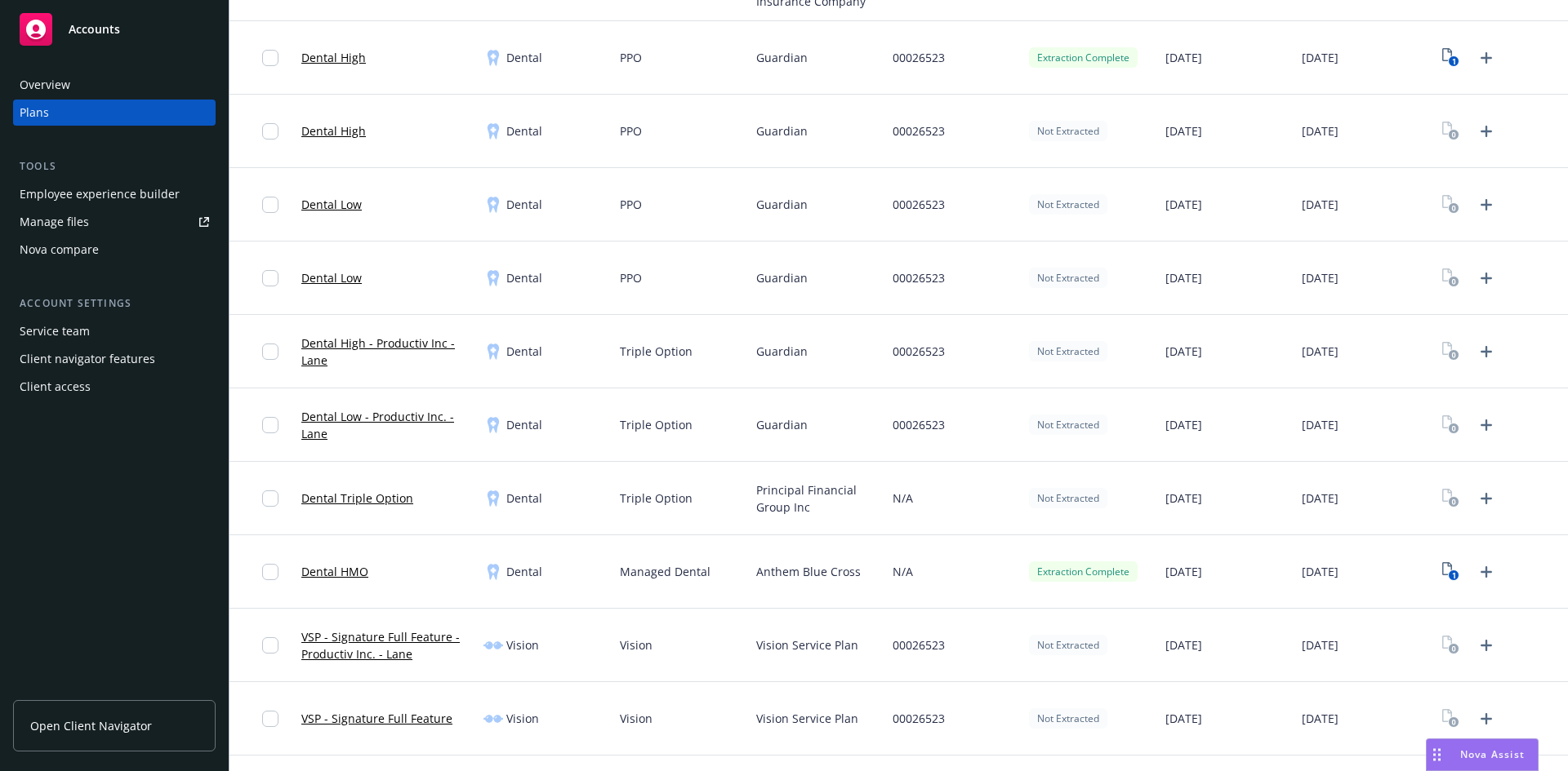
scroll to position [1306, 0]
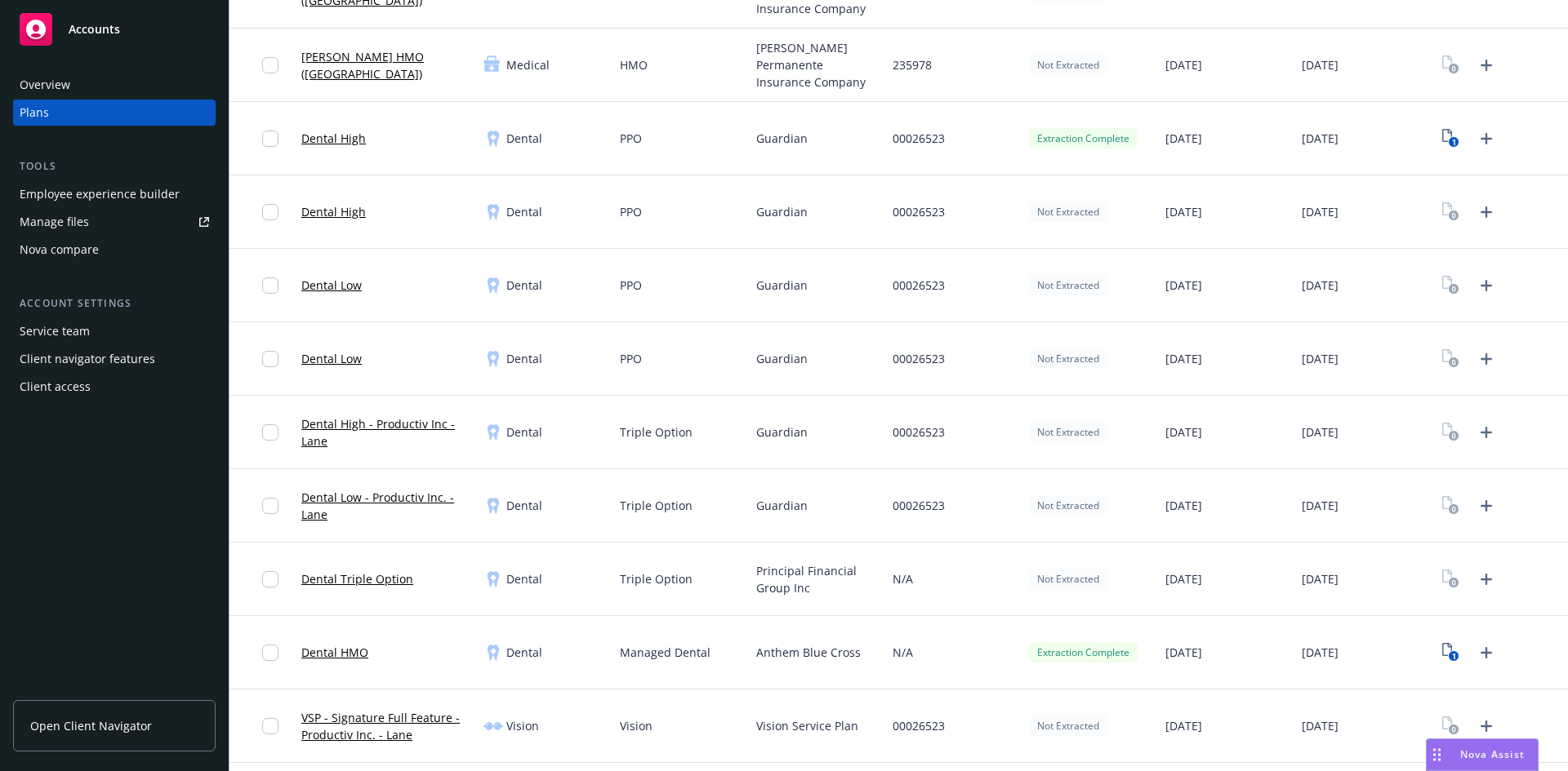
click at [323, 137] on link "Dental High" at bounding box center [334, 137] width 65 height 17
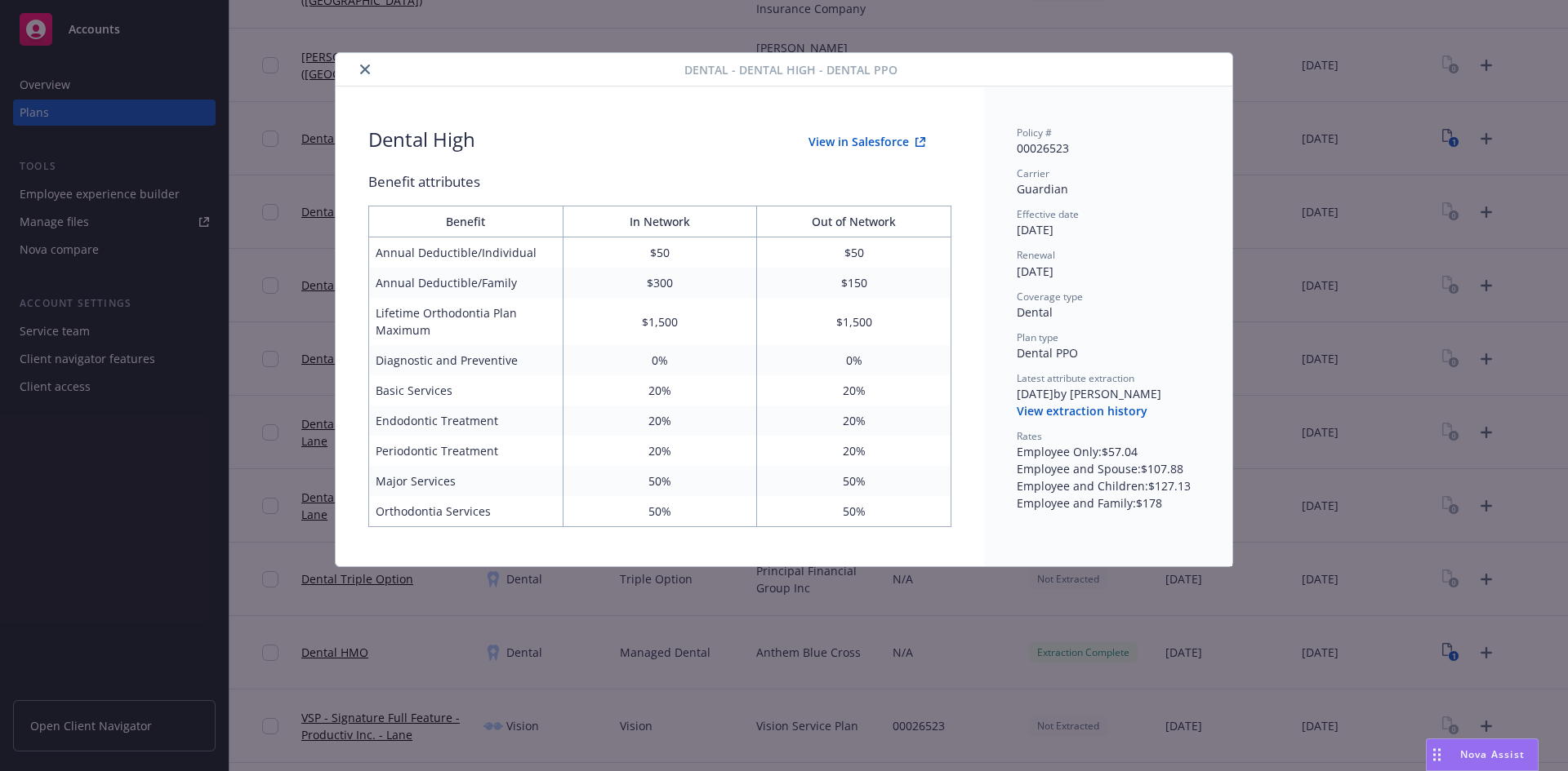
drag, startPoint x: 365, startPoint y: 68, endPoint x: 474, endPoint y: 208, distance: 177.4
click at [365, 68] on icon "close" at bounding box center [365, 69] width 10 height 10
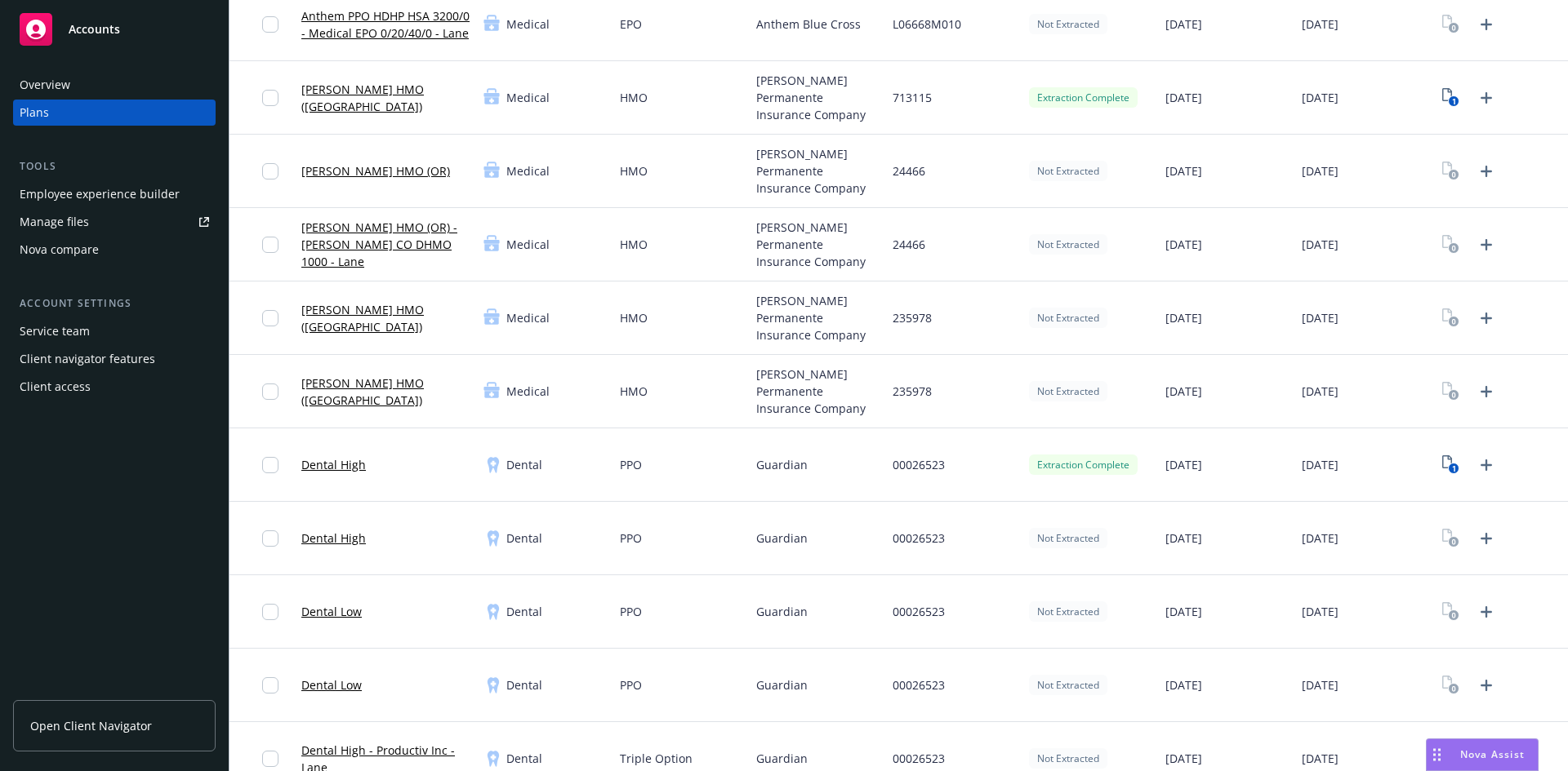
scroll to position [816, 0]
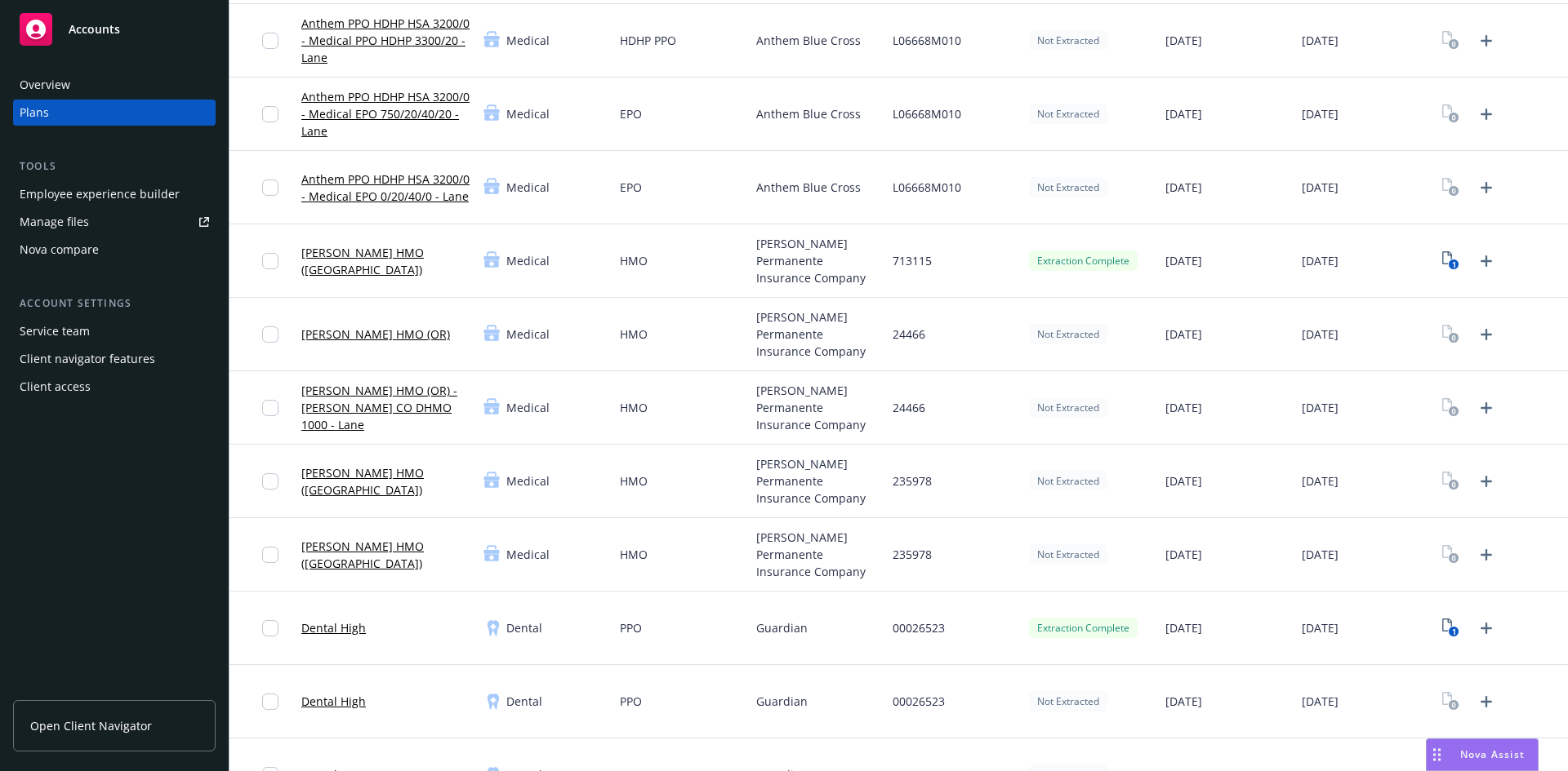
click at [376, 261] on link "[PERSON_NAME] HMO ([GEOGRAPHIC_DATA])" at bounding box center [386, 261] width 169 height 34
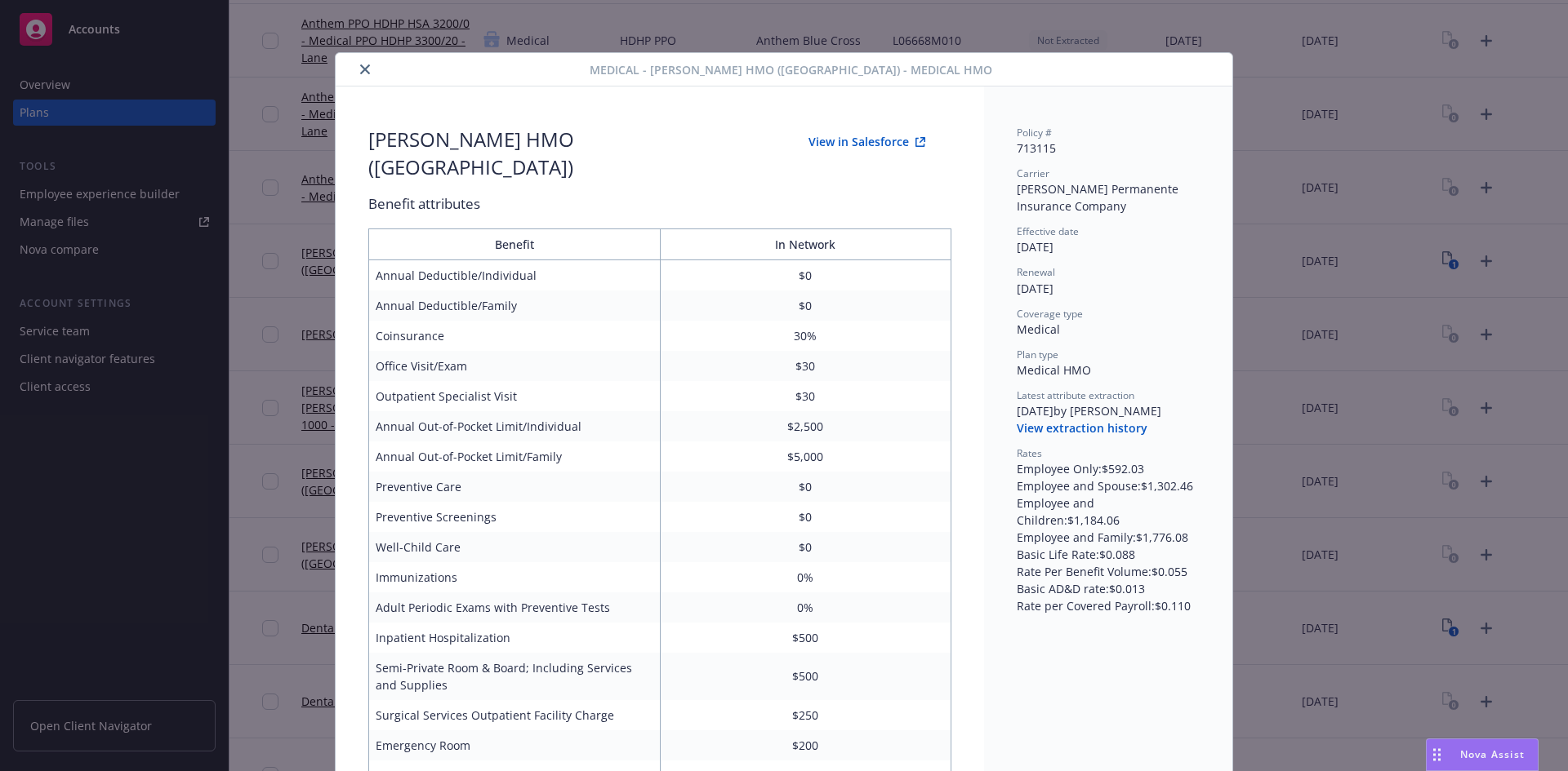
scroll to position [49, 0]
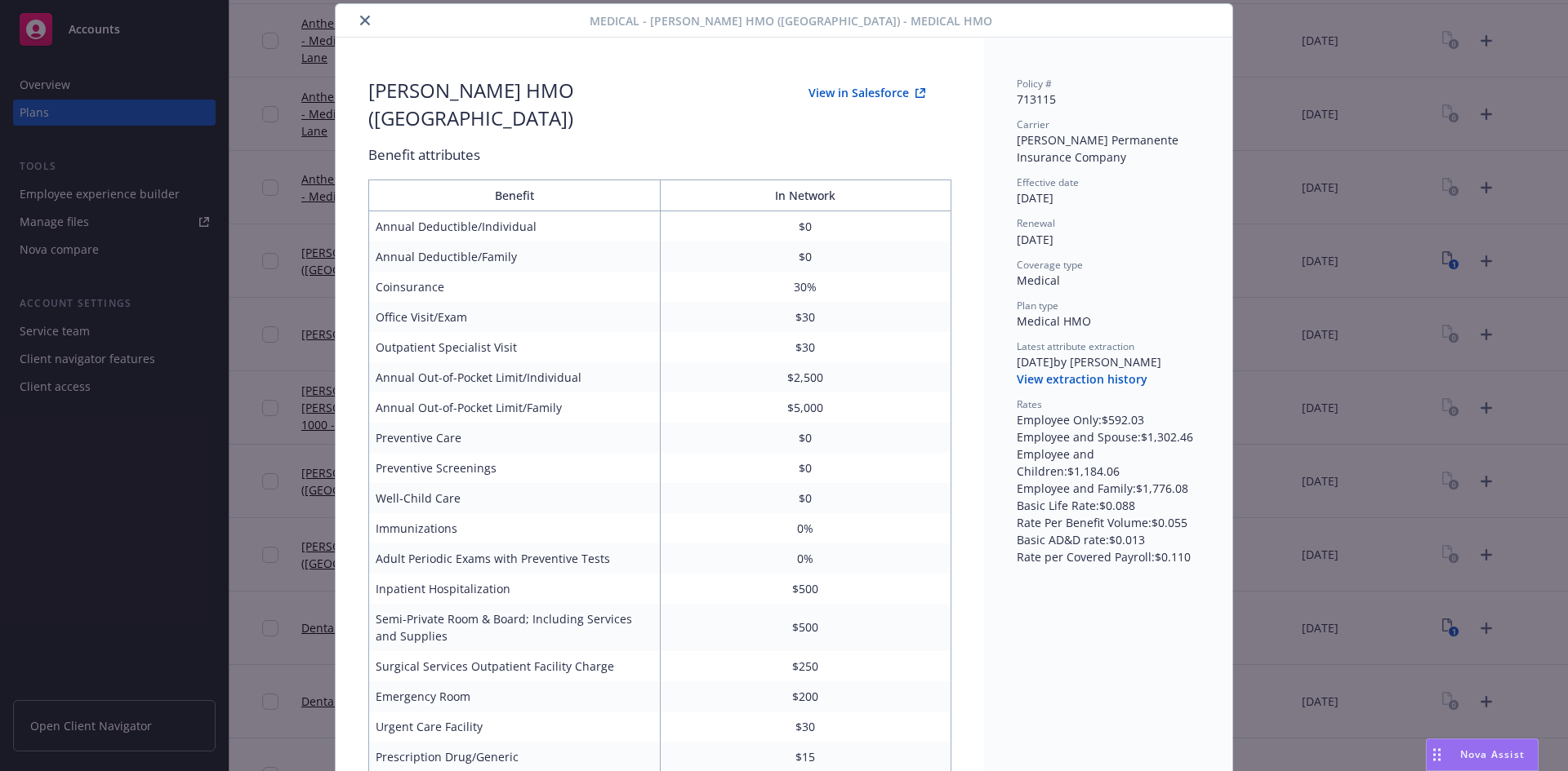
drag, startPoint x: 354, startPoint y: 22, endPoint x: 1538, endPoint y: 465, distance: 1264.2
click at [361, 22] on icon "close" at bounding box center [365, 20] width 10 height 10
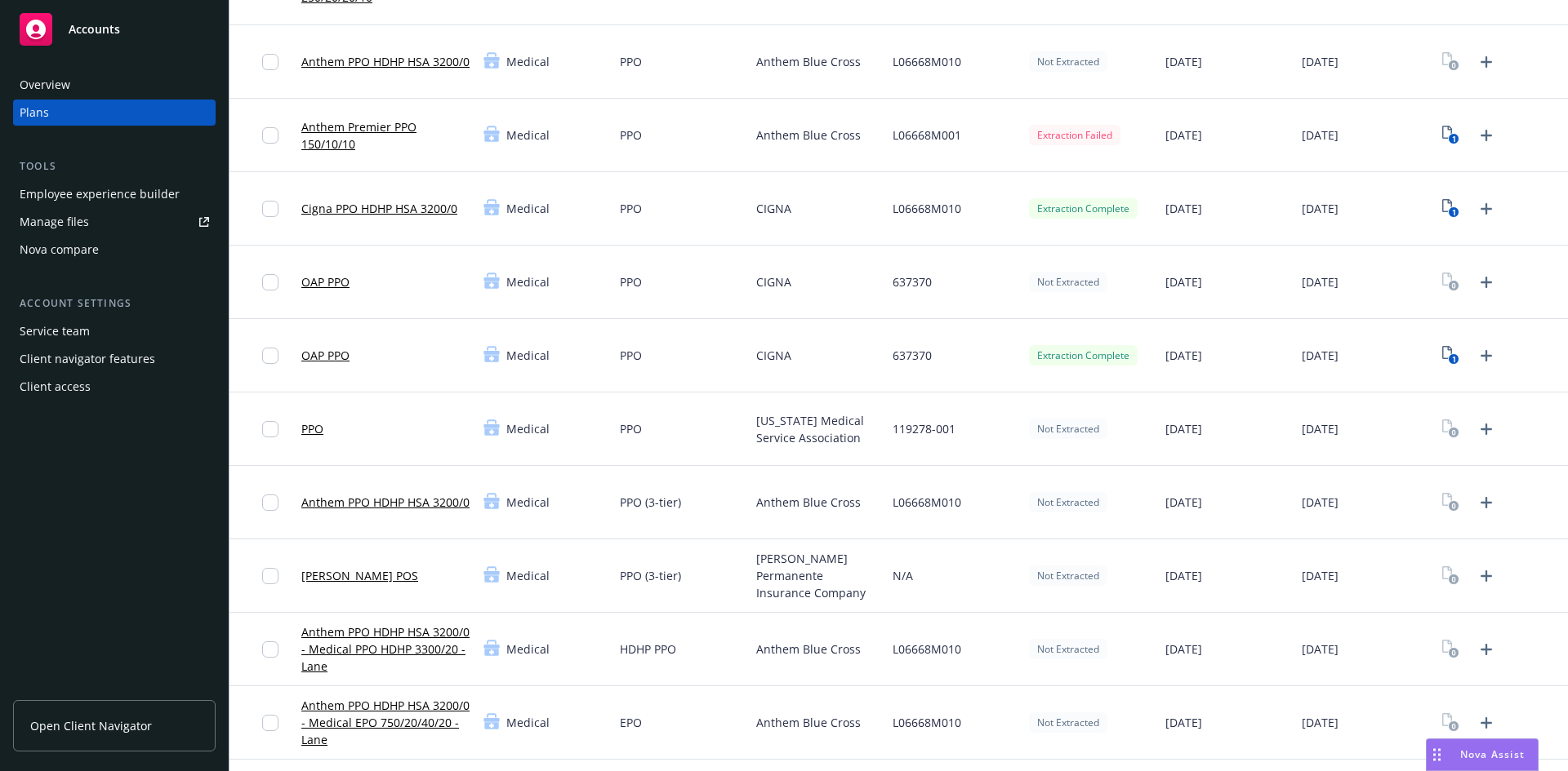
scroll to position [82, 0]
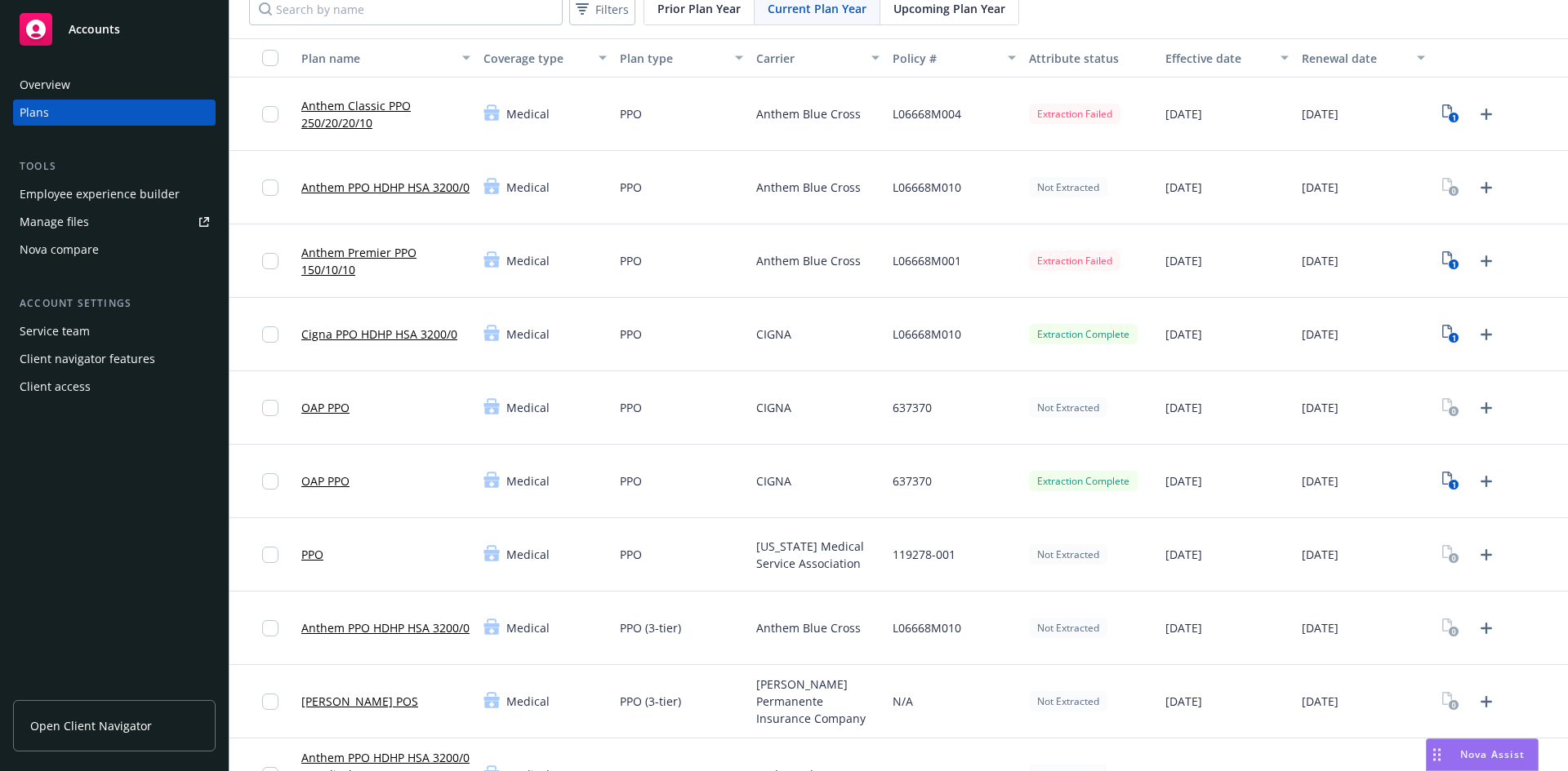
click at [372, 338] on link "Cigna PPO HDHP HSA 3200/0" at bounding box center [379, 333] width 156 height 17
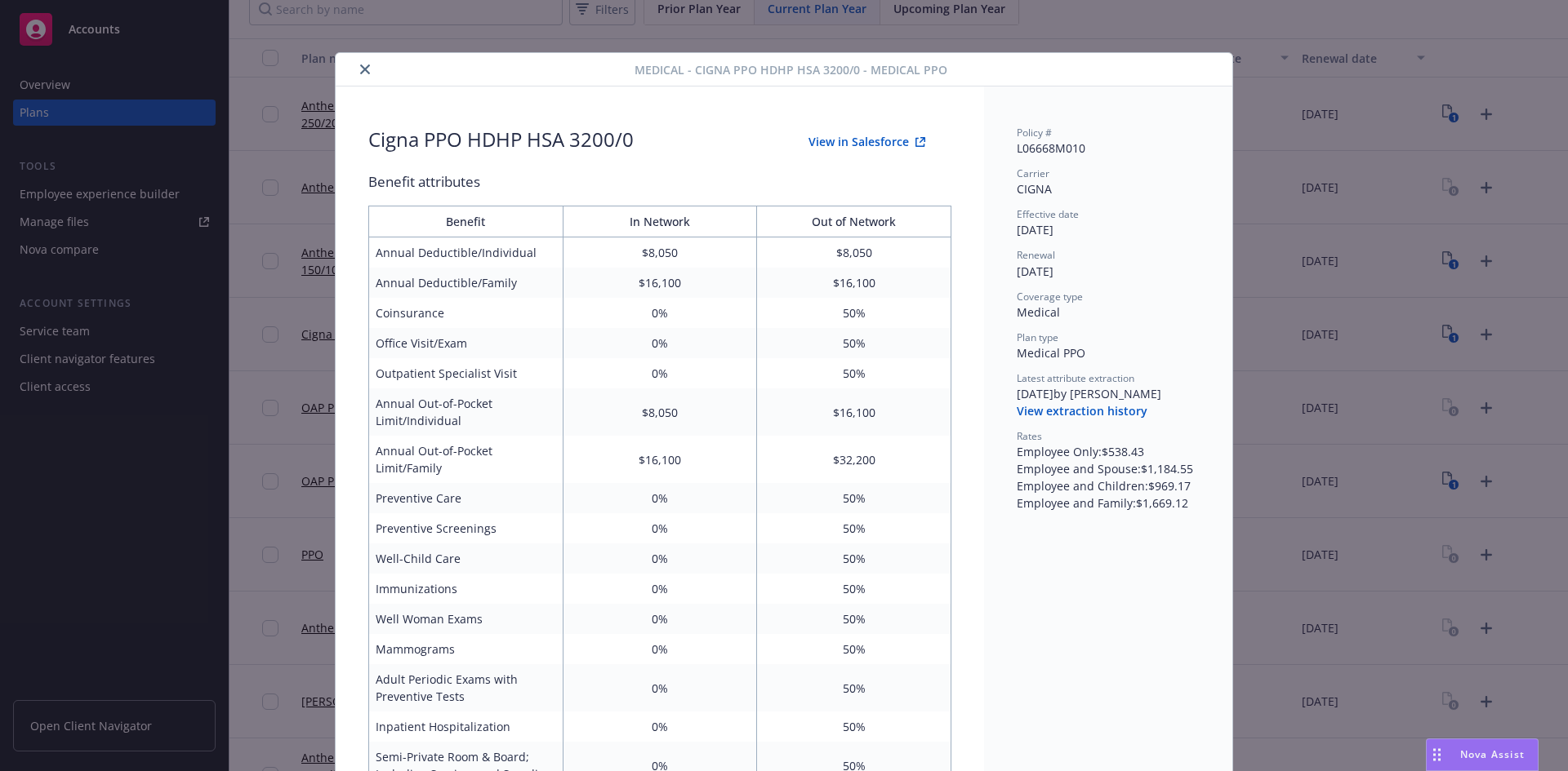
scroll to position [49, 0]
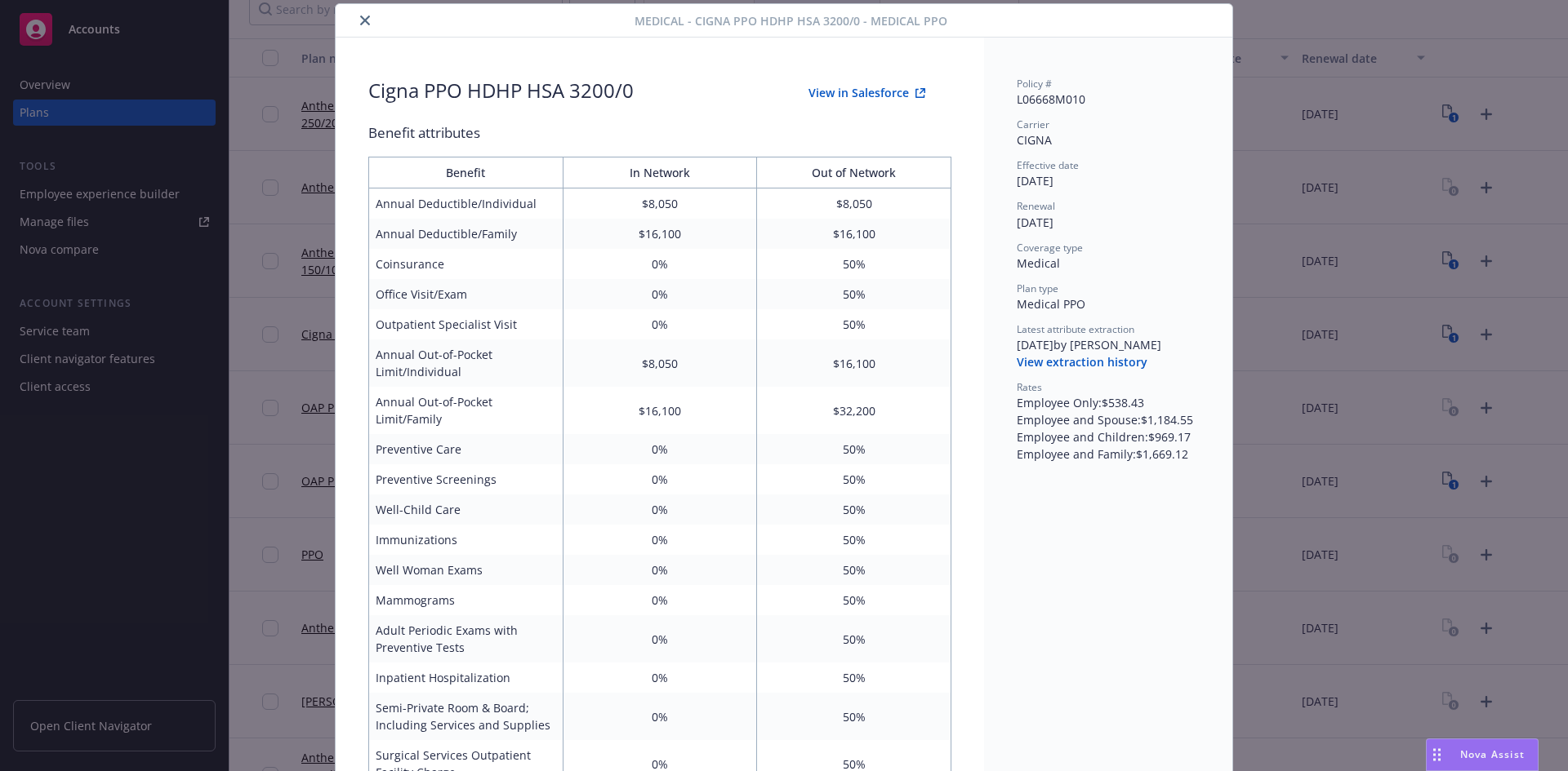
drag, startPoint x: 359, startPoint y: 21, endPoint x: 1509, endPoint y: 287, distance: 1180.4
click at [361, 20] on icon "close" at bounding box center [365, 20] width 10 height 10
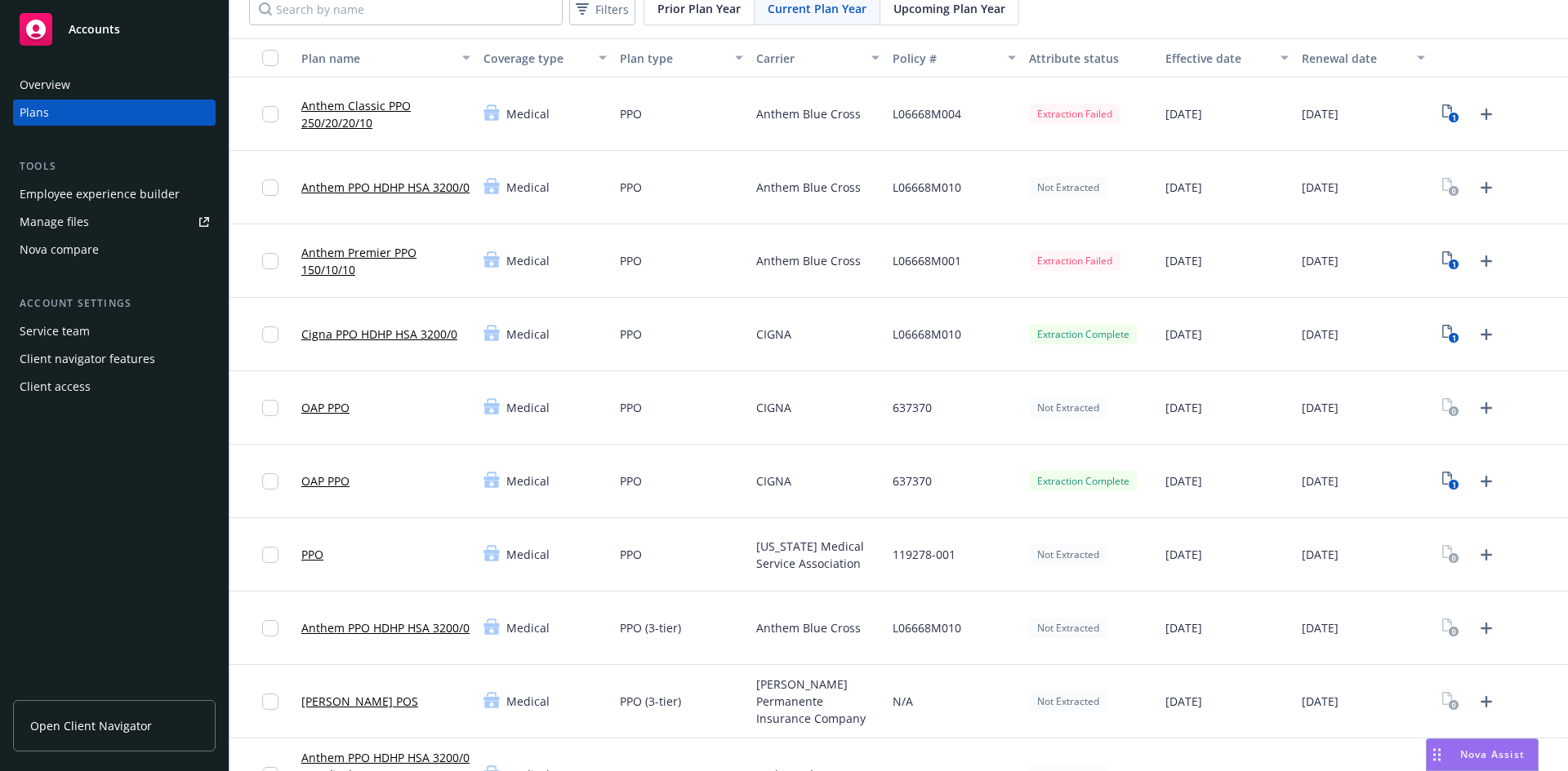
click at [333, 483] on link "OAP PPO" at bounding box center [325, 481] width 49 height 17
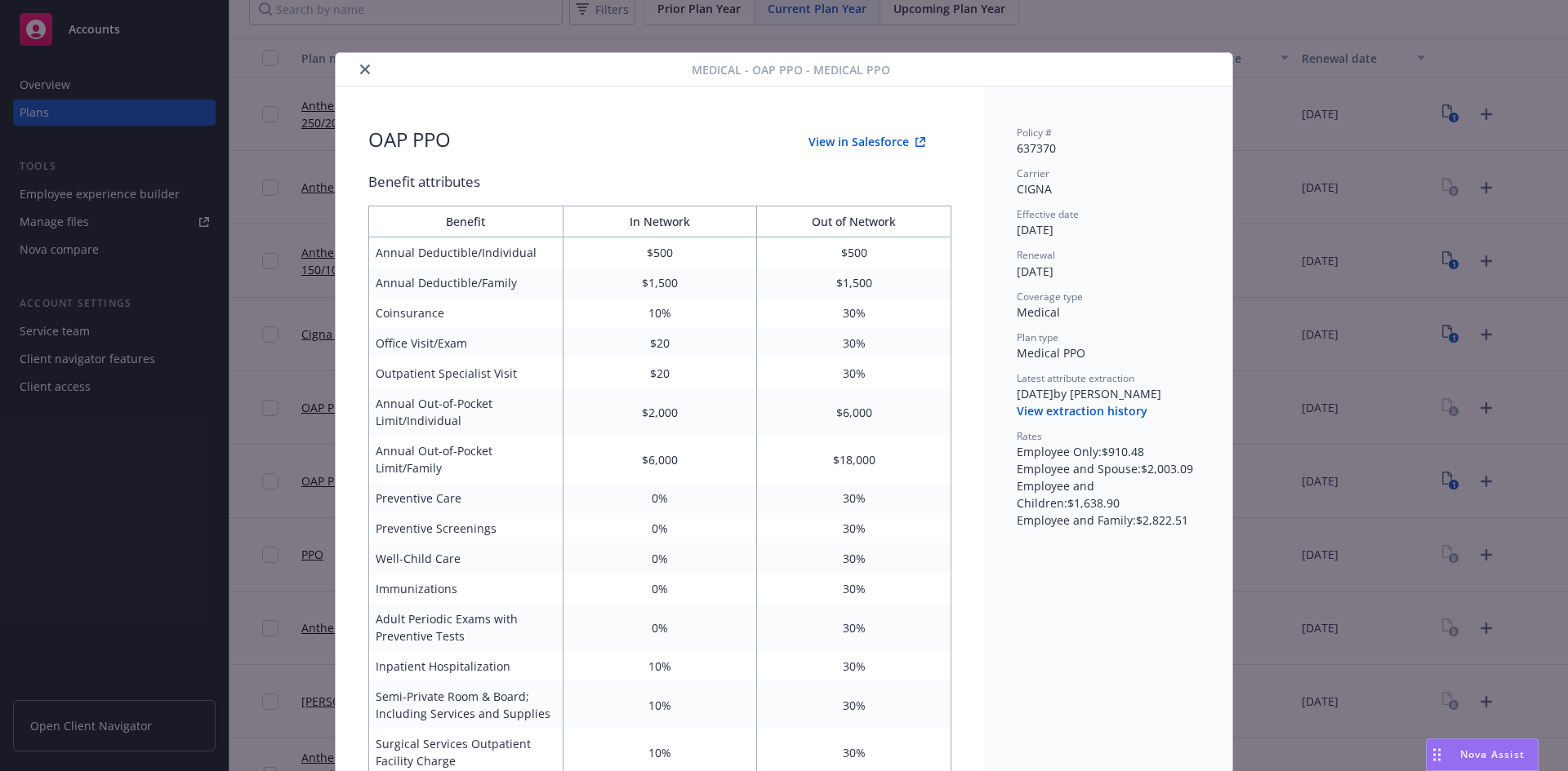
scroll to position [49, 0]
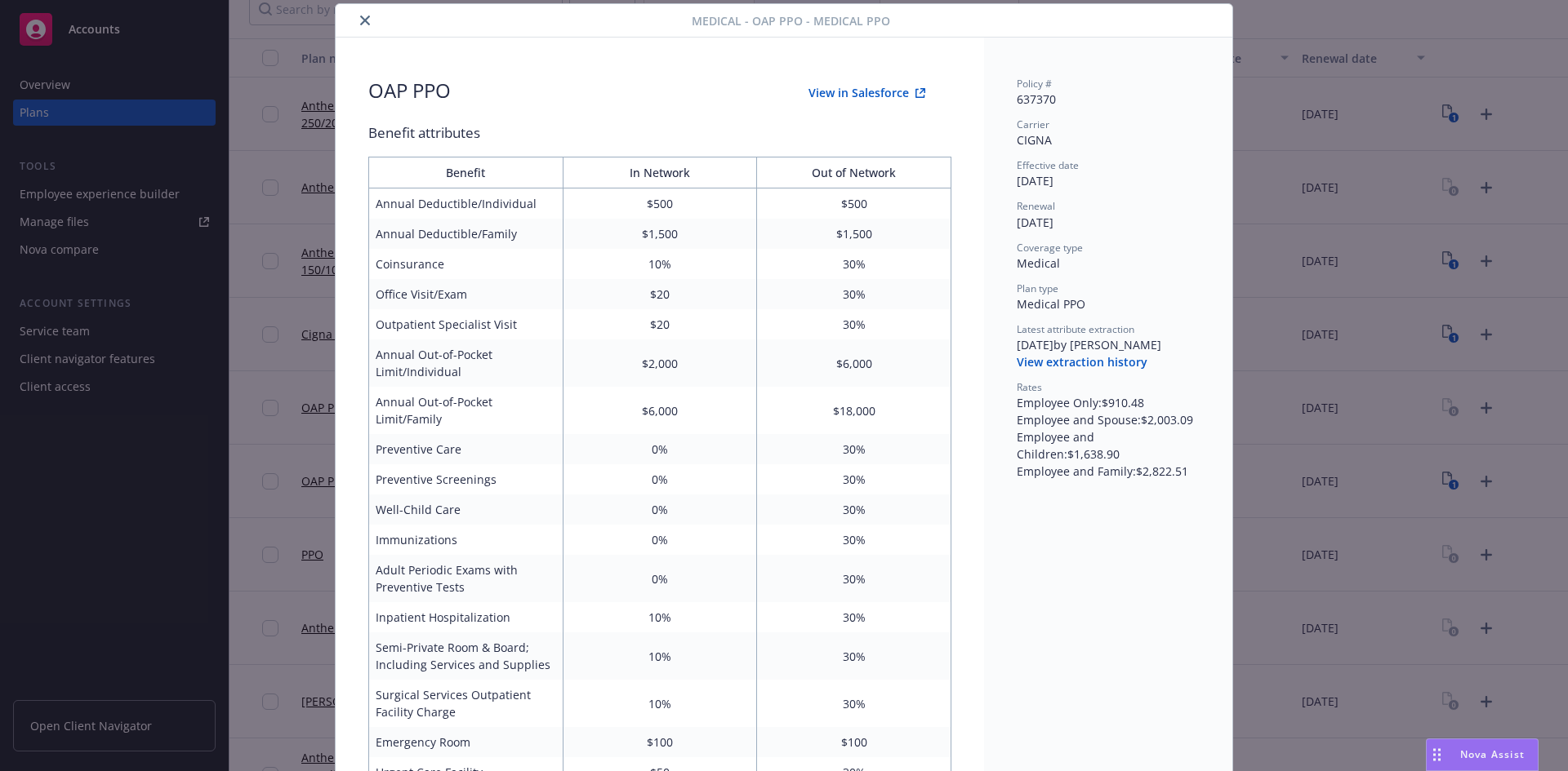
drag, startPoint x: 360, startPoint y: 23, endPoint x: 487, endPoint y: 171, distance: 195.0
click at [361, 23] on icon "close" at bounding box center [365, 20] width 10 height 10
